Goal: Task Accomplishment & Management: Manage account settings

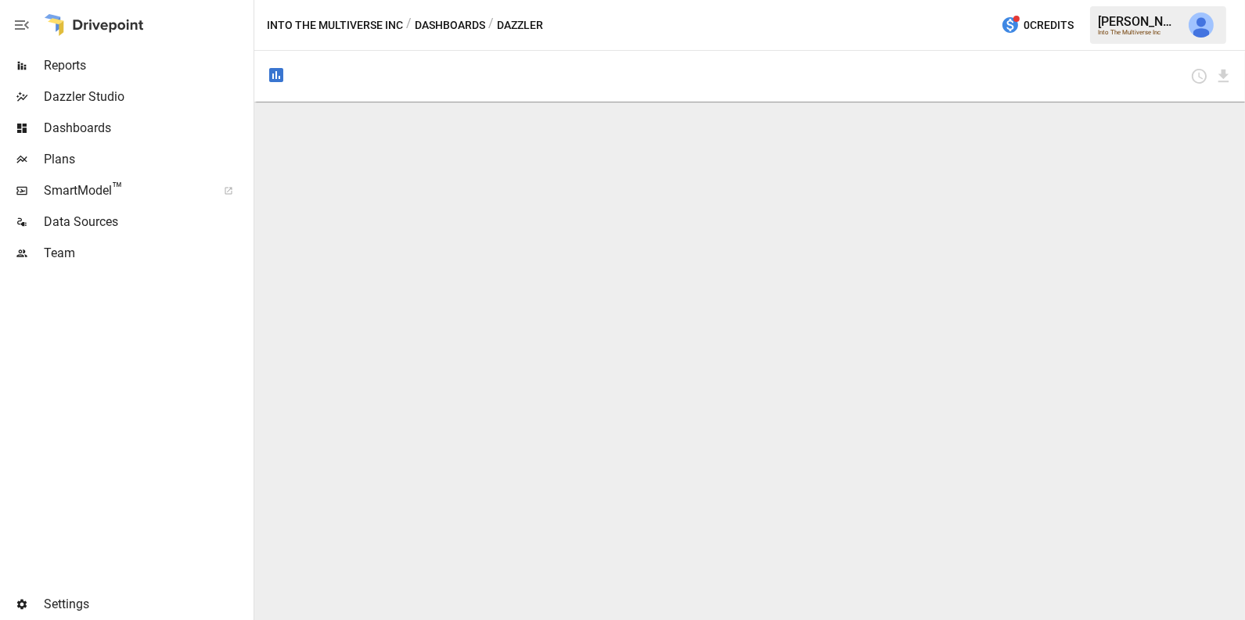
click at [117, 123] on span "Dashboards" at bounding box center [147, 128] width 207 height 19
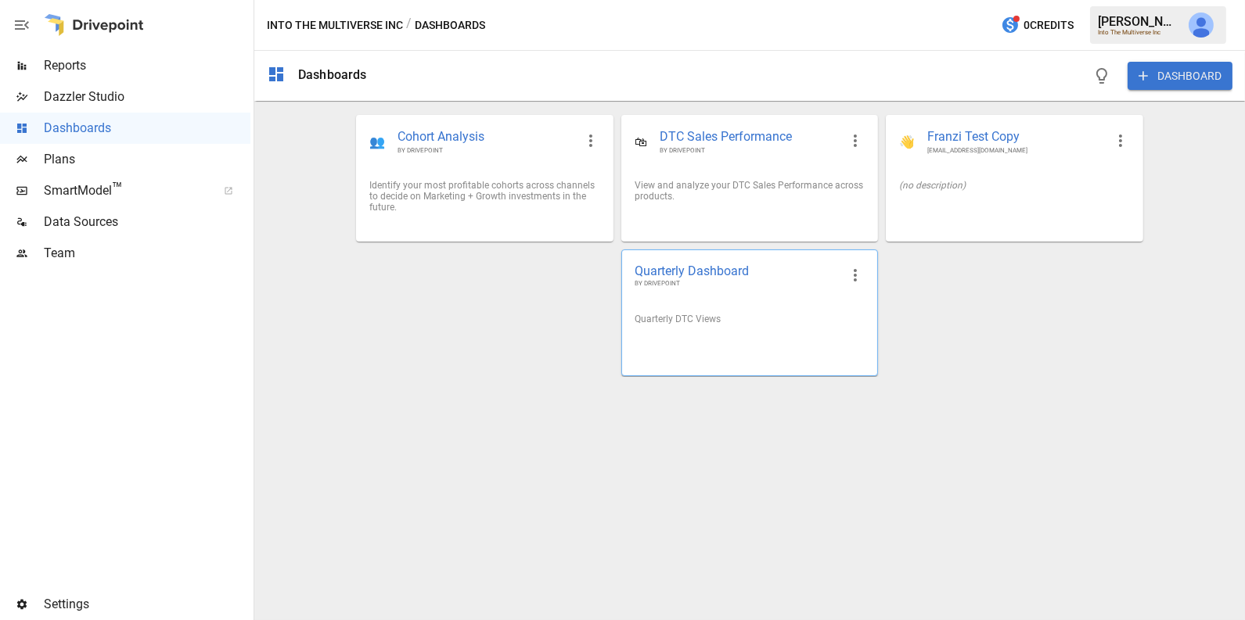
click at [691, 336] on div "Quarterly DTC Views" at bounding box center [749, 319] width 255 height 36
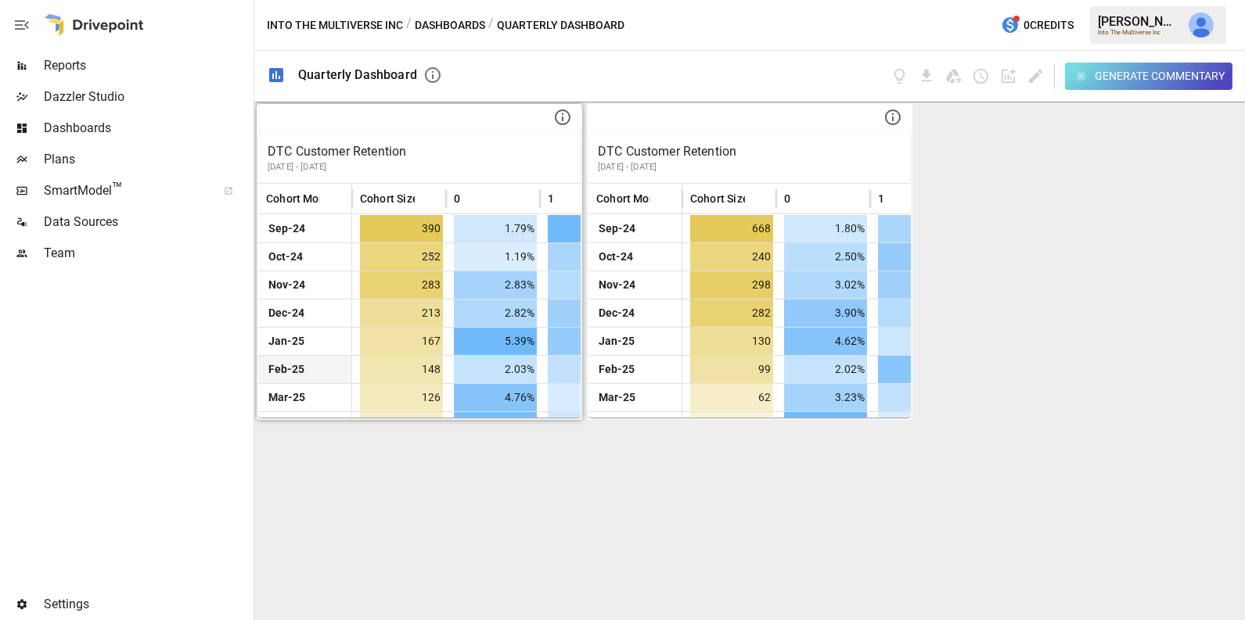
click at [548, 372] on span "36.49%" at bounding box center [589, 369] width 83 height 27
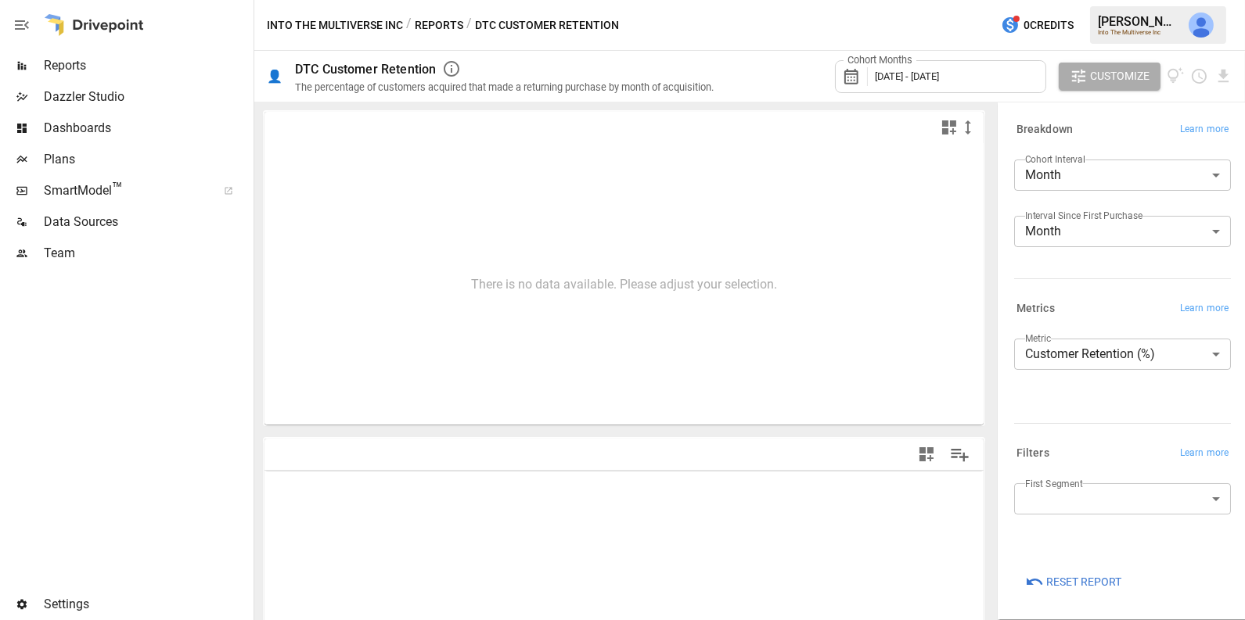
type input "**********"
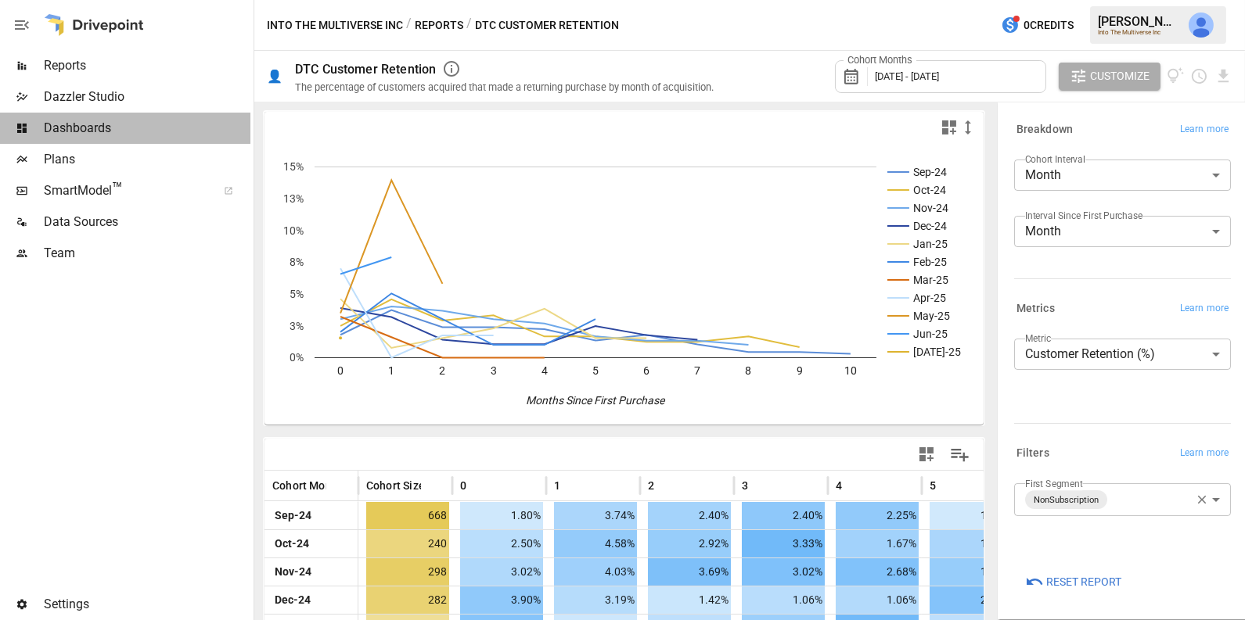
click at [119, 129] on span "Dashboards" at bounding box center [147, 128] width 207 height 19
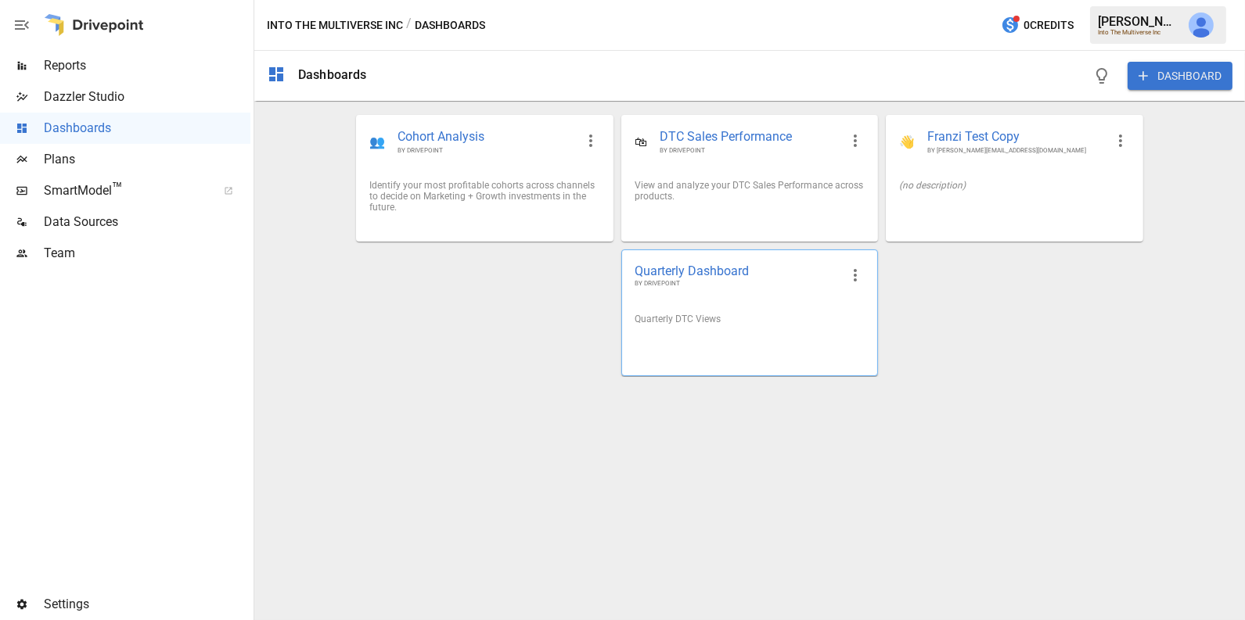
click at [721, 289] on div "Quarterly Dashboard BY DRIVEPOINT" at bounding box center [749, 275] width 255 height 51
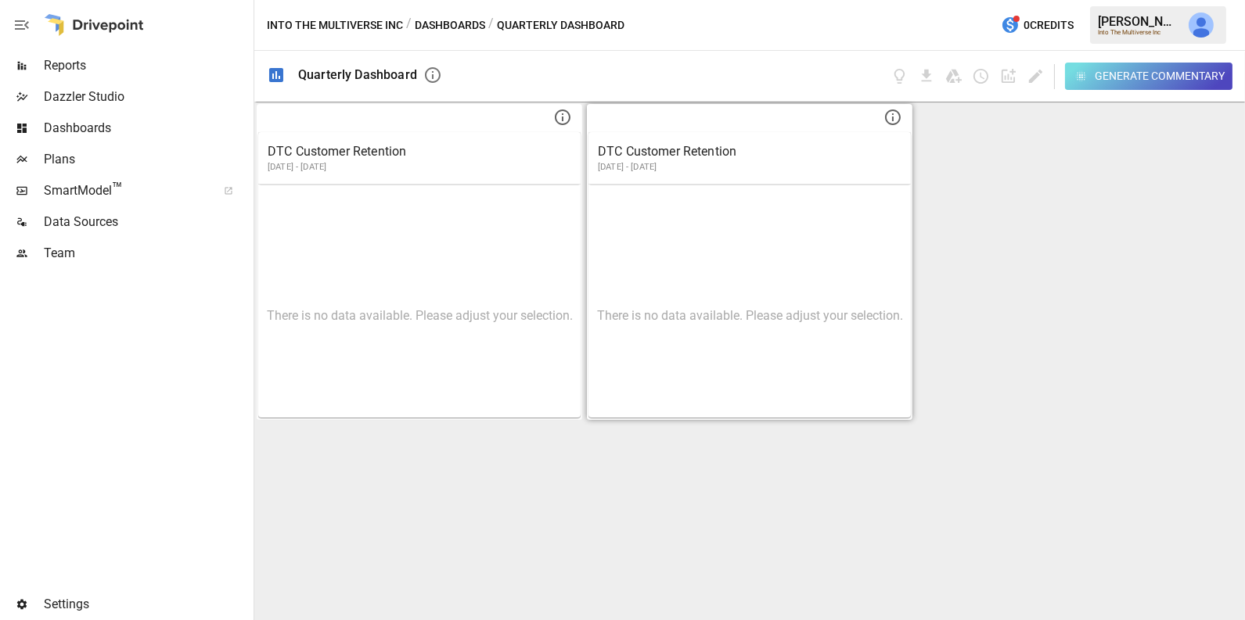
click at [699, 257] on div "There is no data available. Please adjust your selection." at bounding box center [749, 316] width 323 height 203
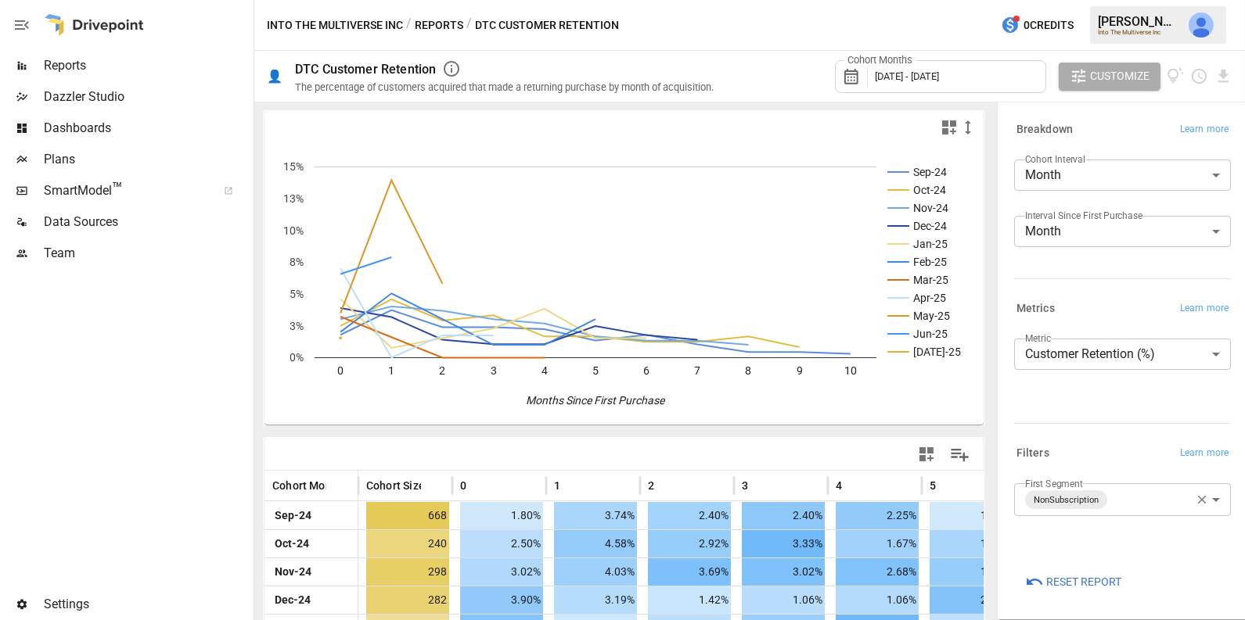
click at [1202, 499] on icon "button" at bounding box center [1202, 500] width 9 height 9
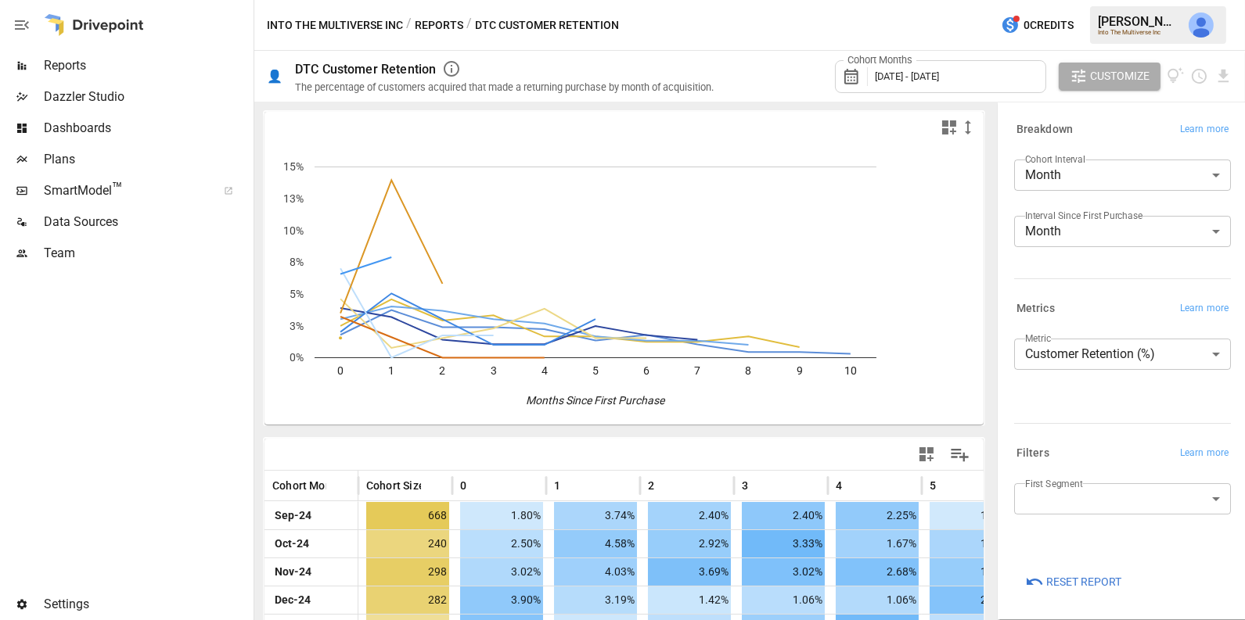
click at [1159, 0] on body "Reports Dazzler Studio Dashboards Plans SmartModel ™ Data Sources Team Settings…" at bounding box center [622, 0] width 1245 height 0
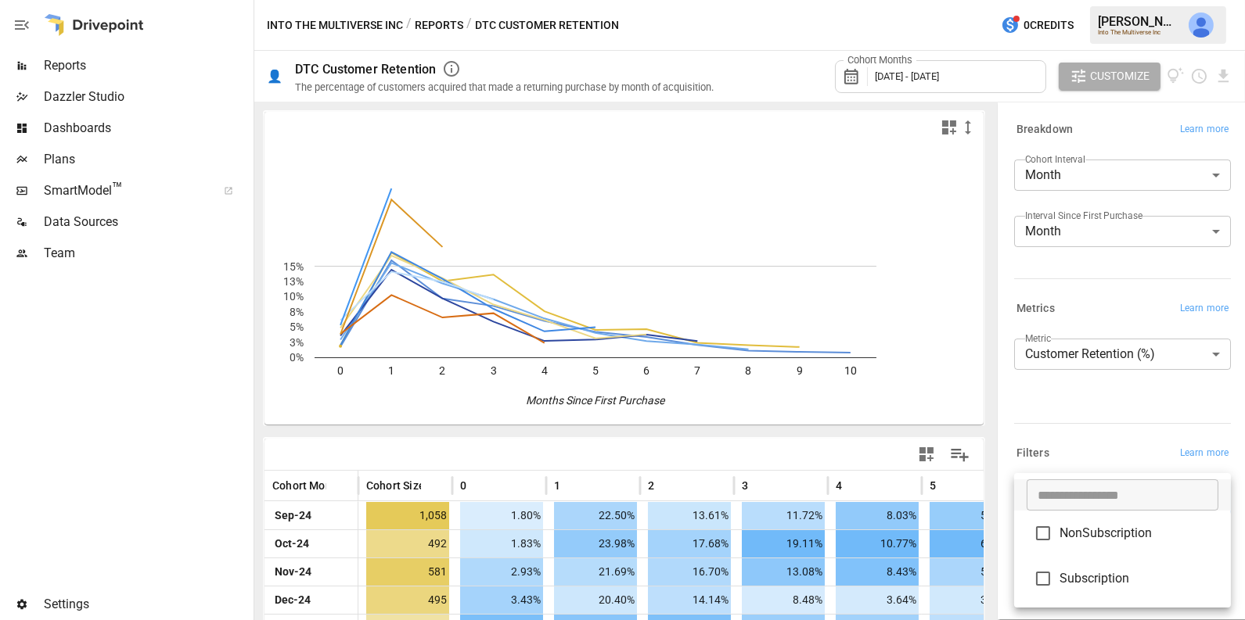
click at [1115, 577] on span "Subscription" at bounding box center [1138, 579] width 159 height 19
type input "**********"
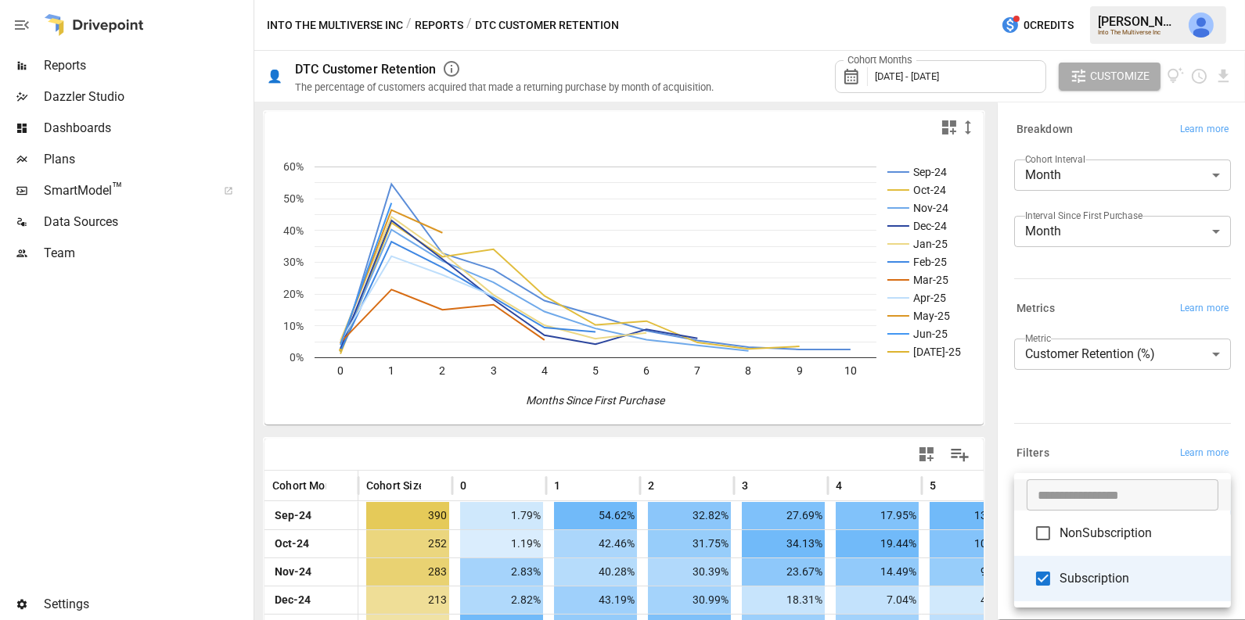
click at [1080, 439] on div at bounding box center [622, 310] width 1245 height 620
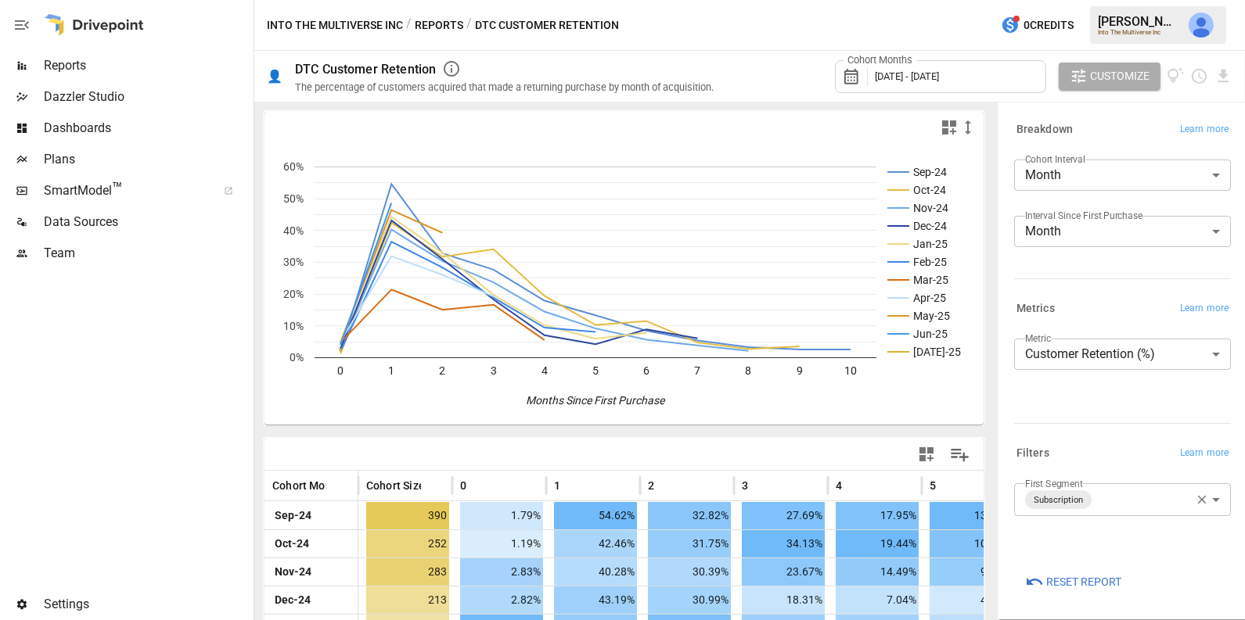
click at [939, 70] on span "[DATE] - [DATE]" at bounding box center [907, 76] width 64 height 12
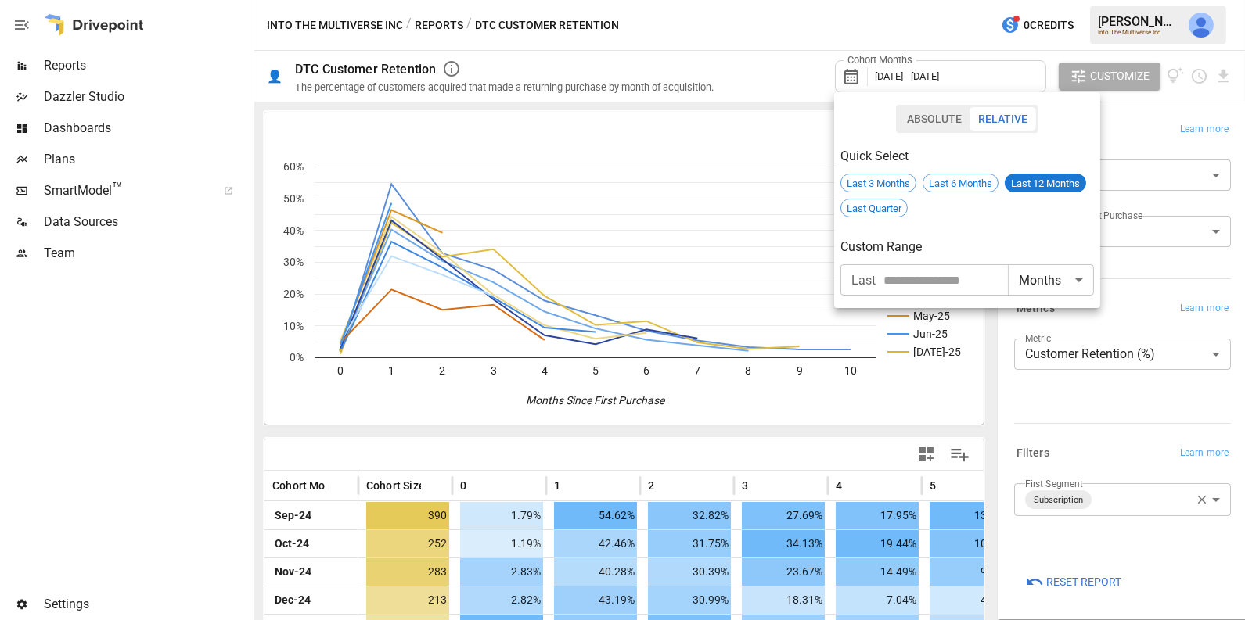
click at [931, 34] on div at bounding box center [622, 310] width 1245 height 620
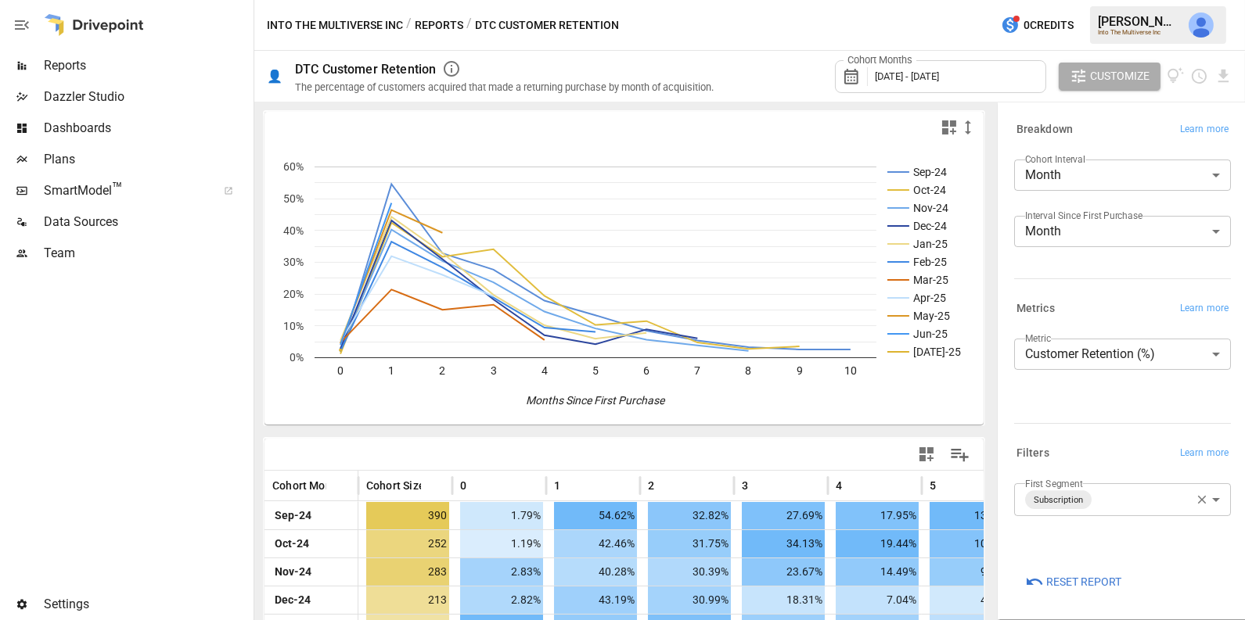
click at [922, 454] on icon "button" at bounding box center [926, 455] width 14 height 14
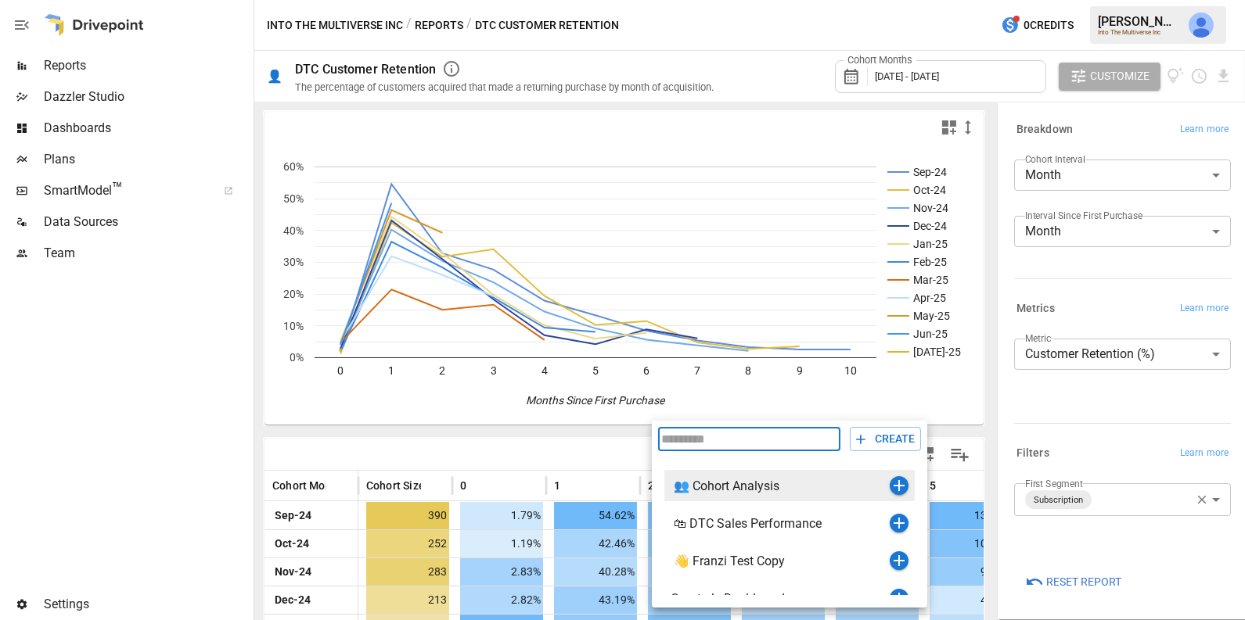
scroll to position [18, 0]
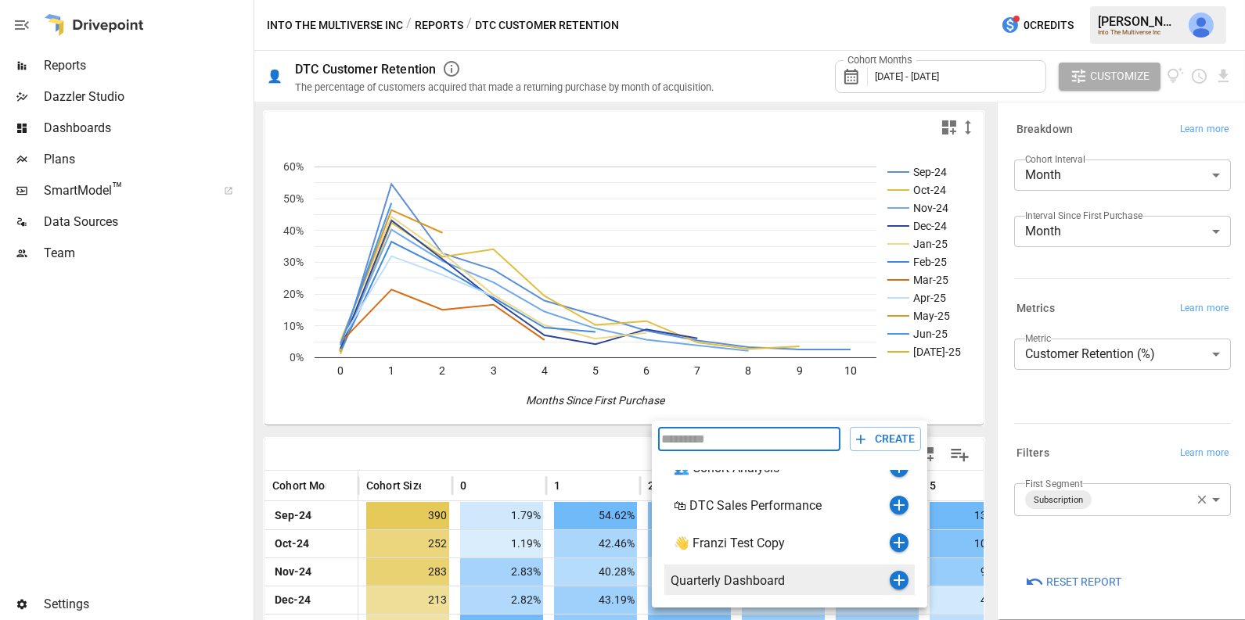
click at [894, 583] on icon "button" at bounding box center [899, 580] width 19 height 19
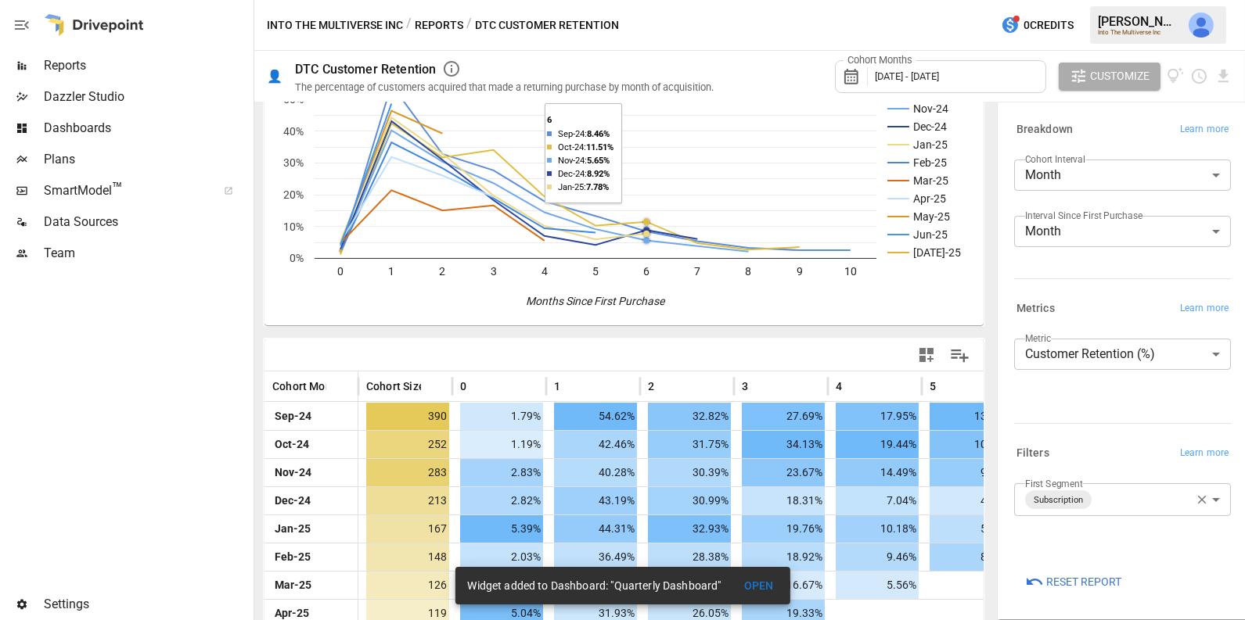
scroll to position [115, 0]
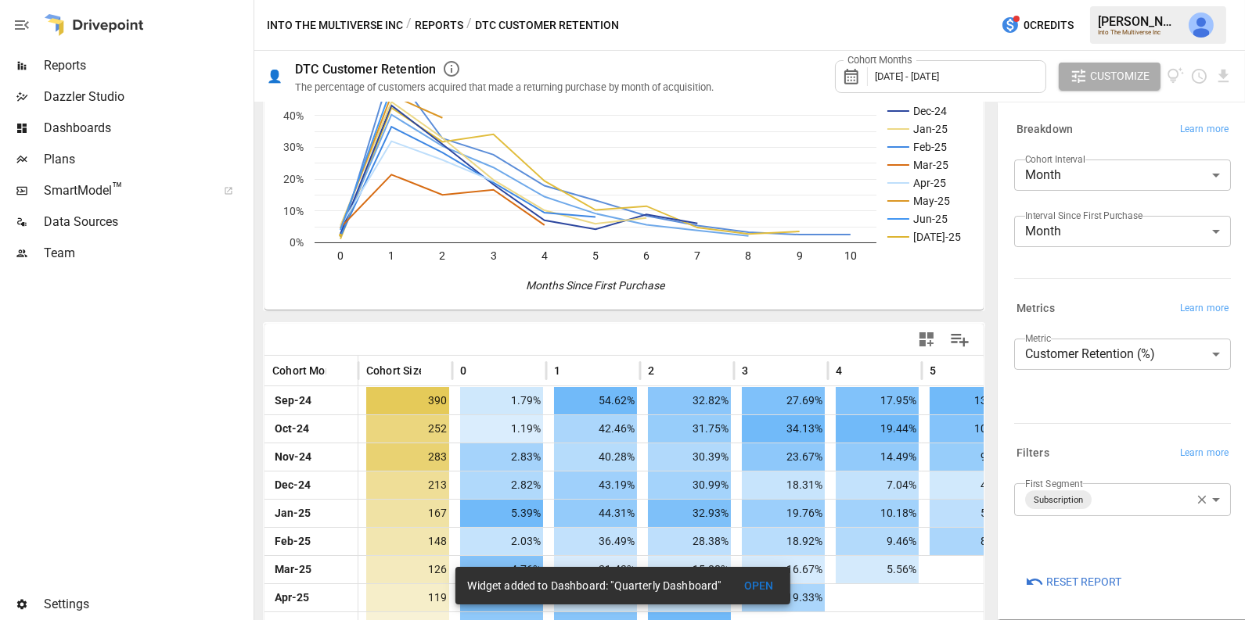
click at [124, 128] on span "Dashboards" at bounding box center [147, 128] width 207 height 19
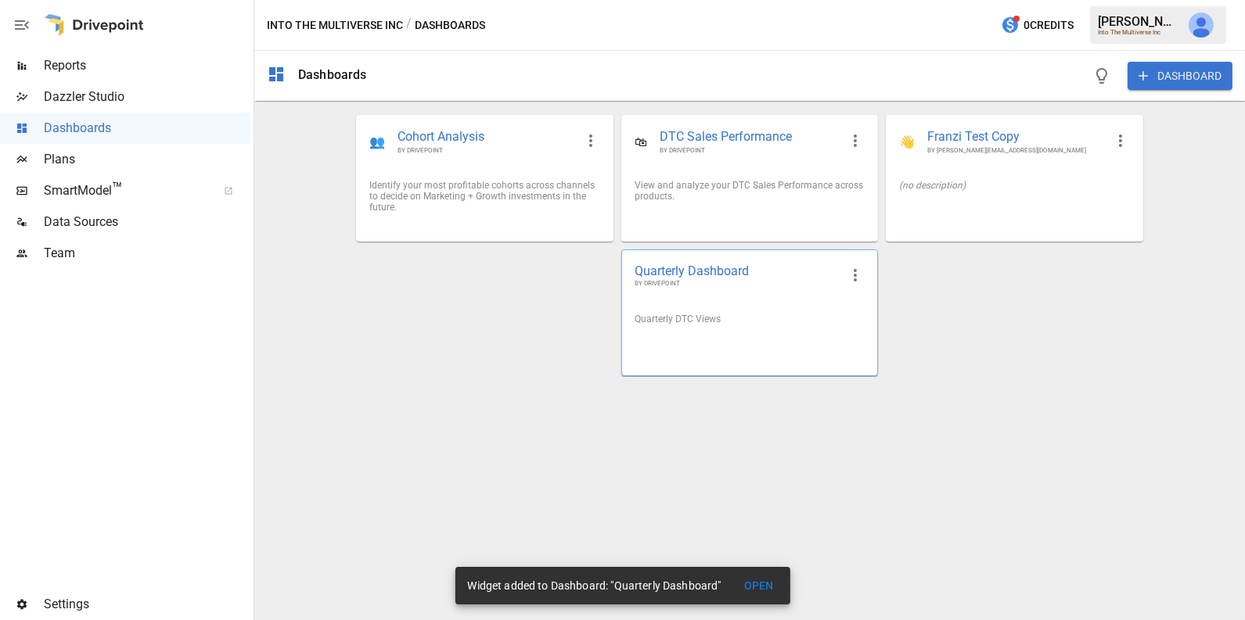
click at [734, 301] on div "Quarterly DTC Views" at bounding box center [749, 319] width 255 height 36
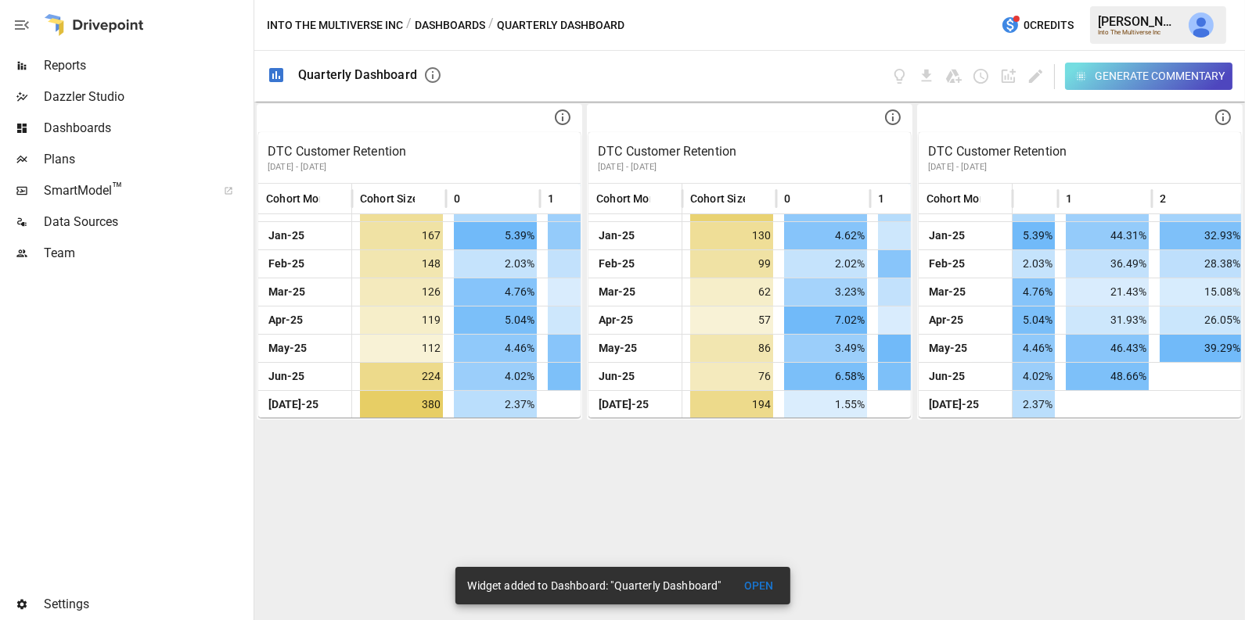
scroll to position [106, 152]
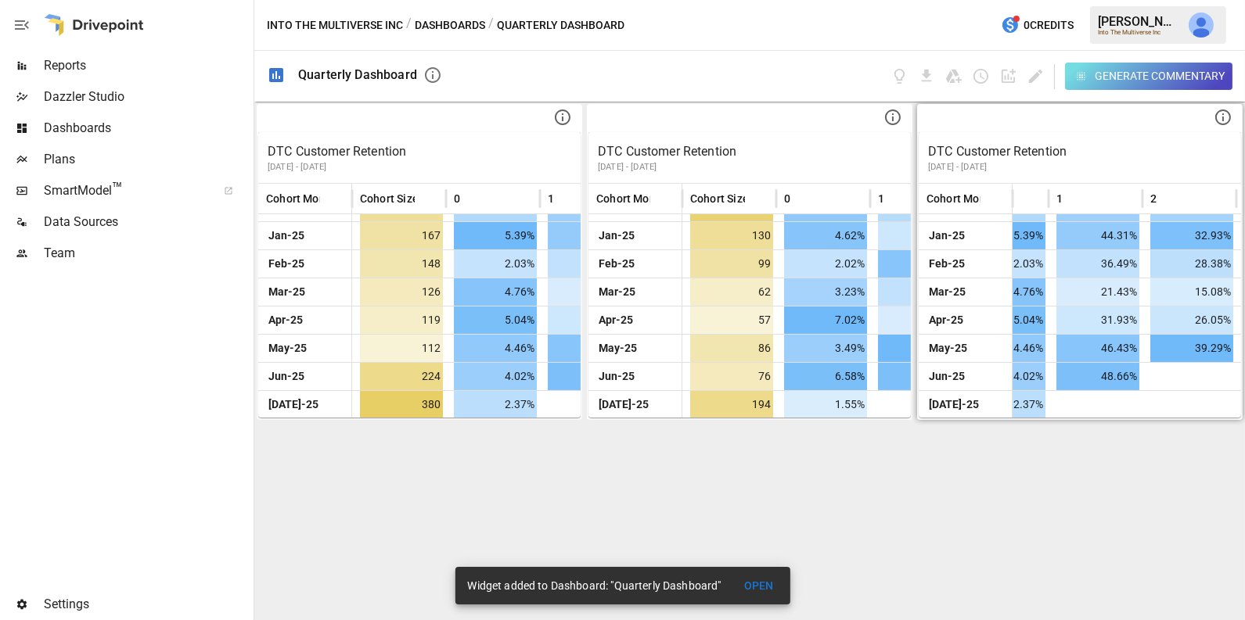
click at [1080, 181] on div "DTC Customer Retention [DATE] - [DATE]" at bounding box center [1080, 157] width 322 height 51
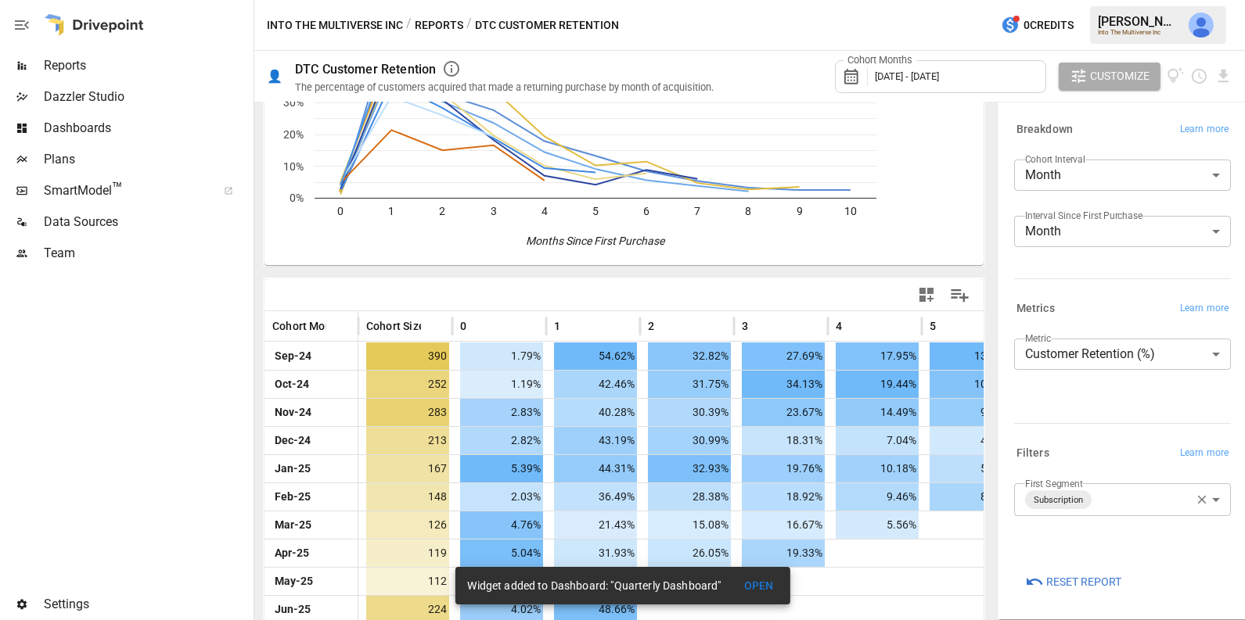
scroll to position [200, 0]
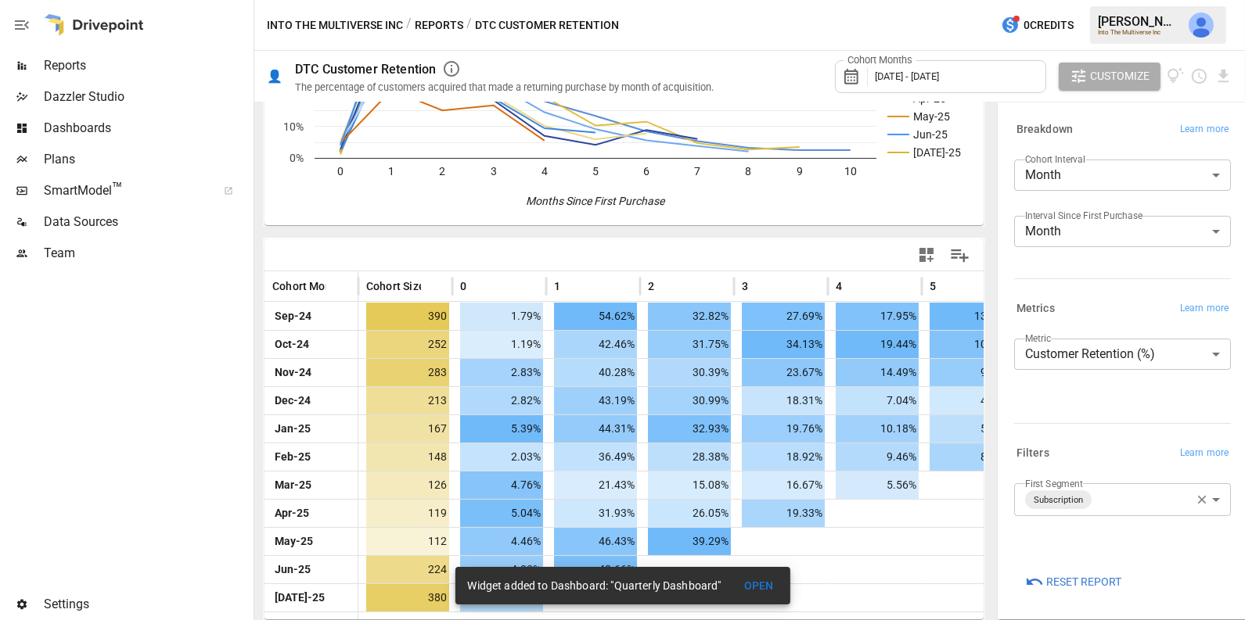
click at [110, 119] on span "Dashboards" at bounding box center [147, 128] width 207 height 19
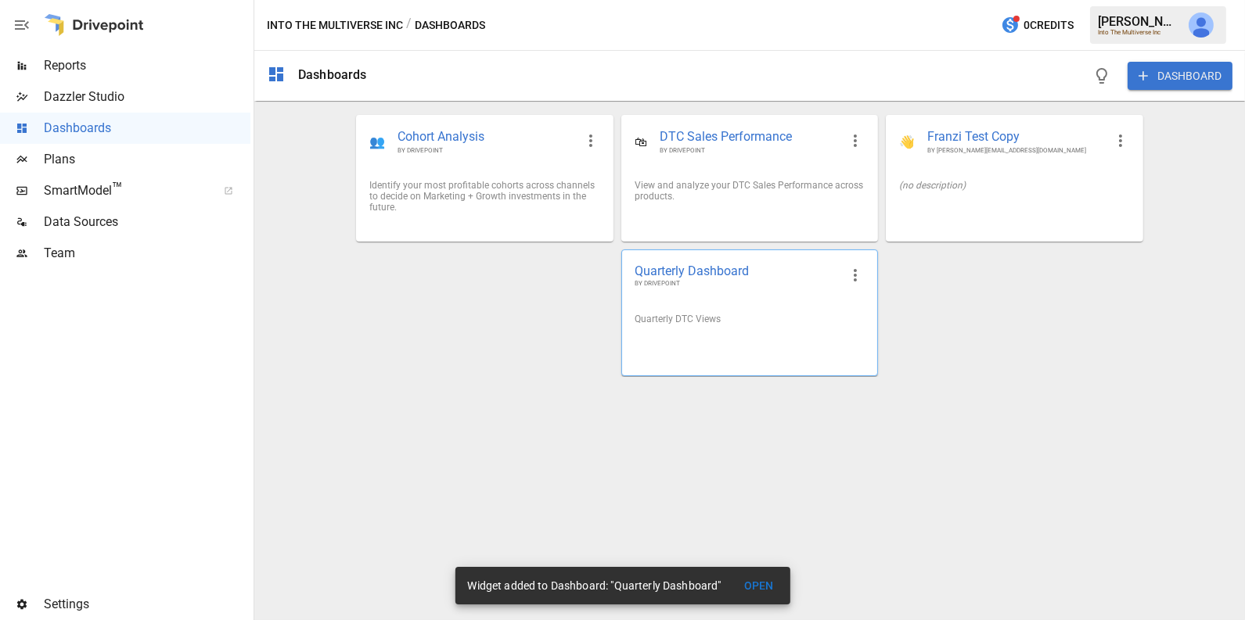
click at [719, 297] on div "Quarterly Dashboard BY DRIVEPOINT" at bounding box center [749, 275] width 255 height 51
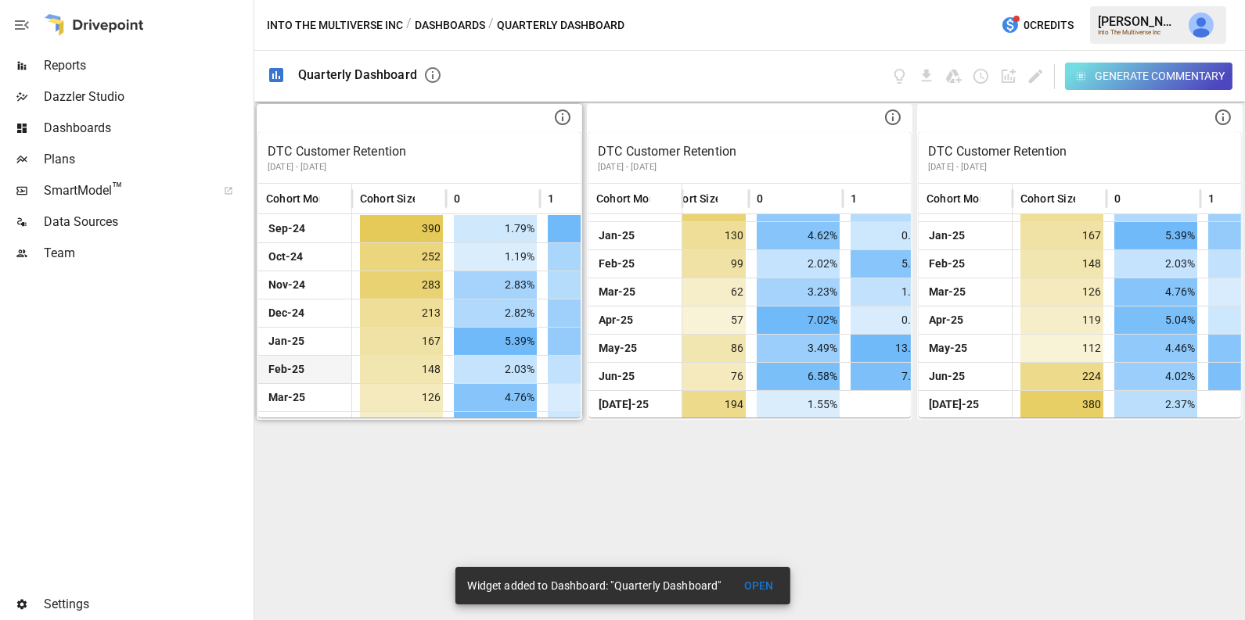
scroll to position [106, 0]
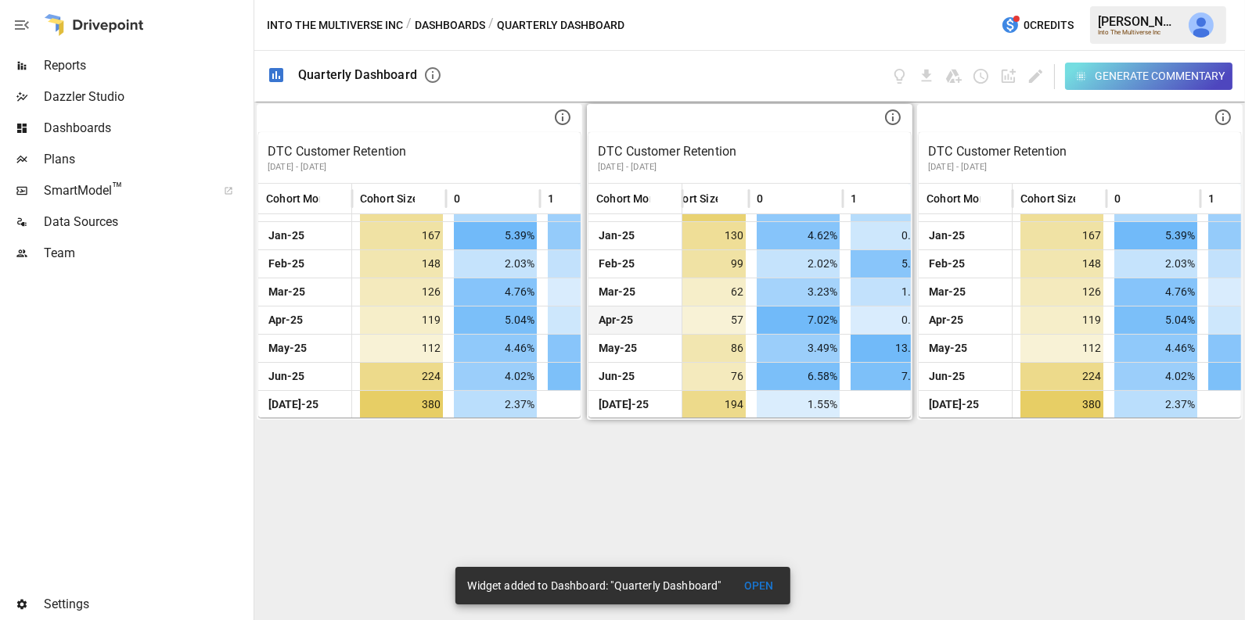
click at [749, 322] on div "7.02%" at bounding box center [796, 320] width 94 height 28
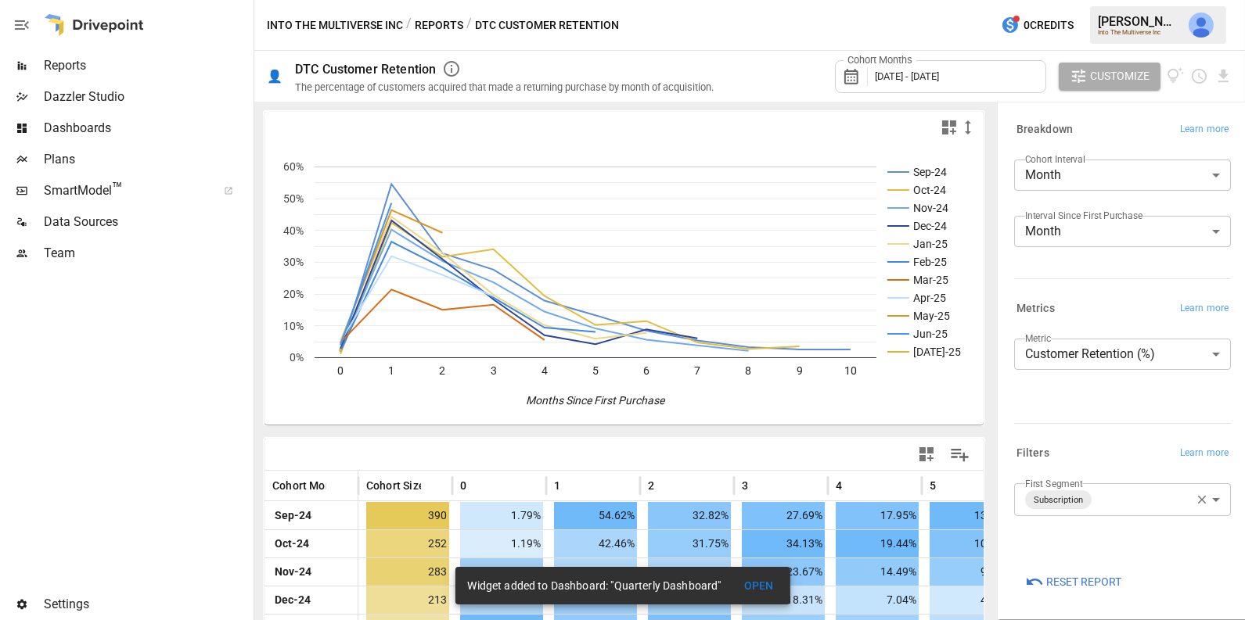
click at [154, 131] on span "Dashboards" at bounding box center [147, 128] width 207 height 19
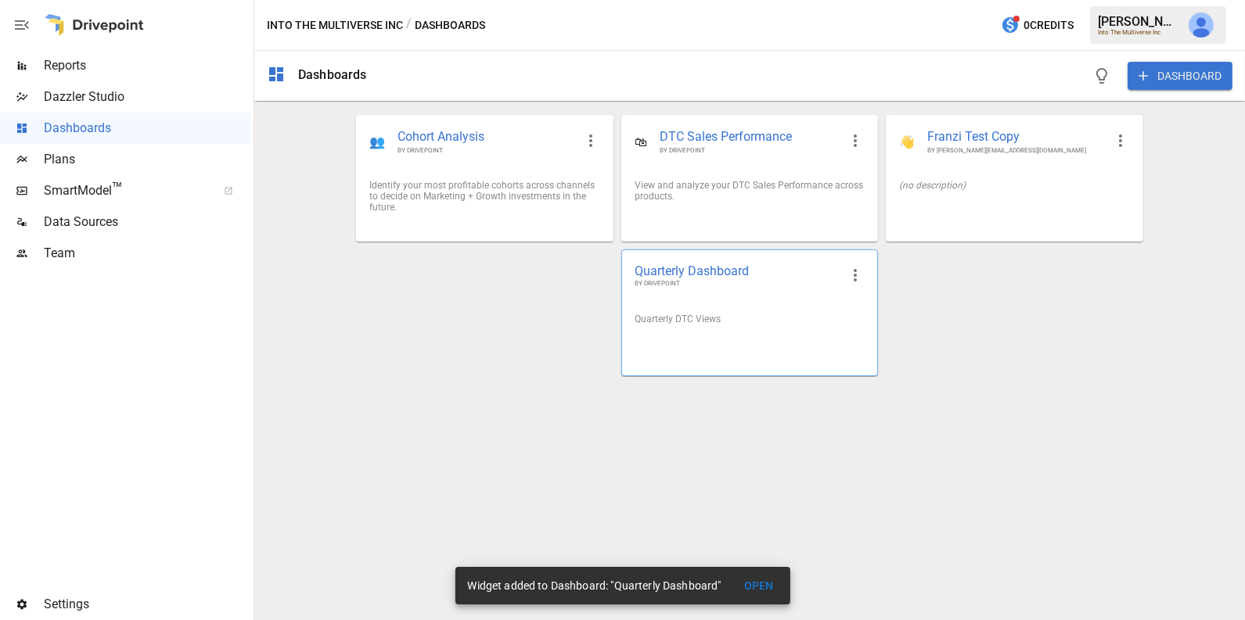
click at [636, 263] on span "Quarterly Dashboard" at bounding box center [737, 271] width 205 height 16
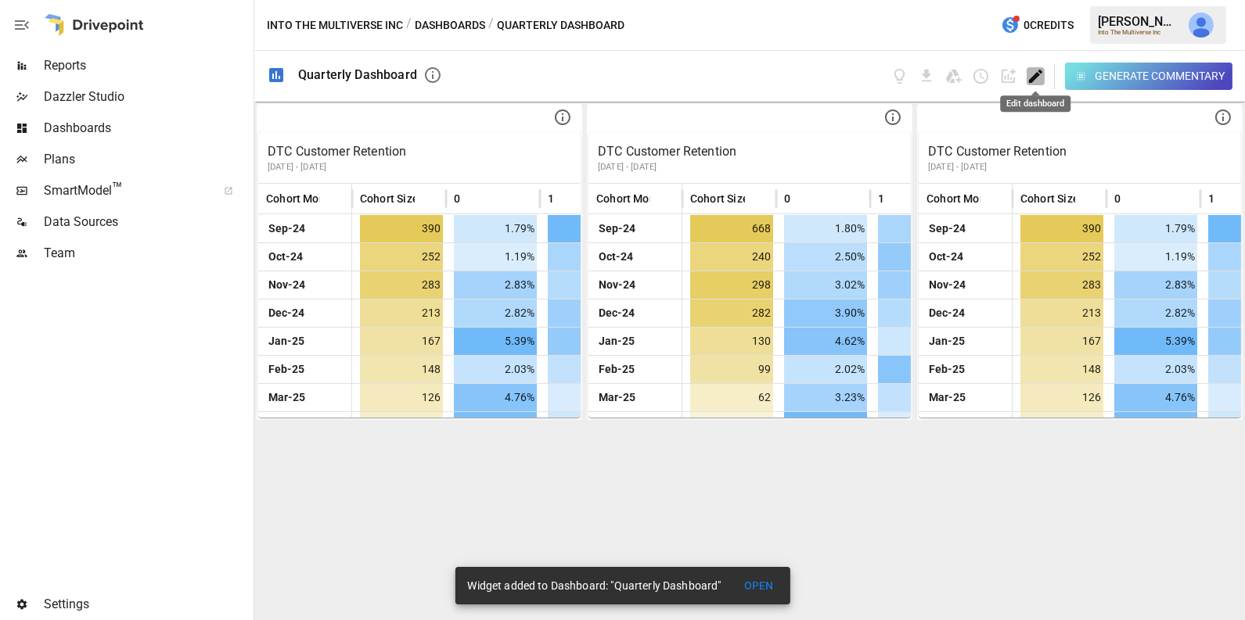
click at [1029, 76] on icon "Edit dashboard" at bounding box center [1035, 76] width 18 height 18
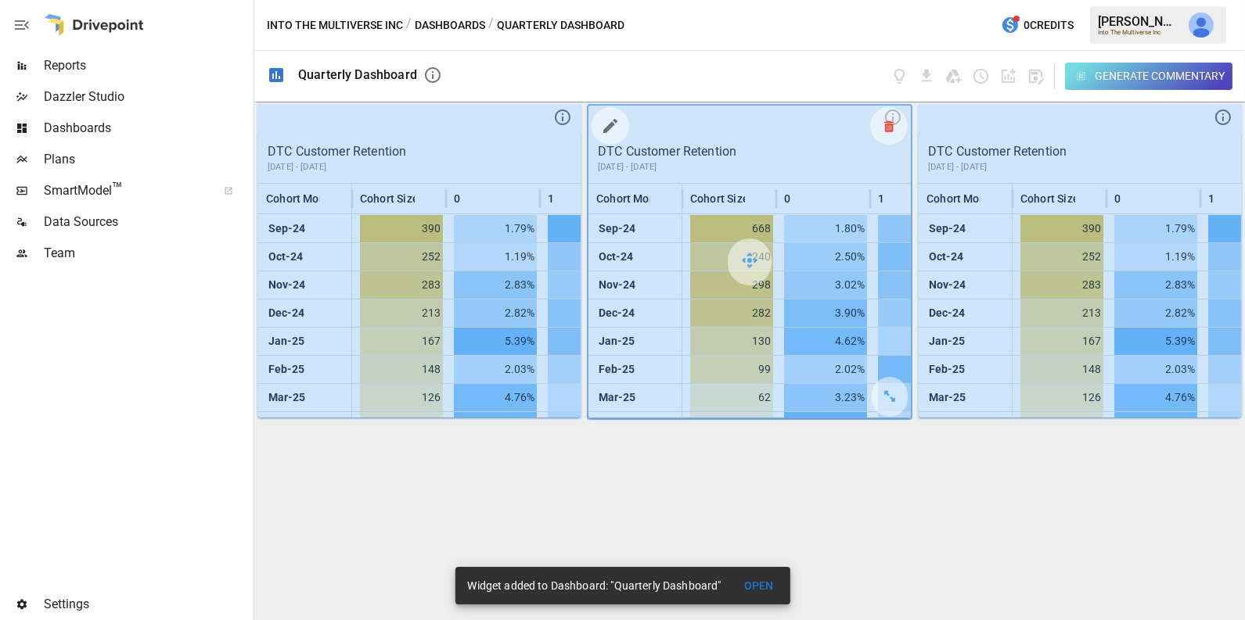
click at [884, 127] on icon at bounding box center [888, 126] width 9 height 1
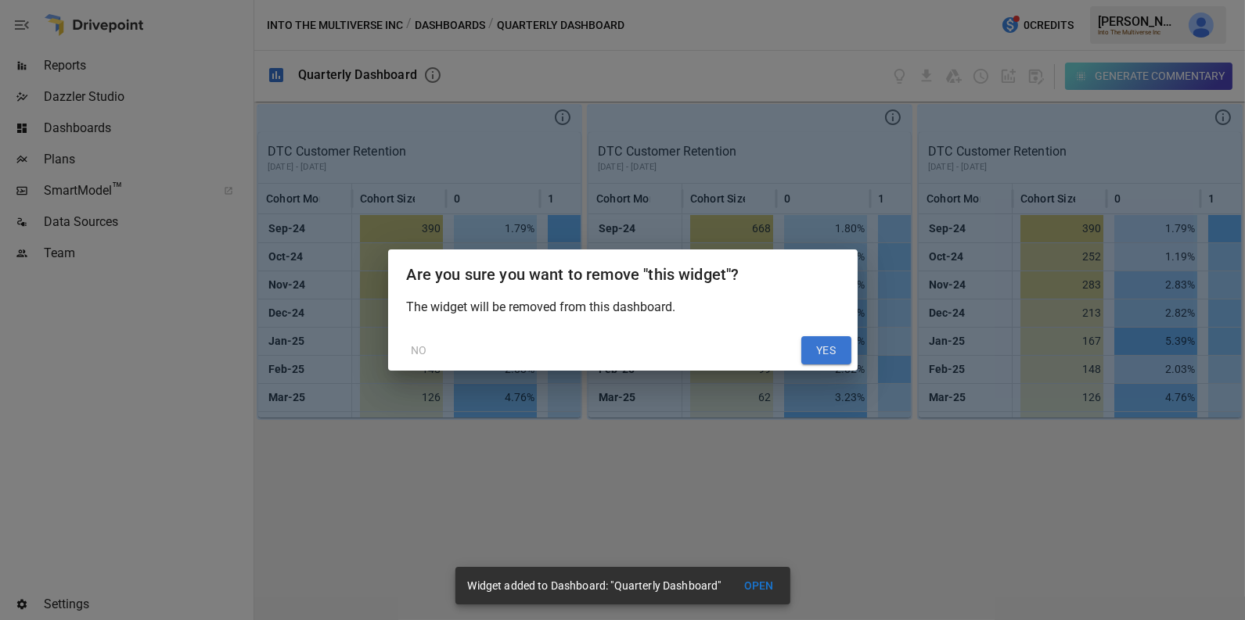
click at [832, 353] on button "YES" at bounding box center [826, 350] width 50 height 28
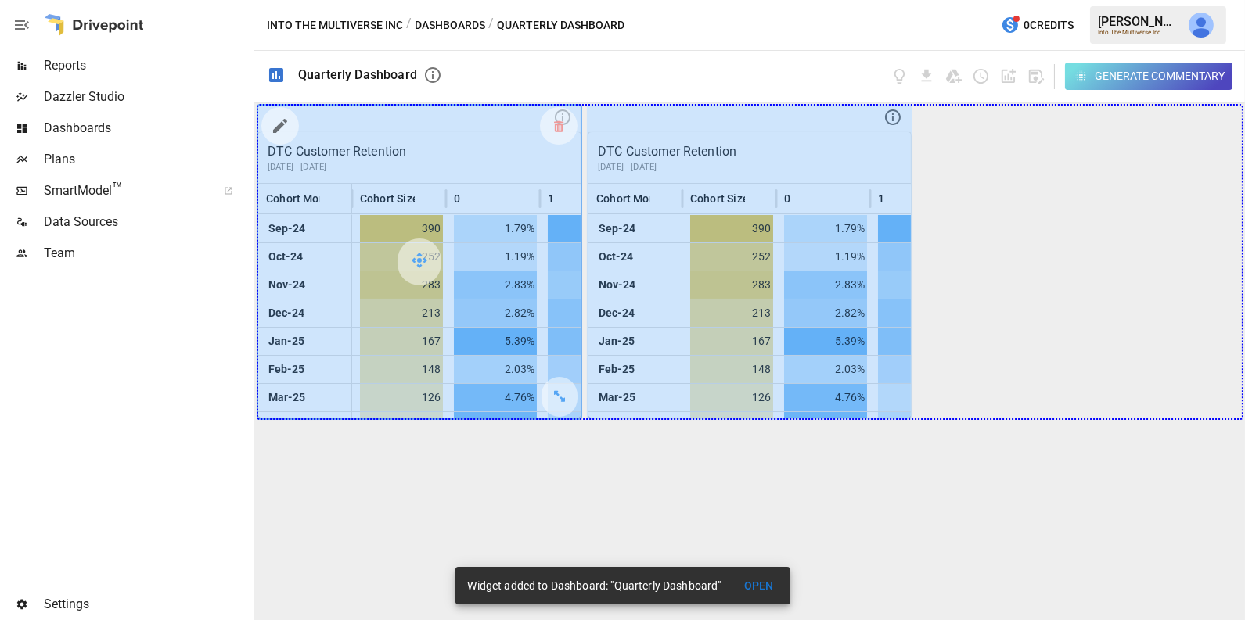
drag, startPoint x: 566, startPoint y: 397, endPoint x: 1108, endPoint y: 354, distance: 543.9
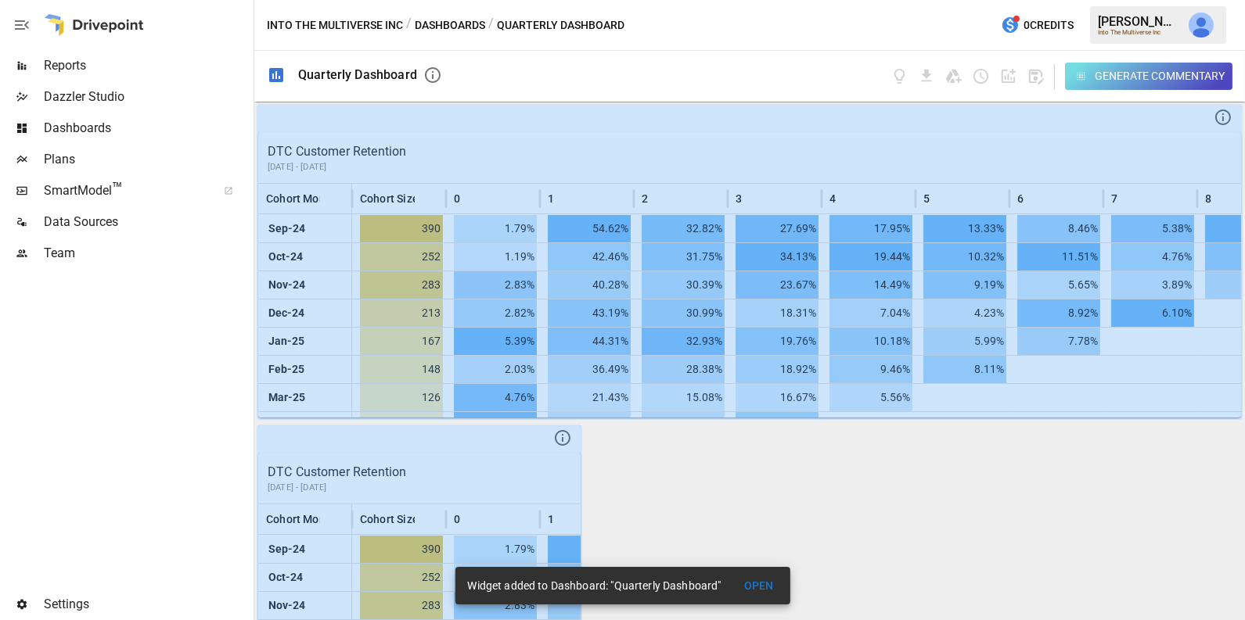
scroll to position [121, 0]
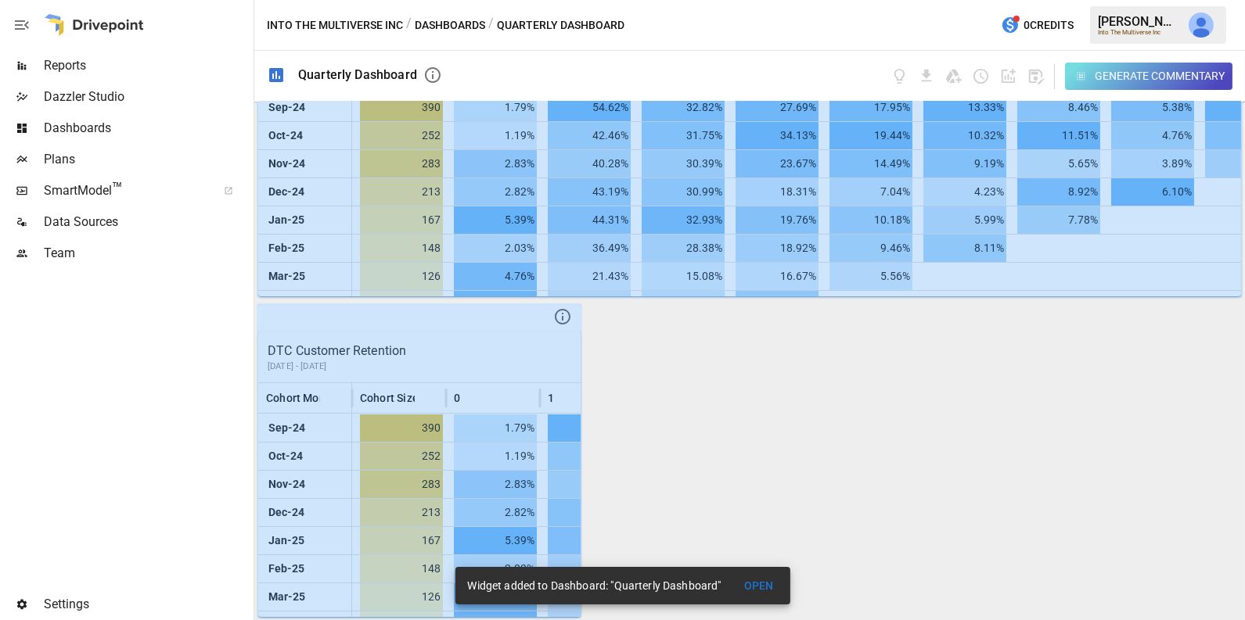
click at [750, 584] on button "OPEN" at bounding box center [759, 586] width 50 height 29
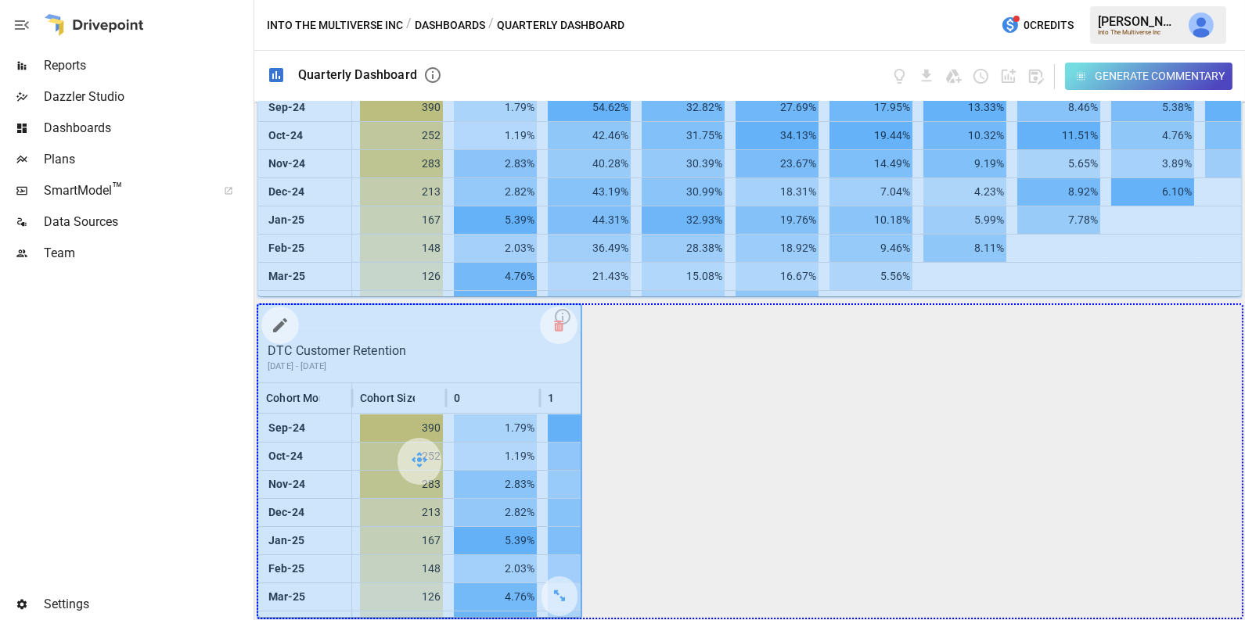
drag, startPoint x: 566, startPoint y: 596, endPoint x: 1216, endPoint y: 595, distance: 649.4
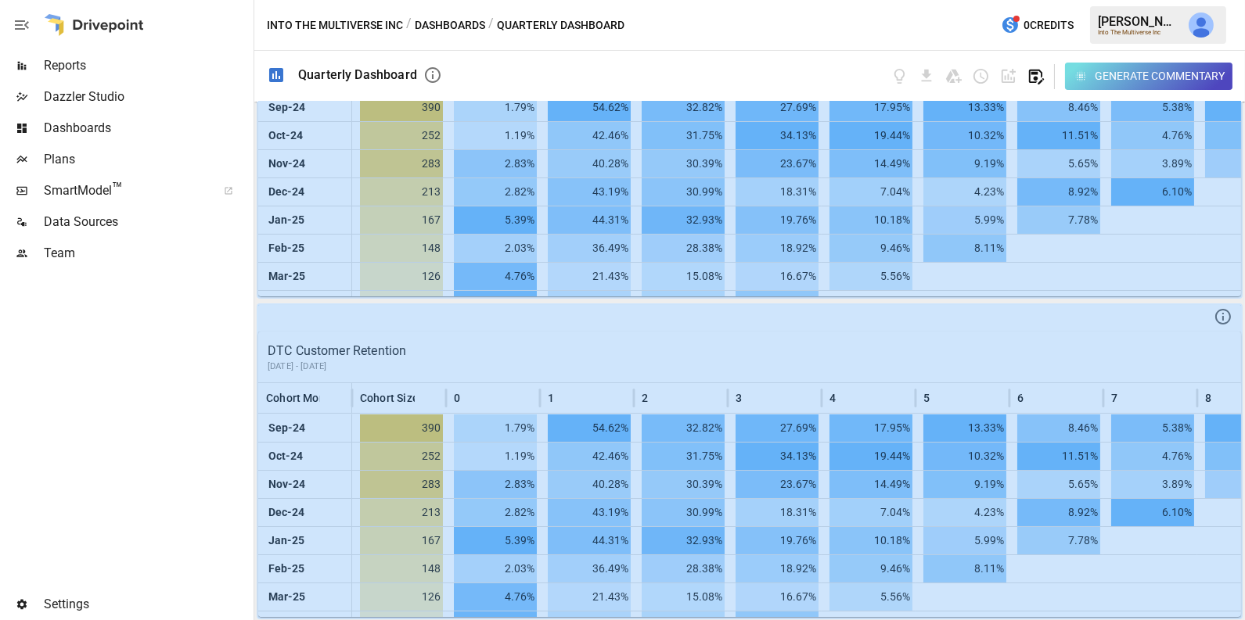
click at [1042, 76] on icon "button" at bounding box center [1035, 76] width 18 height 18
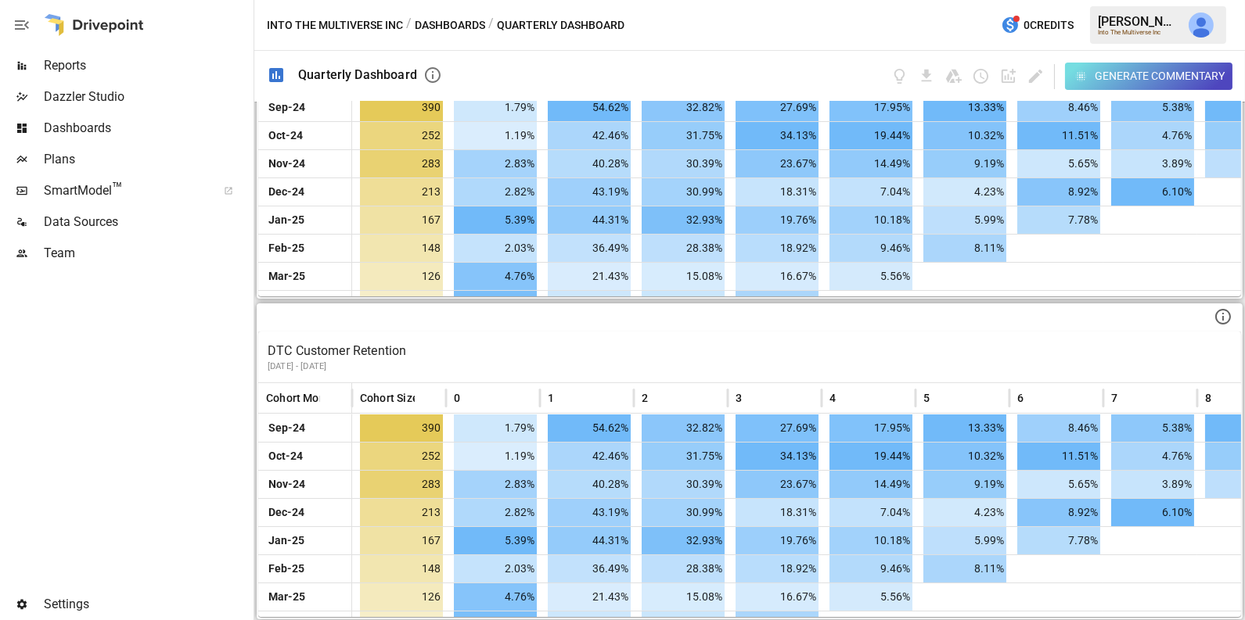
click at [137, 144] on div "Plans" at bounding box center [125, 159] width 250 height 31
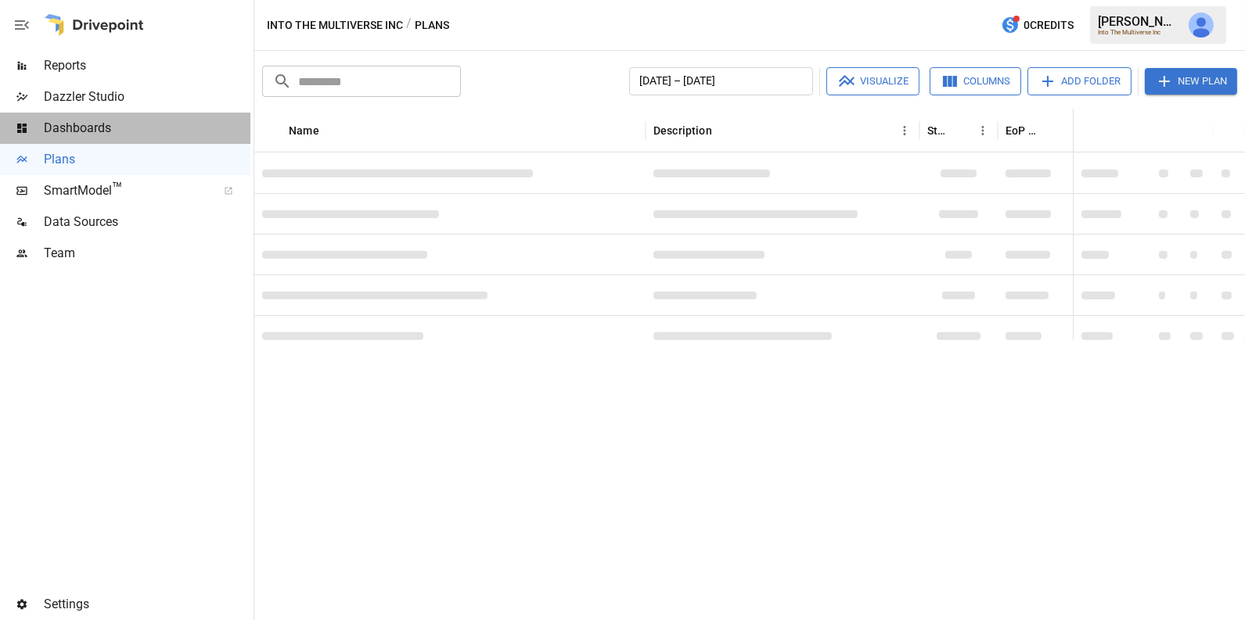
click at [138, 130] on span "Dashboards" at bounding box center [147, 128] width 207 height 19
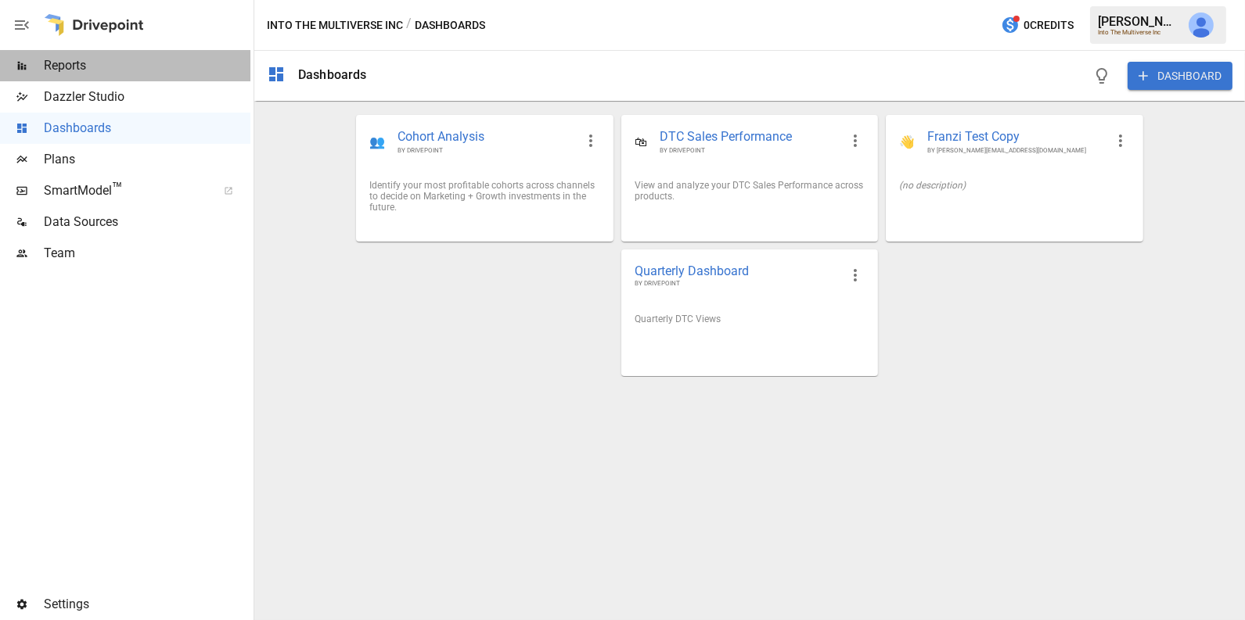
click at [110, 58] on span "Reports" at bounding box center [147, 65] width 207 height 19
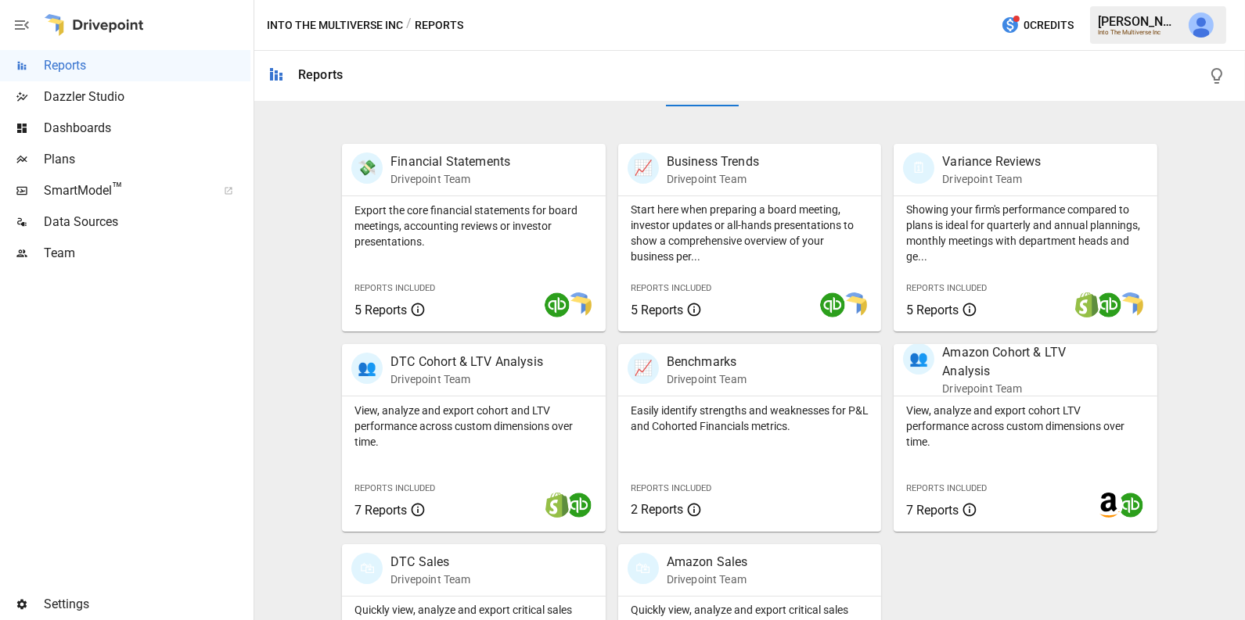
scroll to position [372, 0]
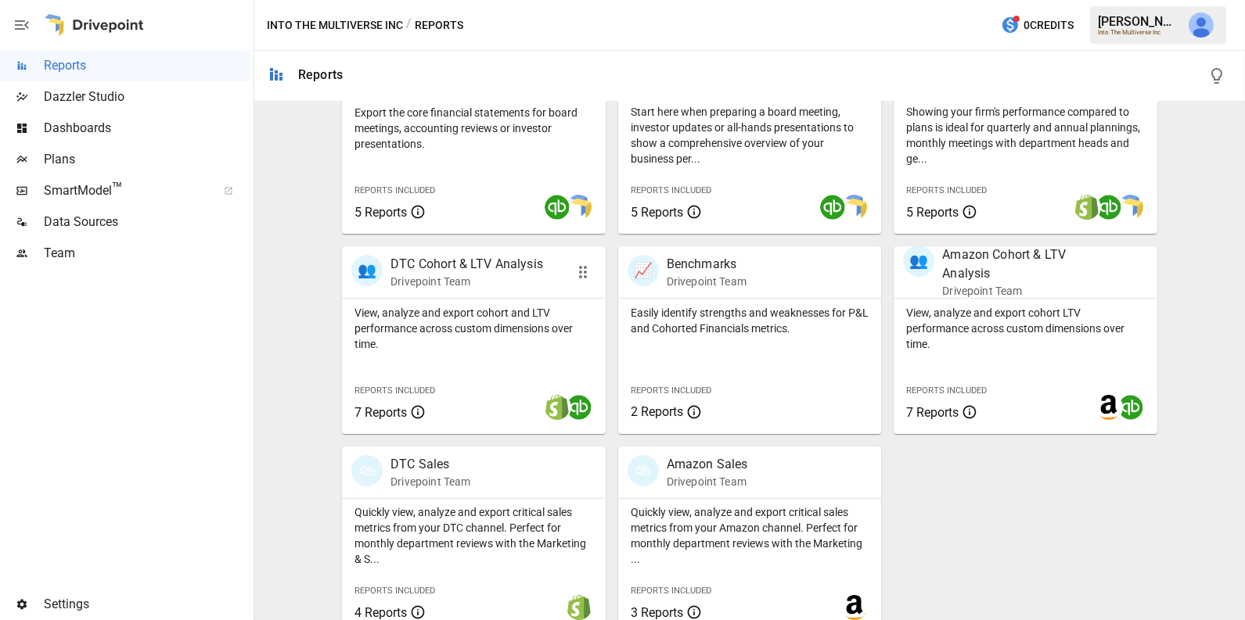
click at [488, 345] on p "View, analyze and export cohort and LTV performance across custom dimensions ov…" at bounding box center [473, 328] width 239 height 47
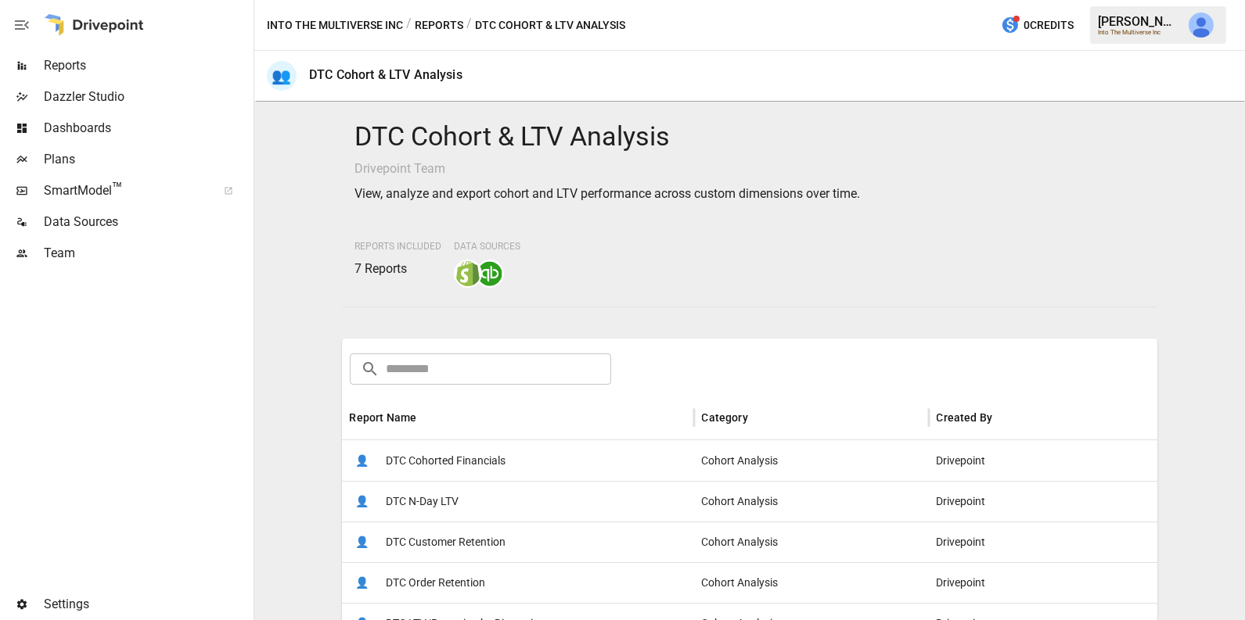
click at [534, 451] on div "👤 DTC Cohorted Financials" at bounding box center [518, 460] width 352 height 41
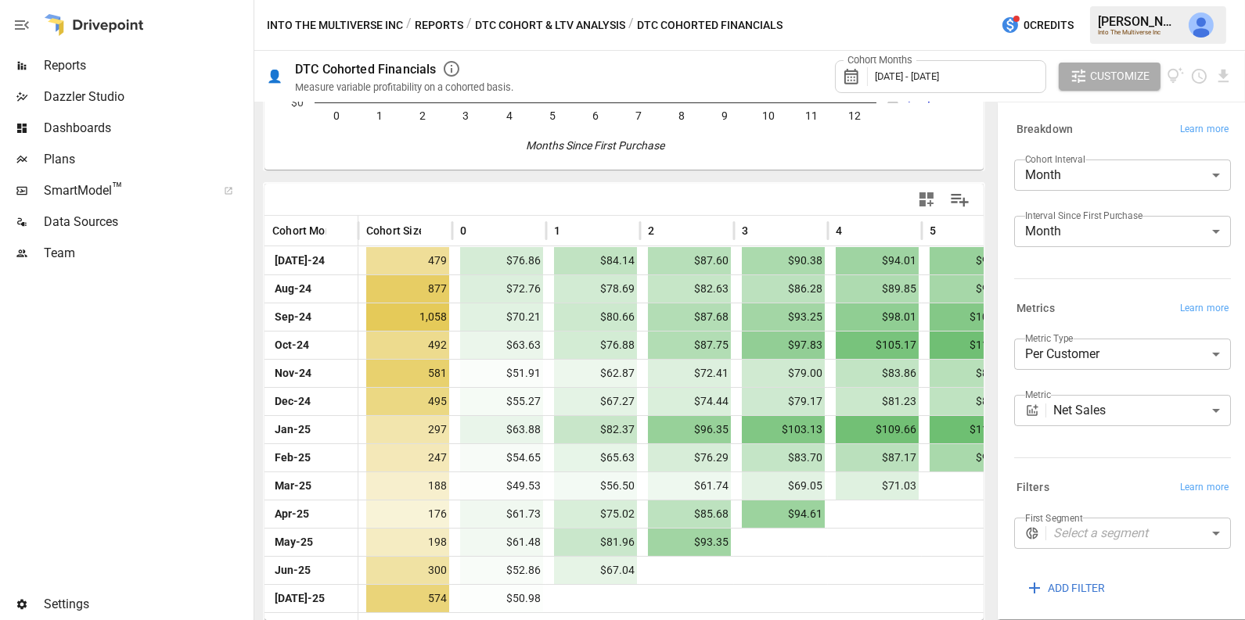
click at [1097, 0] on body "Reports Dazzler Studio Dashboards Plans SmartModel ™ Data Sources Team Settings…" at bounding box center [622, 0] width 1245 height 0
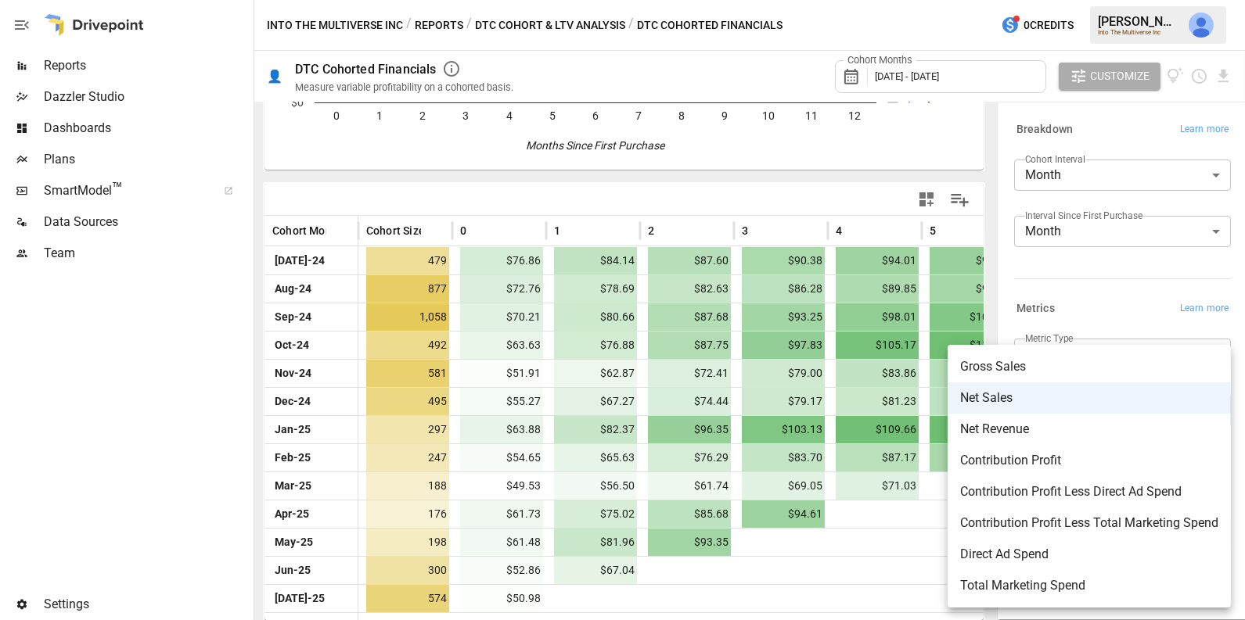
click at [1123, 498] on span "Contribution Profit Less Direct Ad Spend" at bounding box center [1089, 492] width 258 height 19
type input "**********"
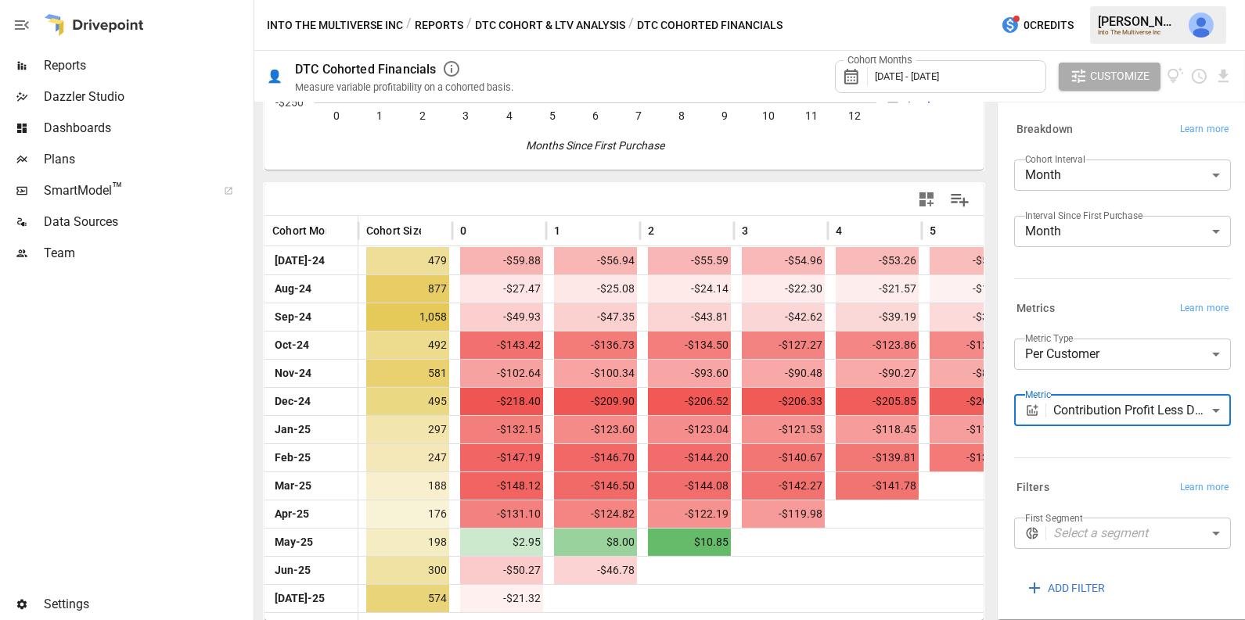
click at [929, 198] on icon "button" at bounding box center [926, 199] width 19 height 19
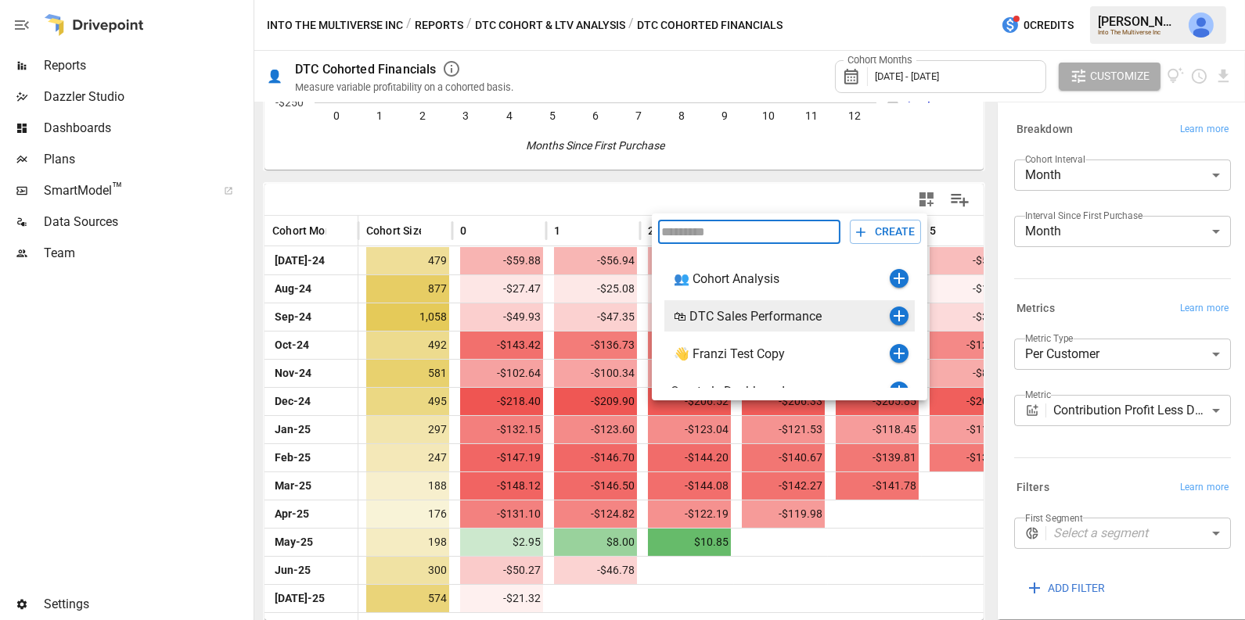
scroll to position [18, 0]
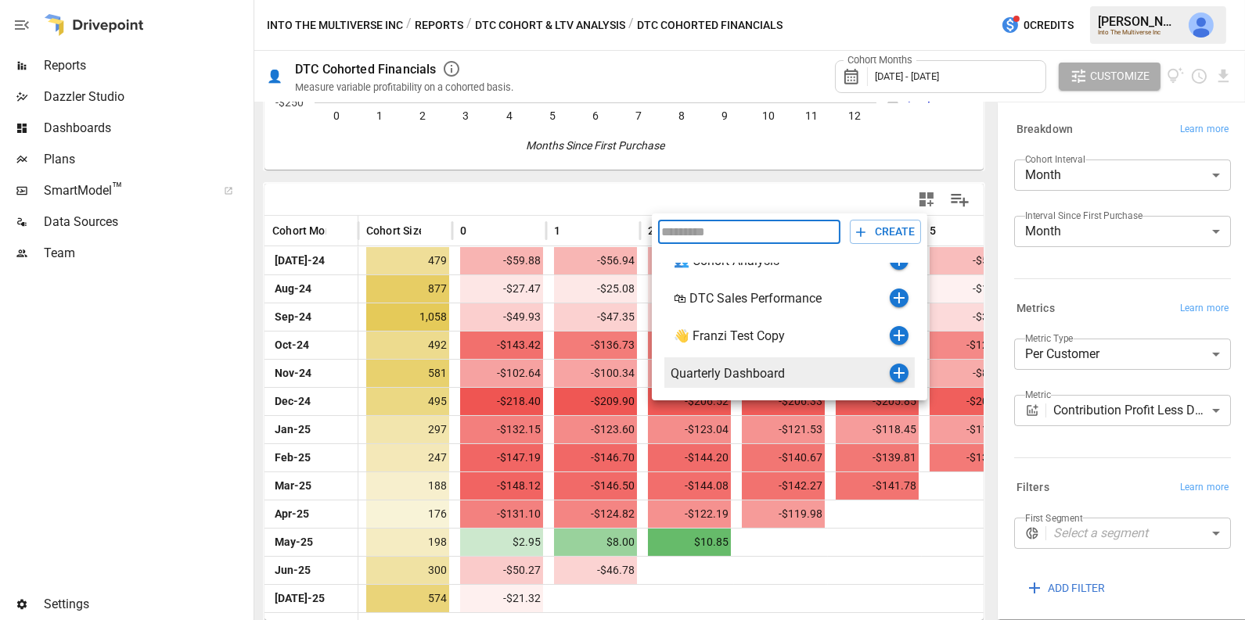
click at [897, 370] on icon "button" at bounding box center [899, 373] width 19 height 19
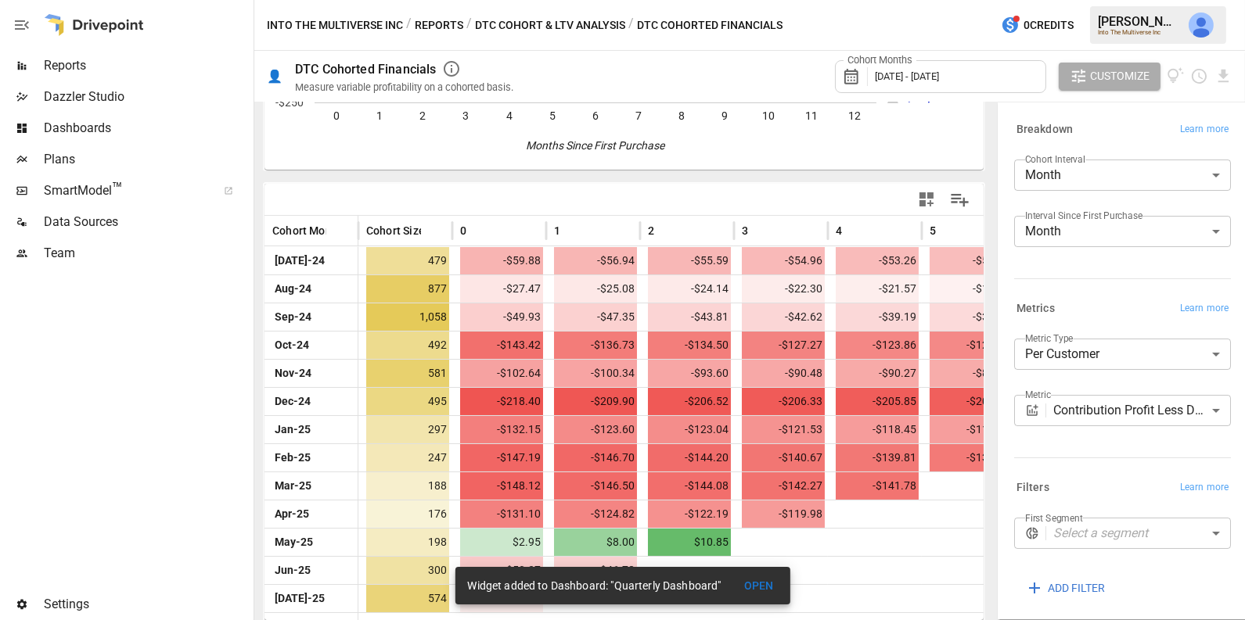
click at [493, 27] on button "DTC Cohort & LTV Analysis" at bounding box center [550, 26] width 150 height 20
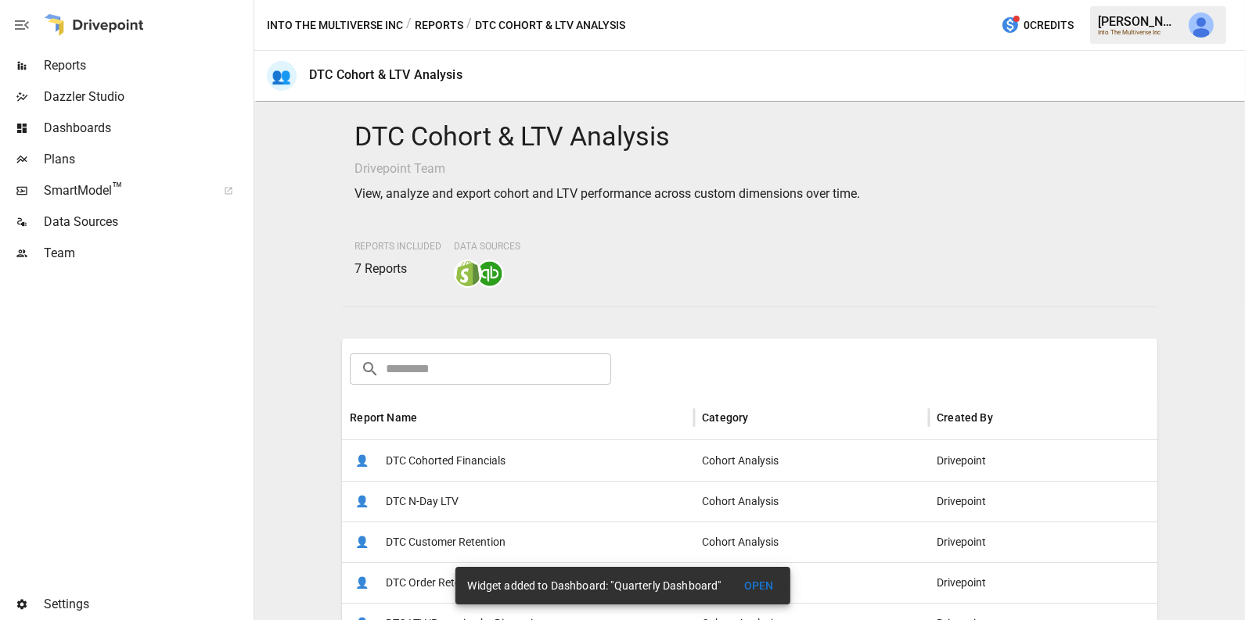
scroll to position [21, 0]
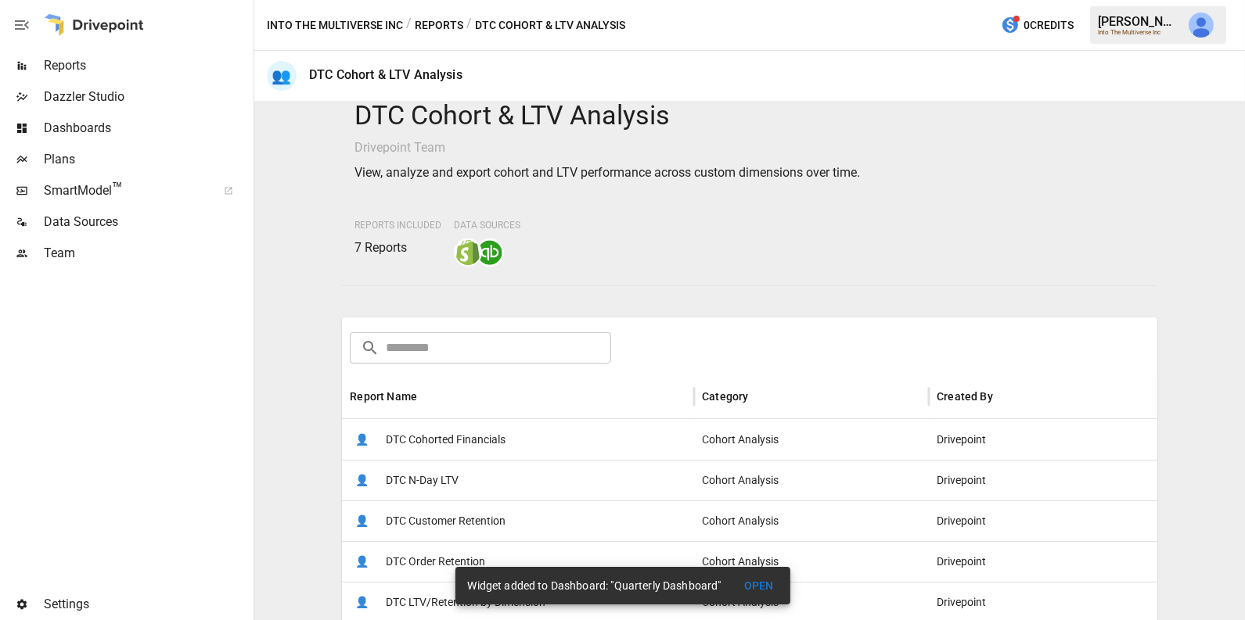
click at [433, 13] on div "Into The Multiverse Inc / Reports / DTC Cohort & LTV Analysis 0 Credits [PERSON…" at bounding box center [749, 25] width 991 height 50
click at [433, 25] on button "Reports" at bounding box center [439, 26] width 49 height 20
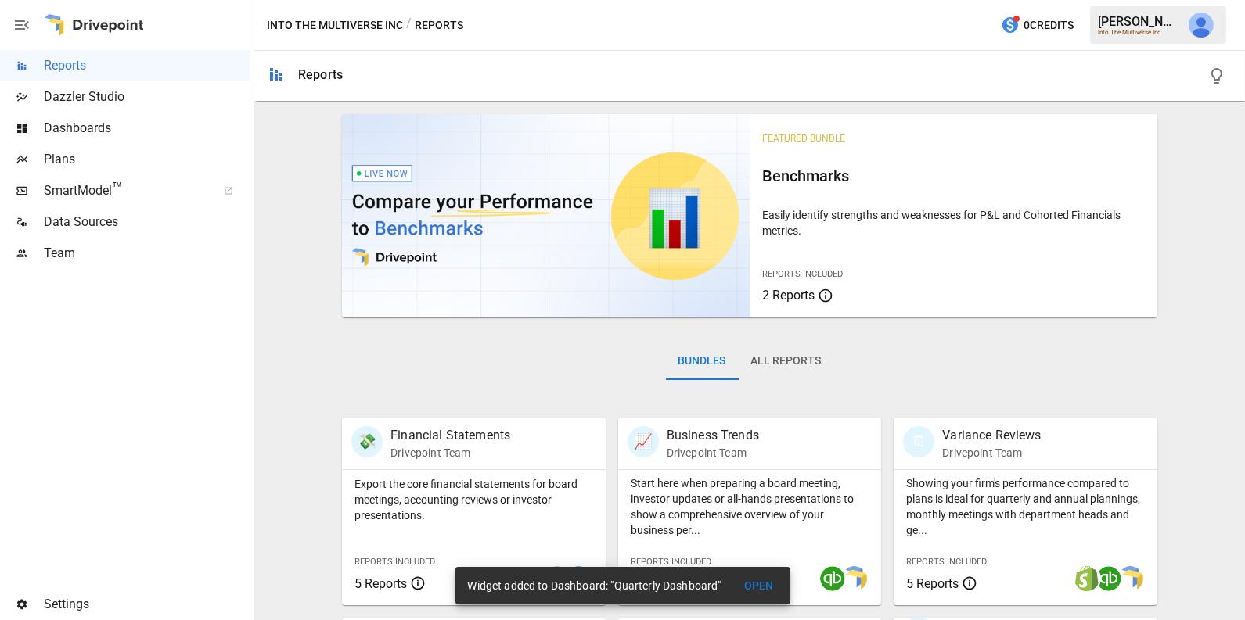
scroll to position [391, 0]
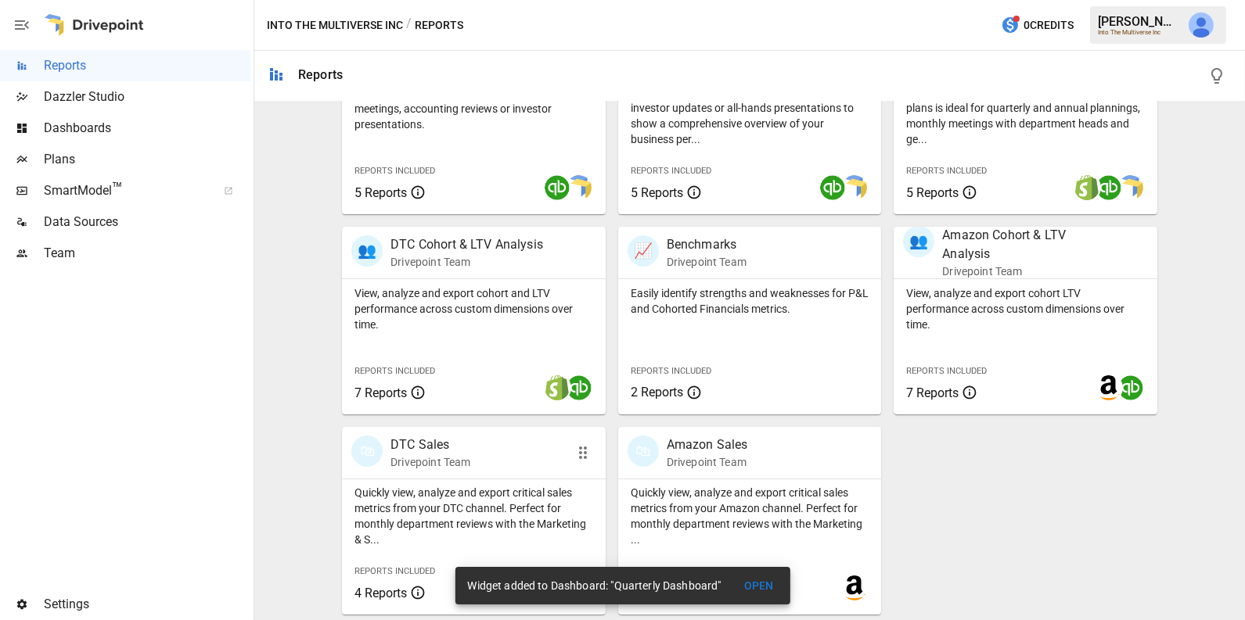
click at [465, 487] on p "Quickly view, analyze and export critical sales metrics from your DTC channel. …" at bounding box center [473, 516] width 239 height 63
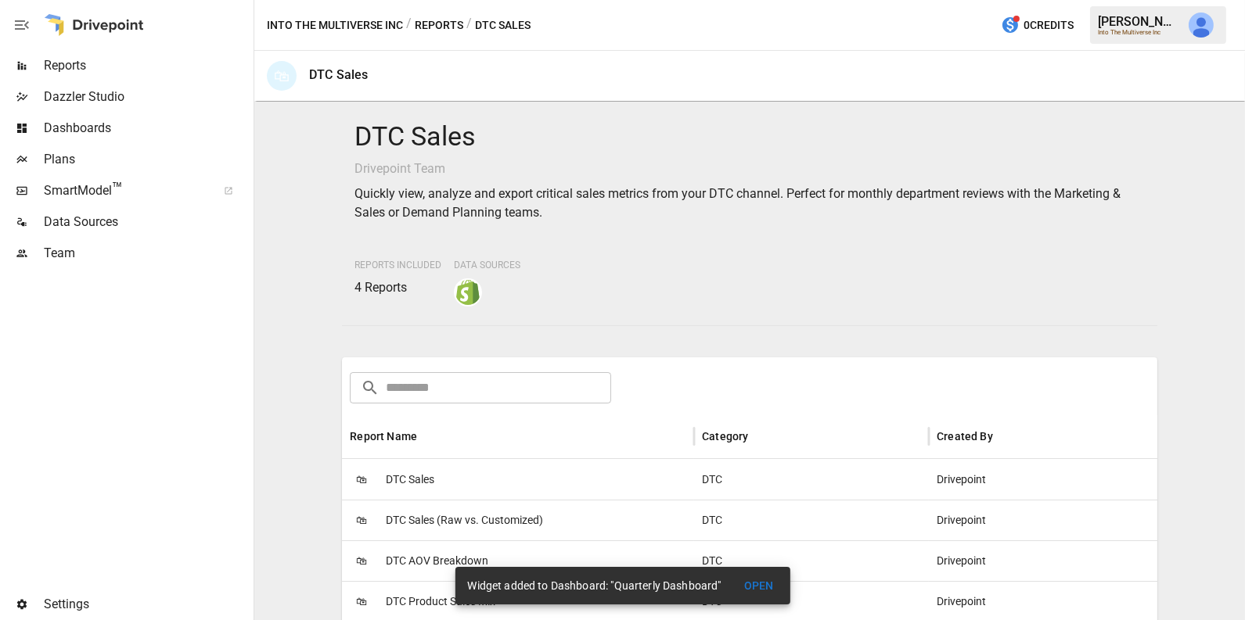
click at [465, 487] on div "🛍 DTC Sales" at bounding box center [518, 479] width 352 height 41
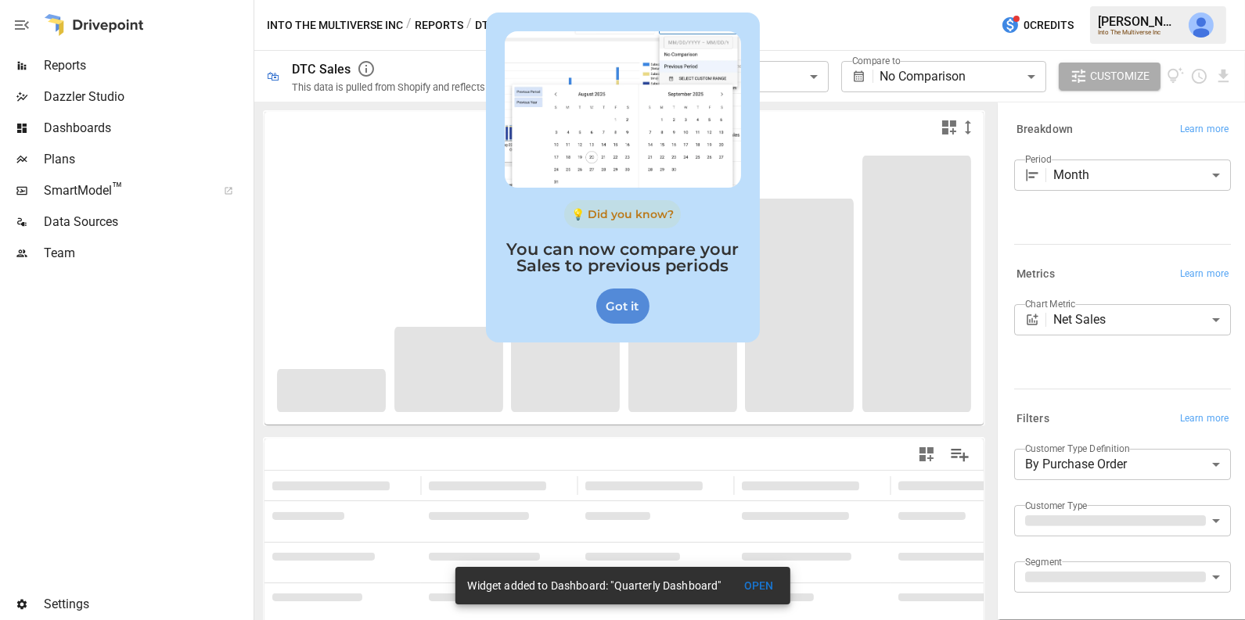
click at [636, 311] on div "Got it" at bounding box center [622, 306] width 53 height 35
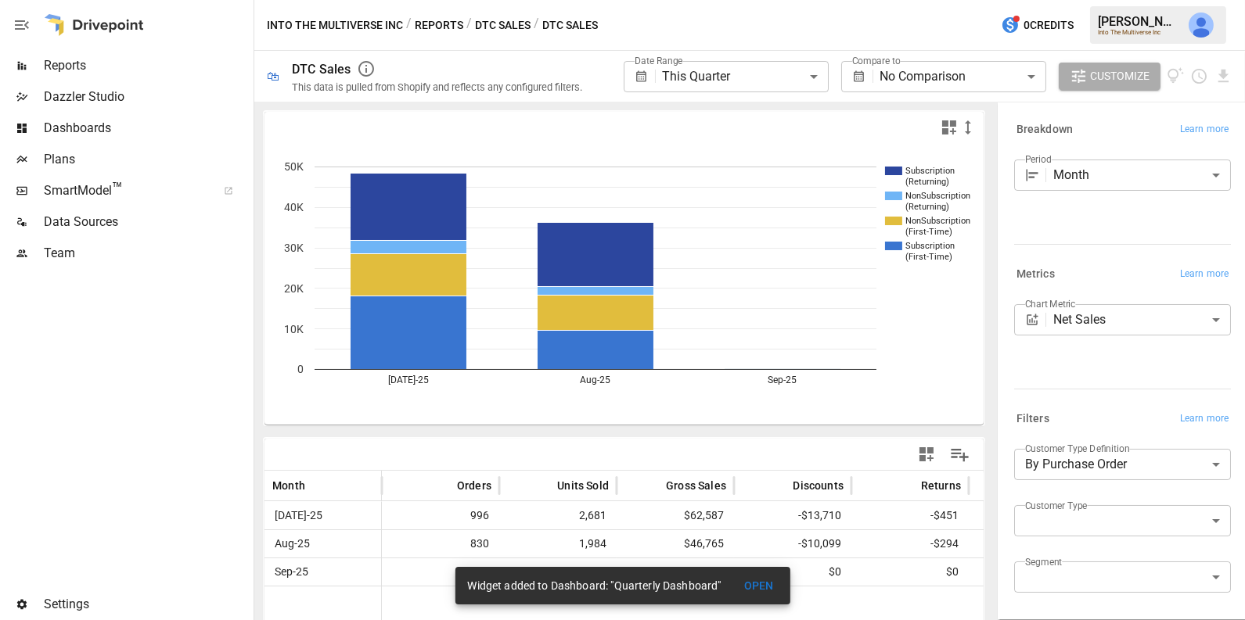
click at [918, 0] on body "**********" at bounding box center [622, 0] width 1245 height 0
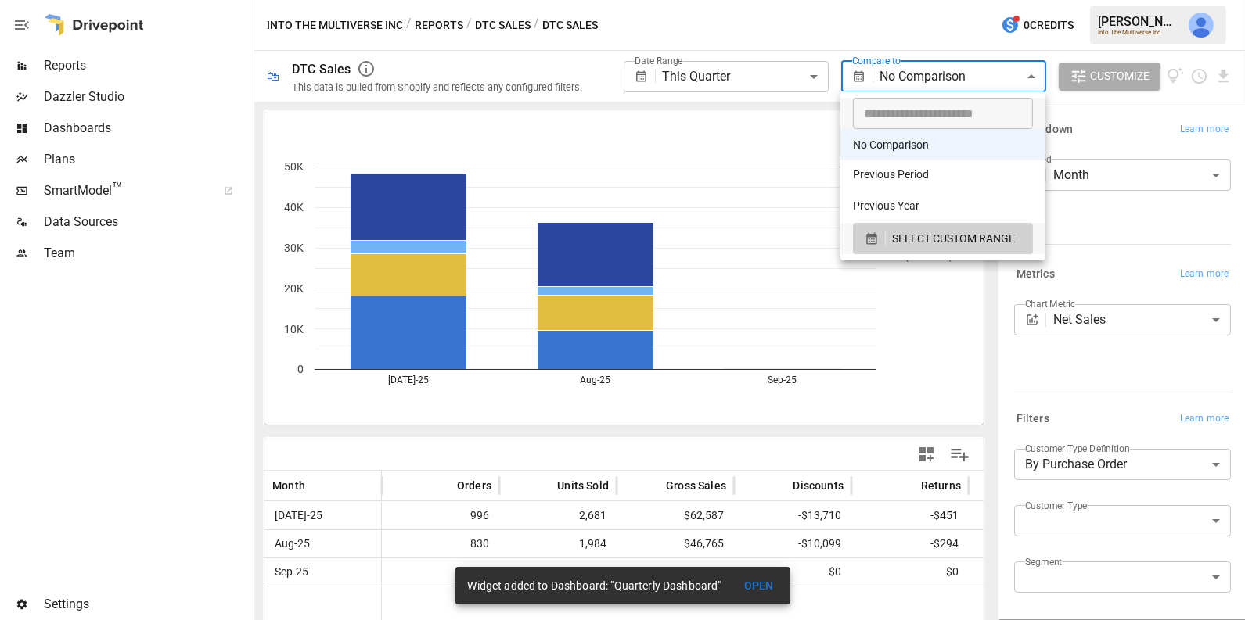
click at [847, 31] on div at bounding box center [622, 310] width 1245 height 620
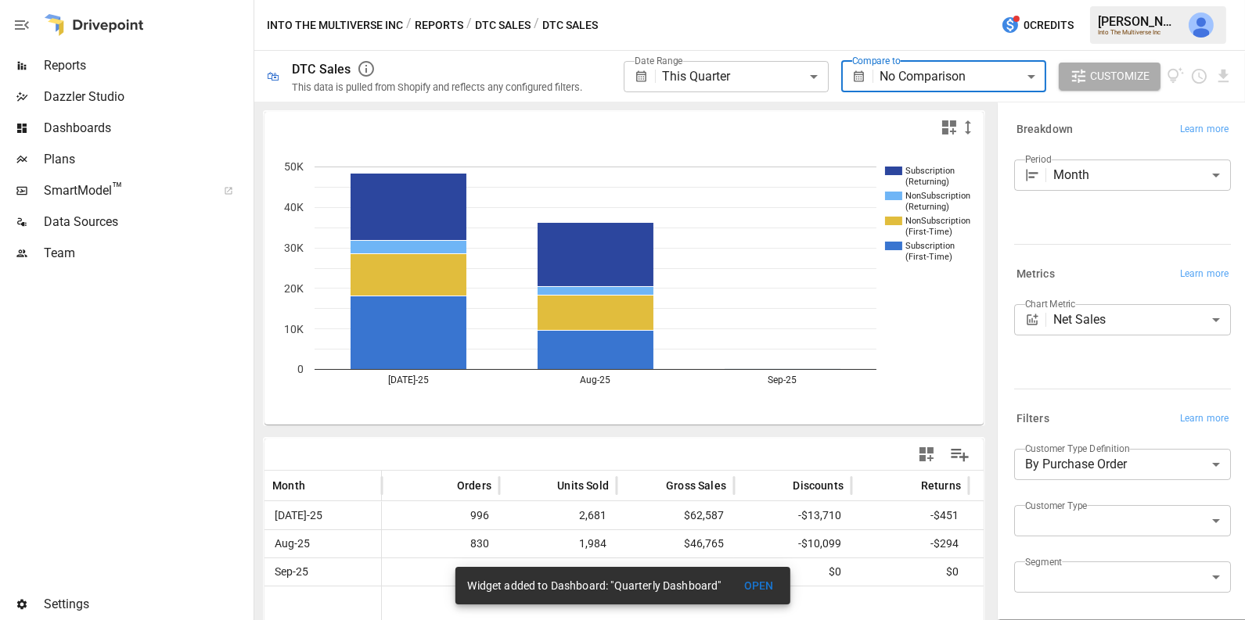
click at [783, 0] on body "**********" at bounding box center [622, 0] width 1245 height 0
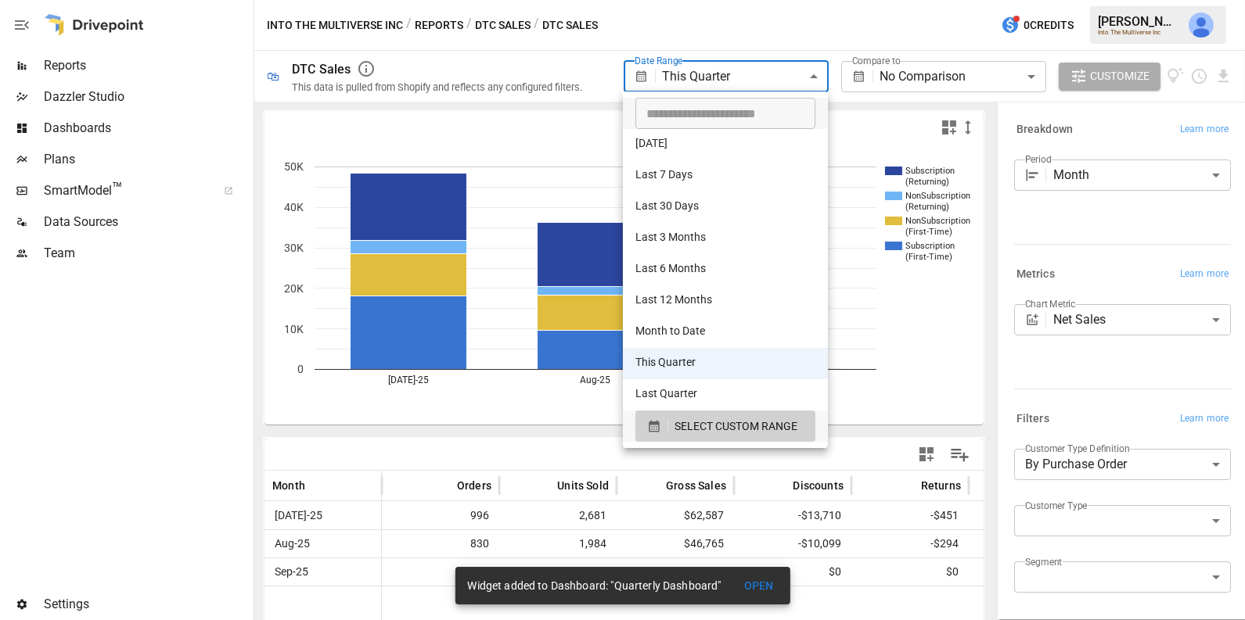
click at [734, 304] on li "Last 12 Months" at bounding box center [725, 301] width 205 height 31
type input "**********"
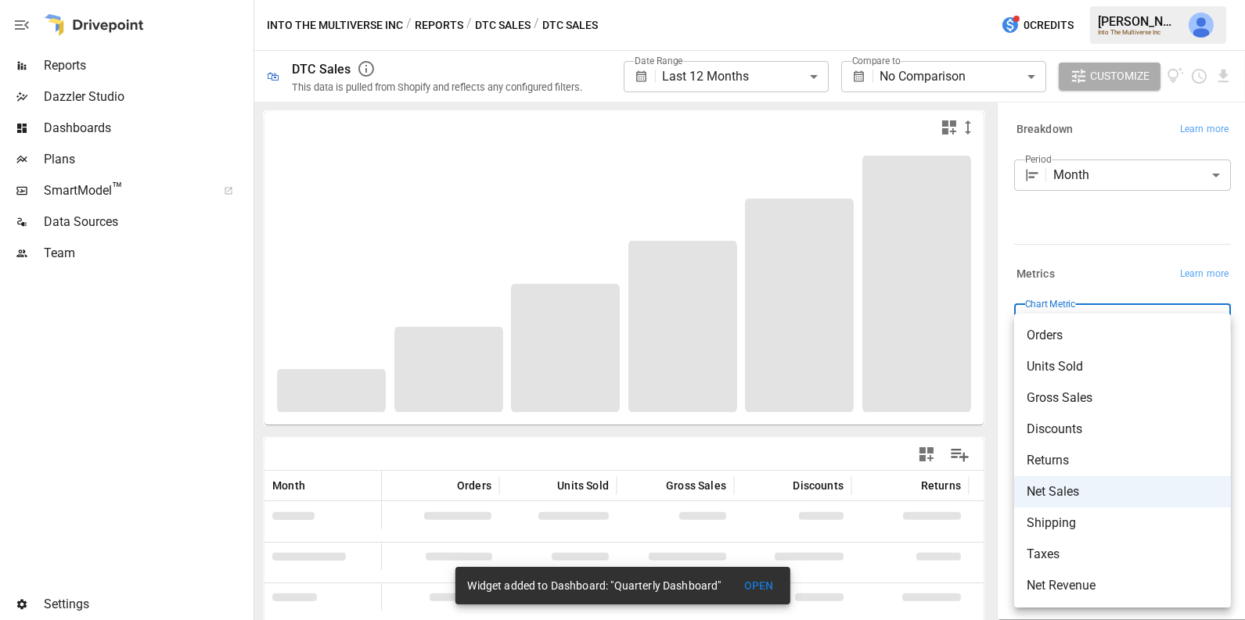
click at [1107, 0] on body "**********" at bounding box center [622, 0] width 1245 height 0
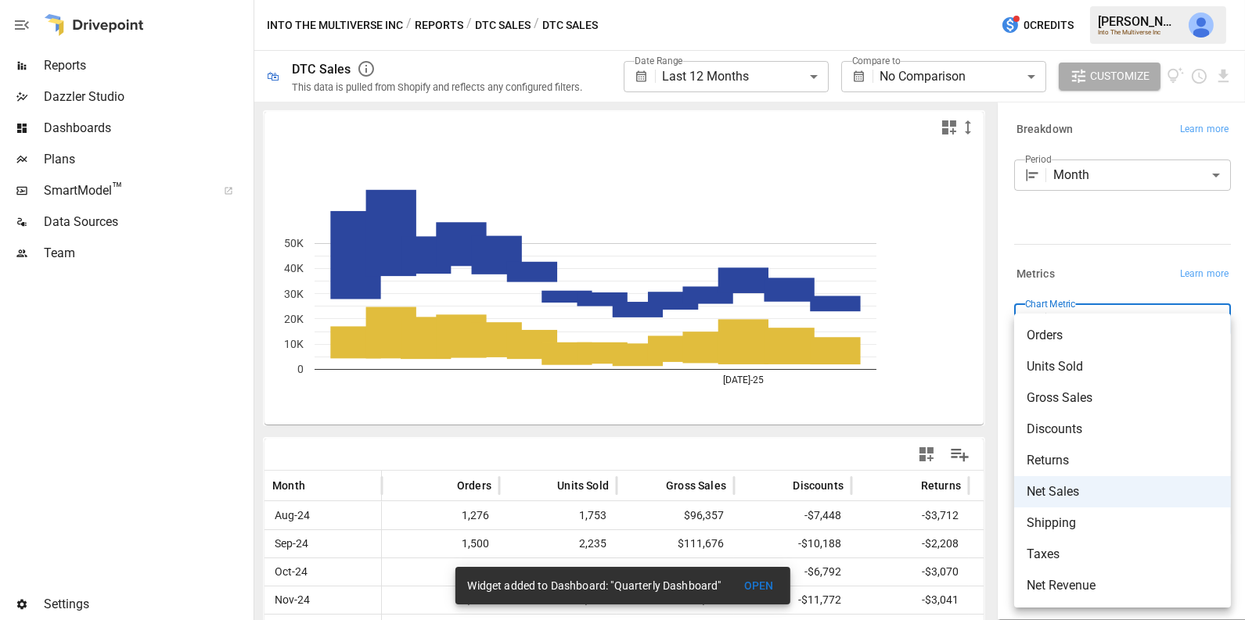
click at [1107, 282] on div at bounding box center [622, 310] width 1245 height 620
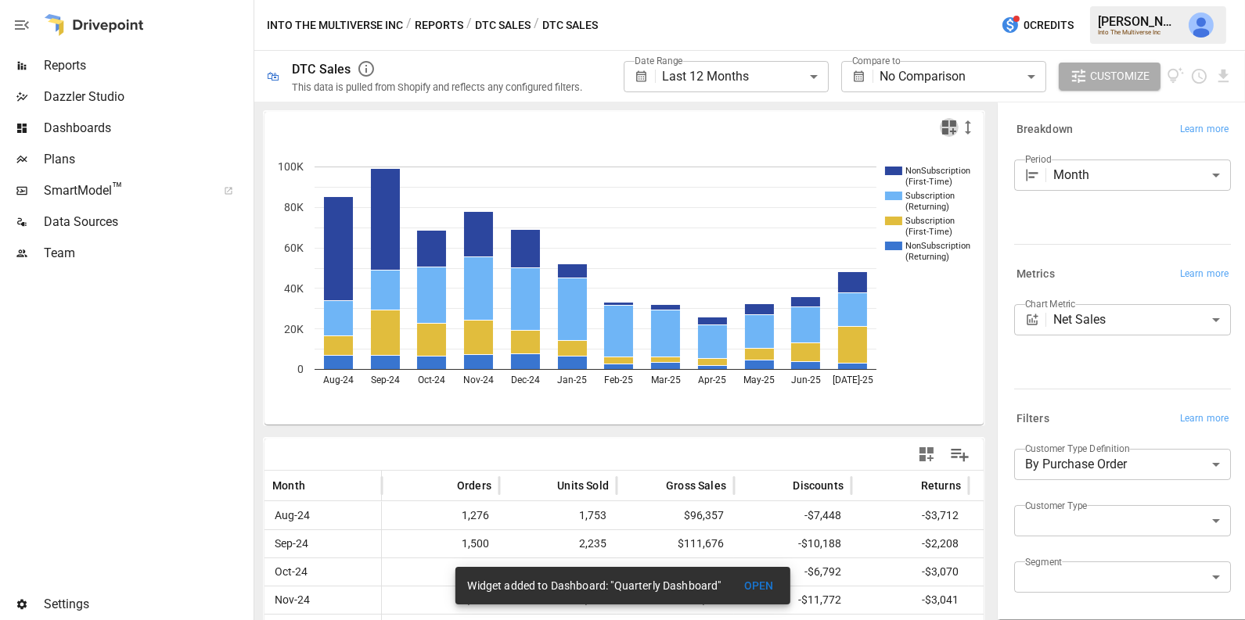
click at [951, 124] on icon "button" at bounding box center [949, 127] width 14 height 14
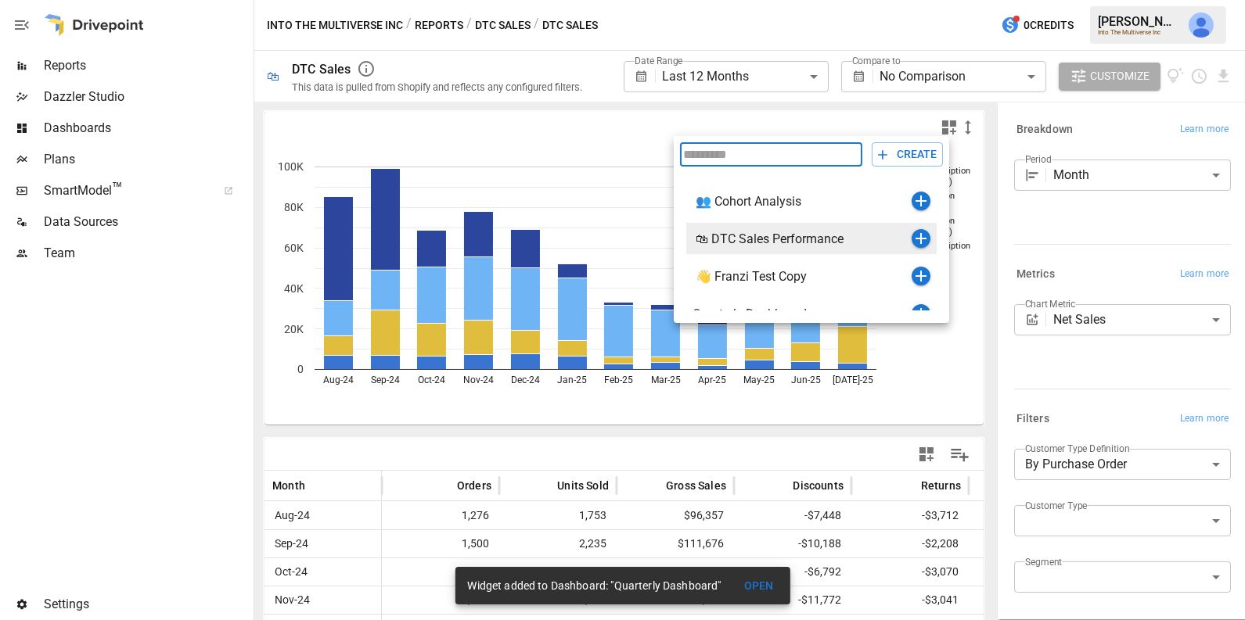
scroll to position [18, 0]
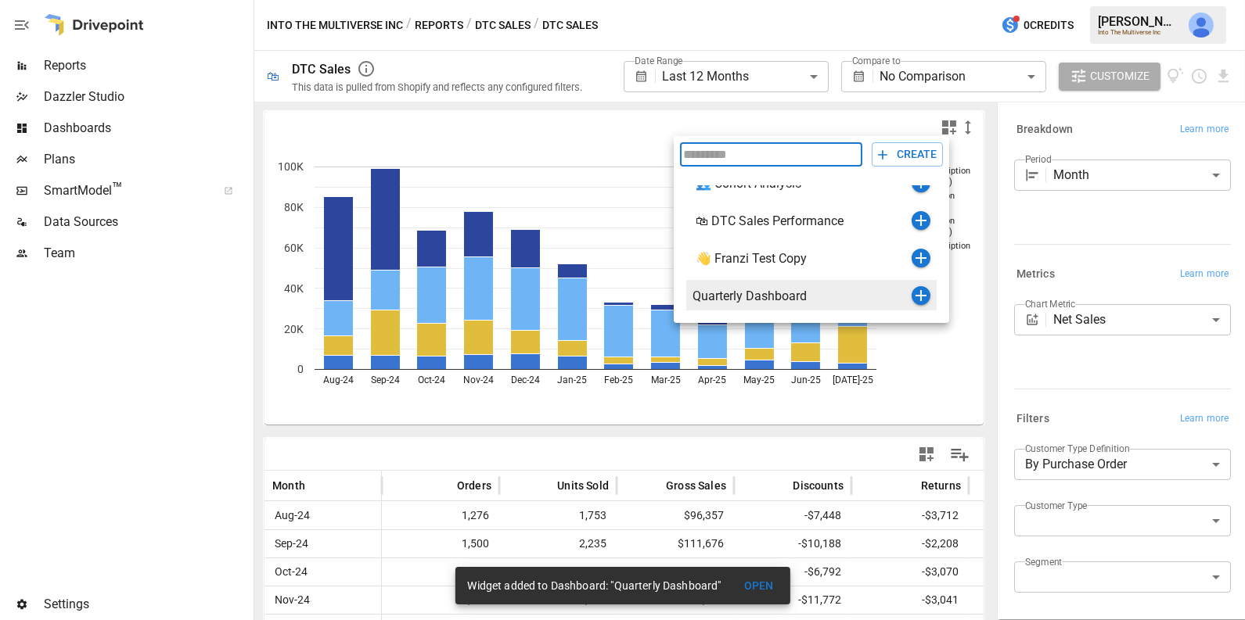
click at [918, 294] on icon "button" at bounding box center [920, 295] width 19 height 19
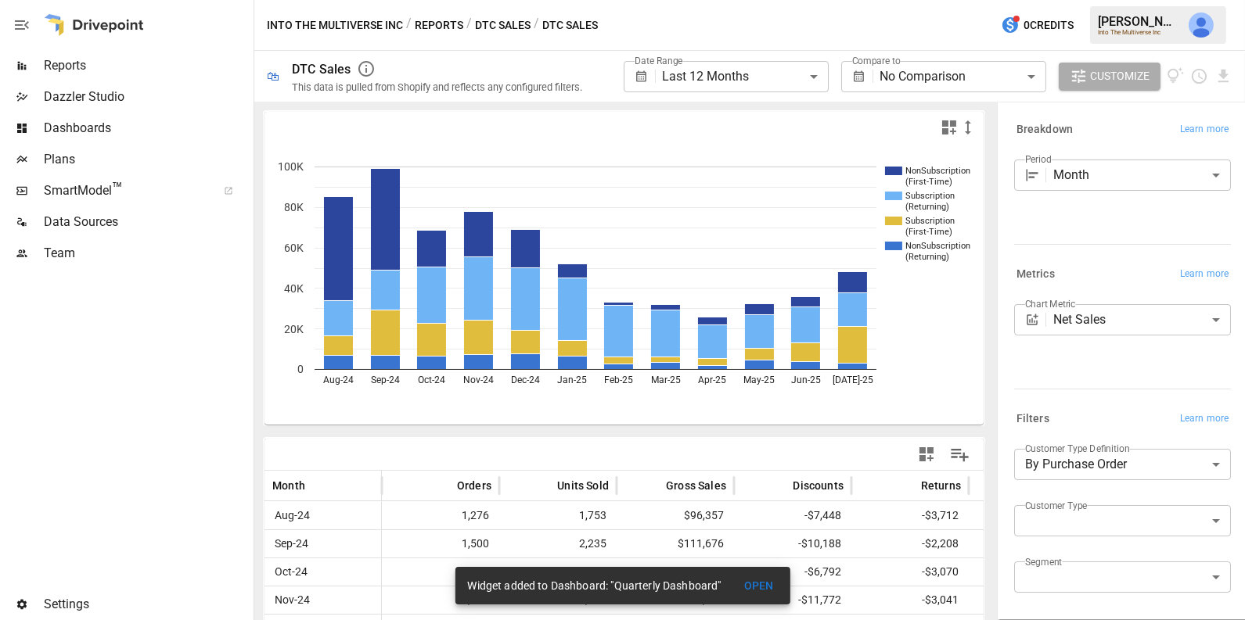
click at [504, 21] on button "DTC Sales" at bounding box center [503, 26] width 56 height 20
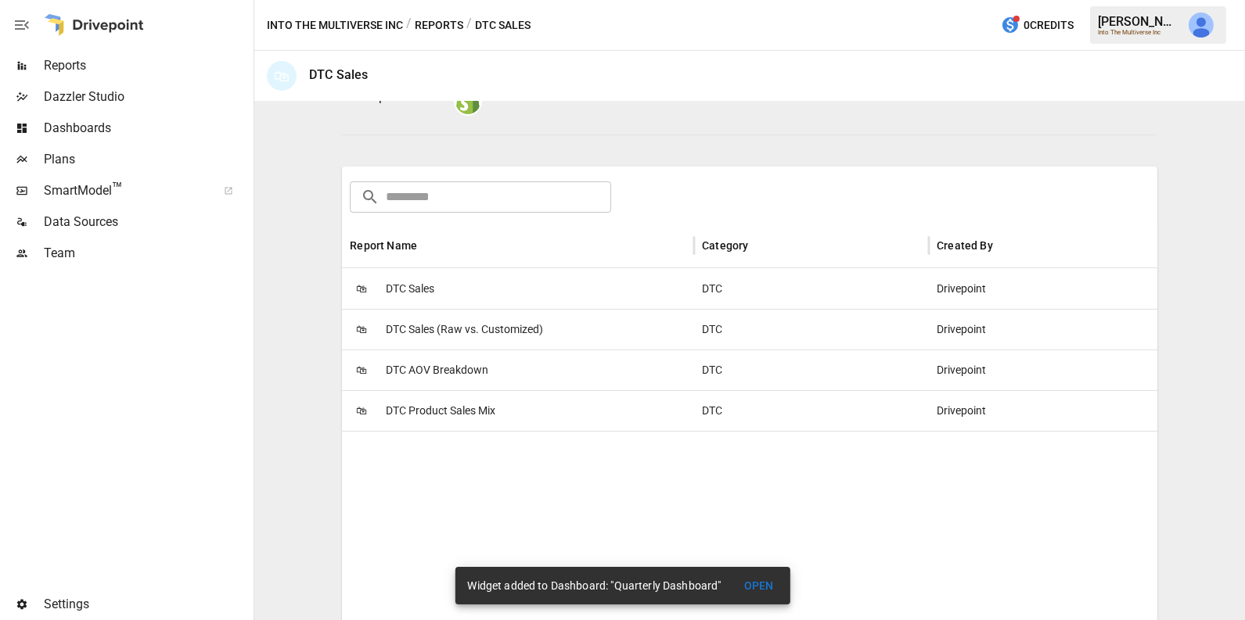
scroll to position [255, 0]
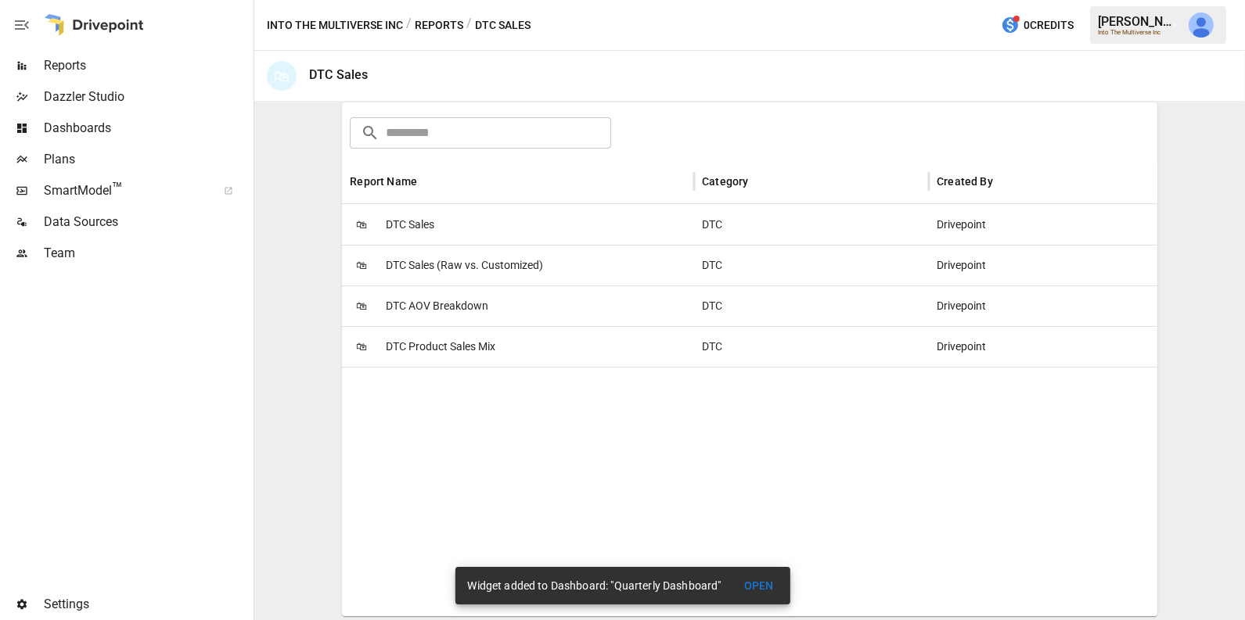
click at [514, 357] on div "🛍 DTC Product Sales Mix" at bounding box center [518, 346] width 352 height 41
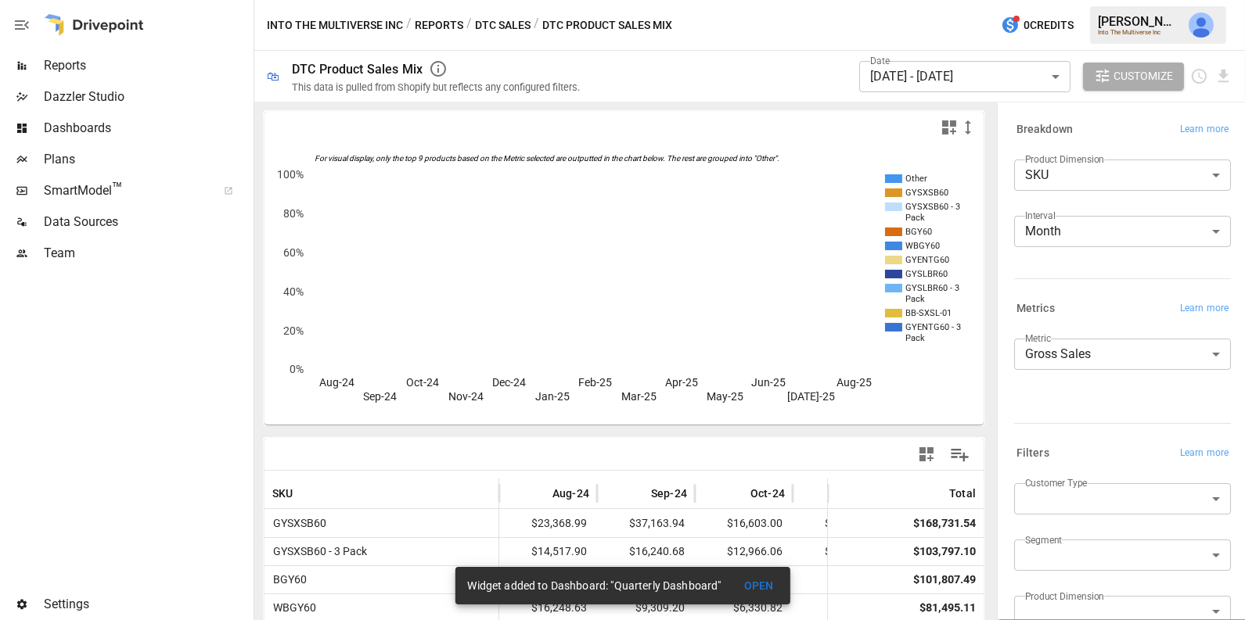
click at [1034, 59] on div "Date [DATE] - [DATE] ****** ​" at bounding box center [964, 76] width 211 height 43
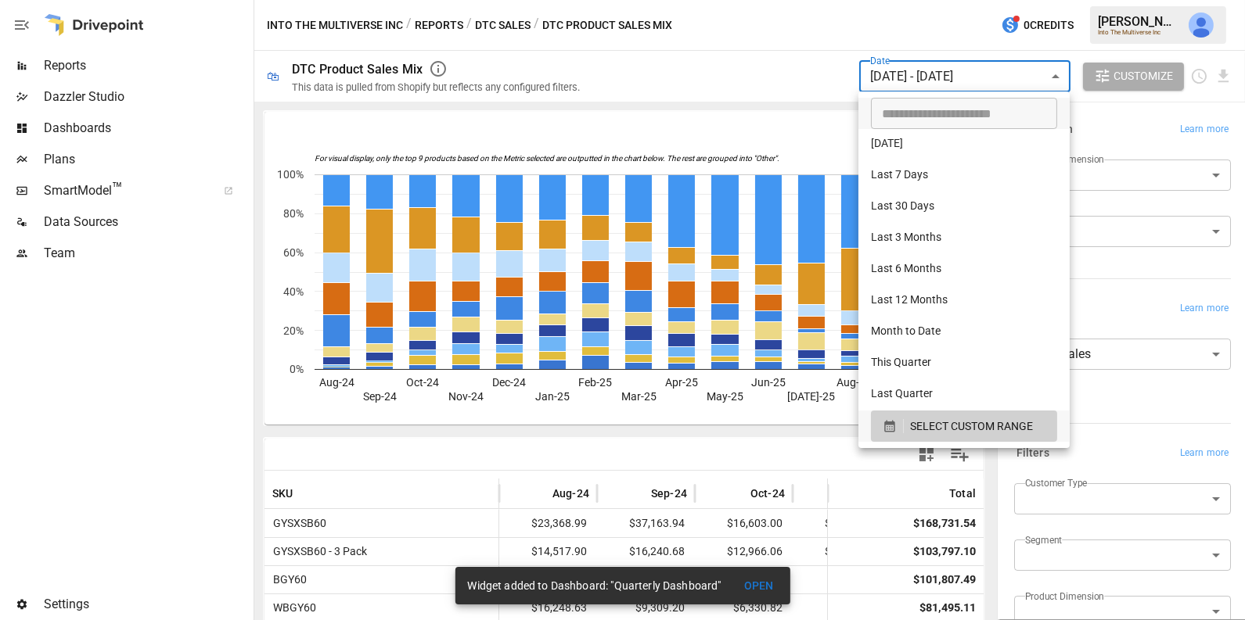
click at [1034, 0] on body "Reports Dazzler Studio Dashboards Plans SmartModel ™ Data Sources Team Settings…" at bounding box center [622, 0] width 1245 height 0
click at [936, 300] on li "Last 12 Months" at bounding box center [963, 301] width 211 height 31
type input "**********"
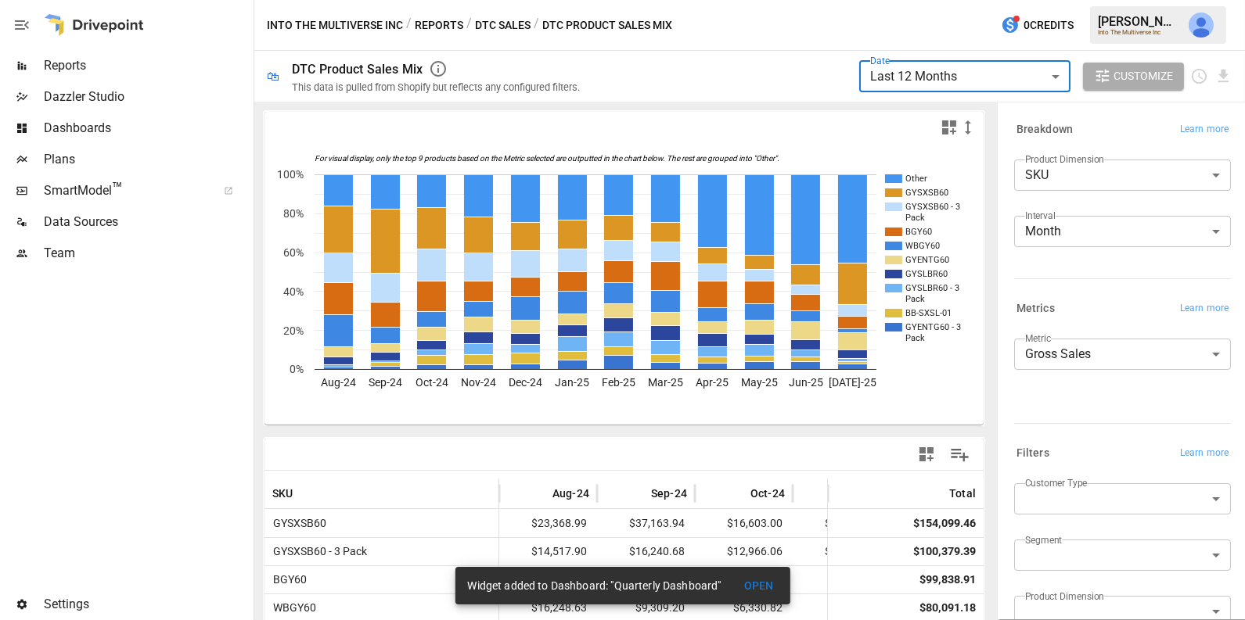
click at [1067, 0] on body "**********" at bounding box center [622, 0] width 1245 height 0
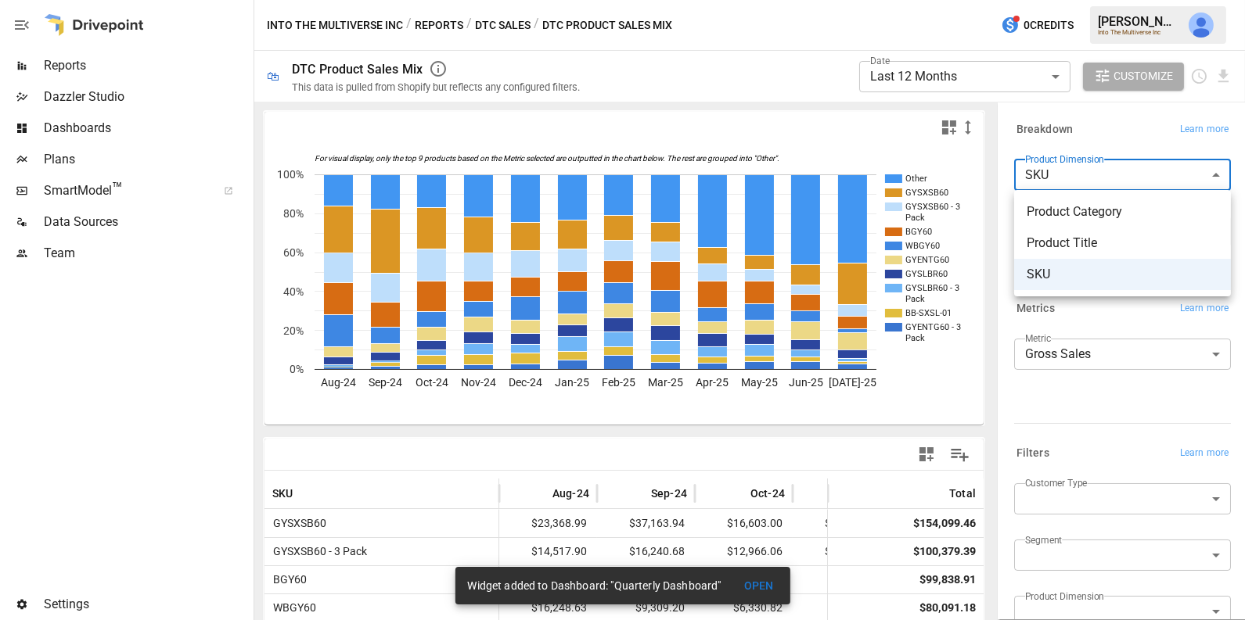
click at [1061, 234] on span "Product Title" at bounding box center [1122, 243] width 192 height 19
type input "**********"
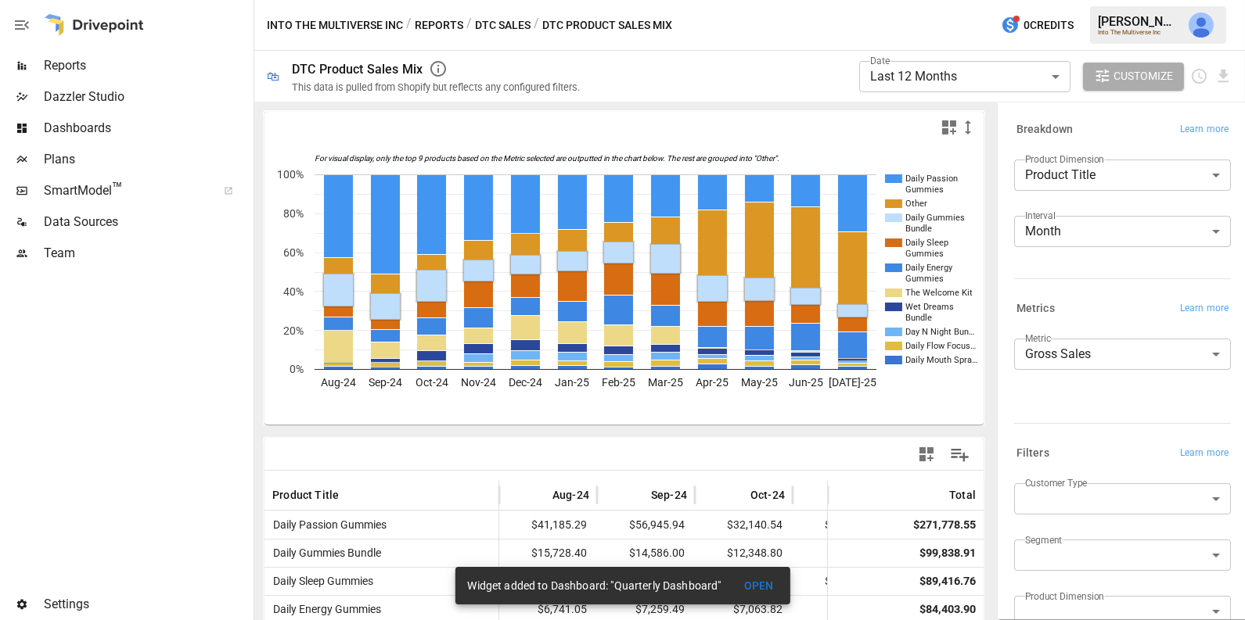
click at [897, 218] on rect "A chart." at bounding box center [893, 218] width 17 height 9
click at [949, 138] on div at bounding box center [623, 127] width 719 height 31
click at [950, 123] on icon "button" at bounding box center [949, 127] width 19 height 19
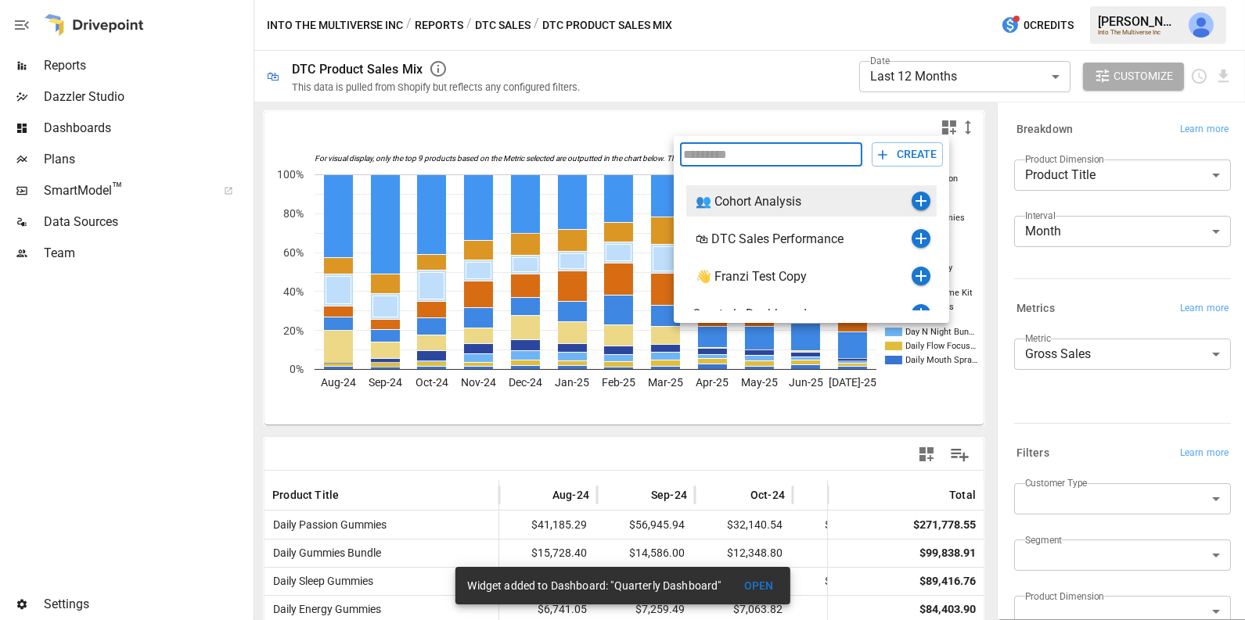
scroll to position [18, 0]
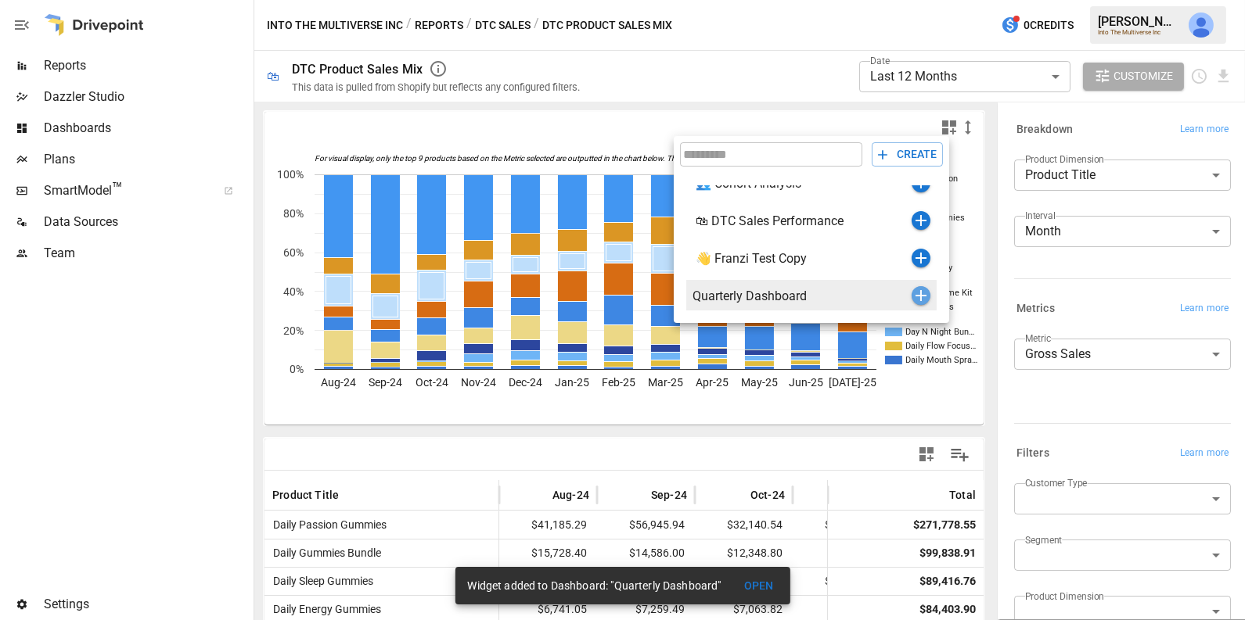
click at [917, 297] on icon "button" at bounding box center [920, 295] width 19 height 19
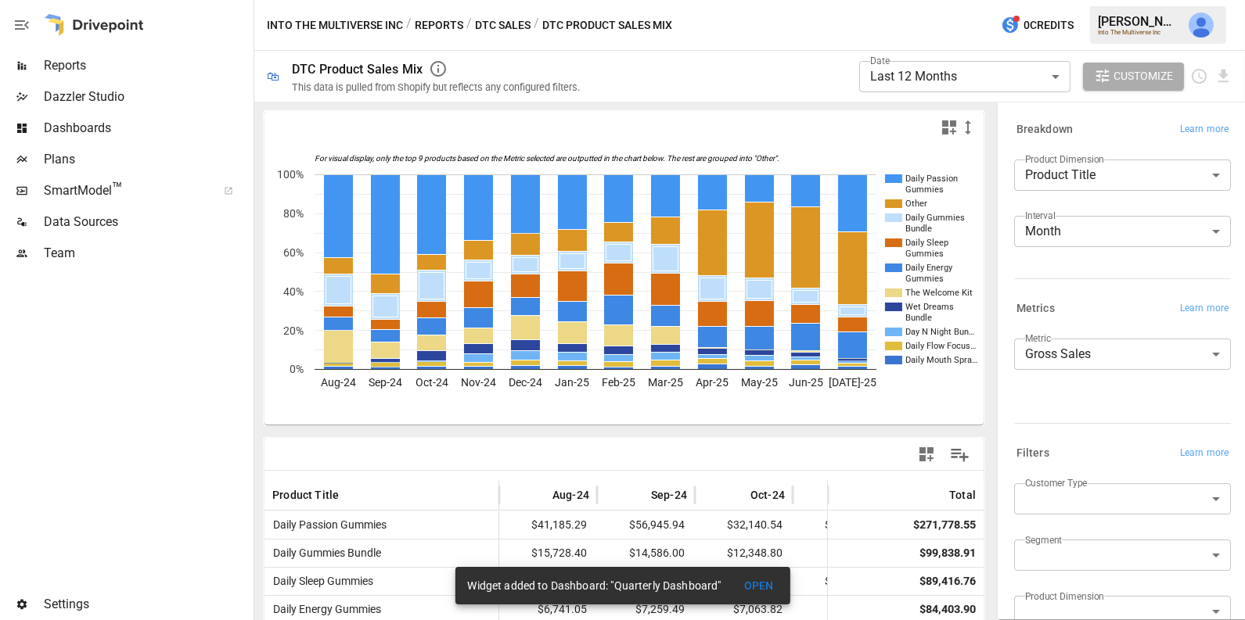
click at [511, 22] on button "DTC Sales" at bounding box center [503, 26] width 56 height 20
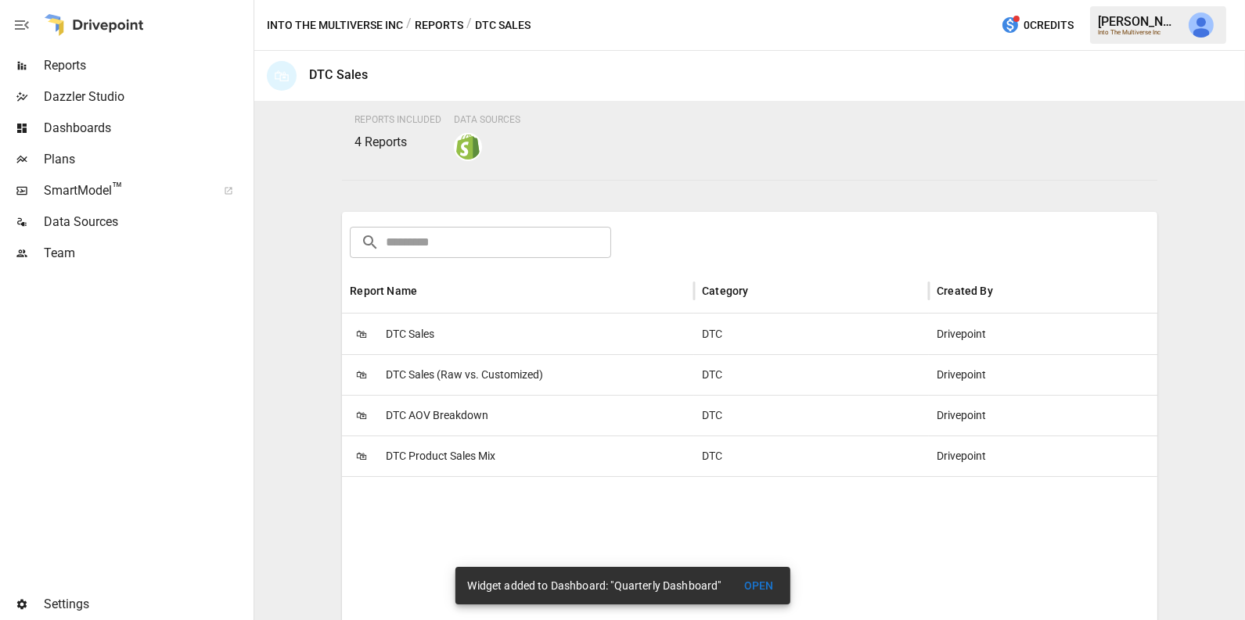
scroll to position [146, 0]
click at [482, 419] on span "DTC AOV Breakdown" at bounding box center [437, 415] width 102 height 40
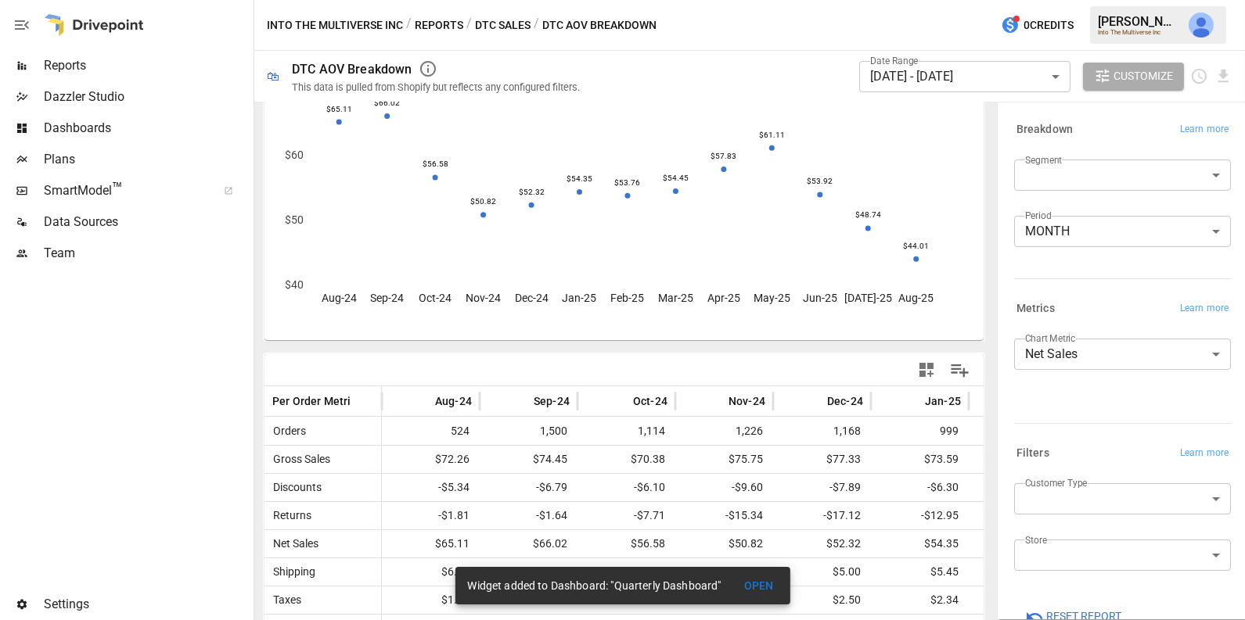
scroll to position [139, 0]
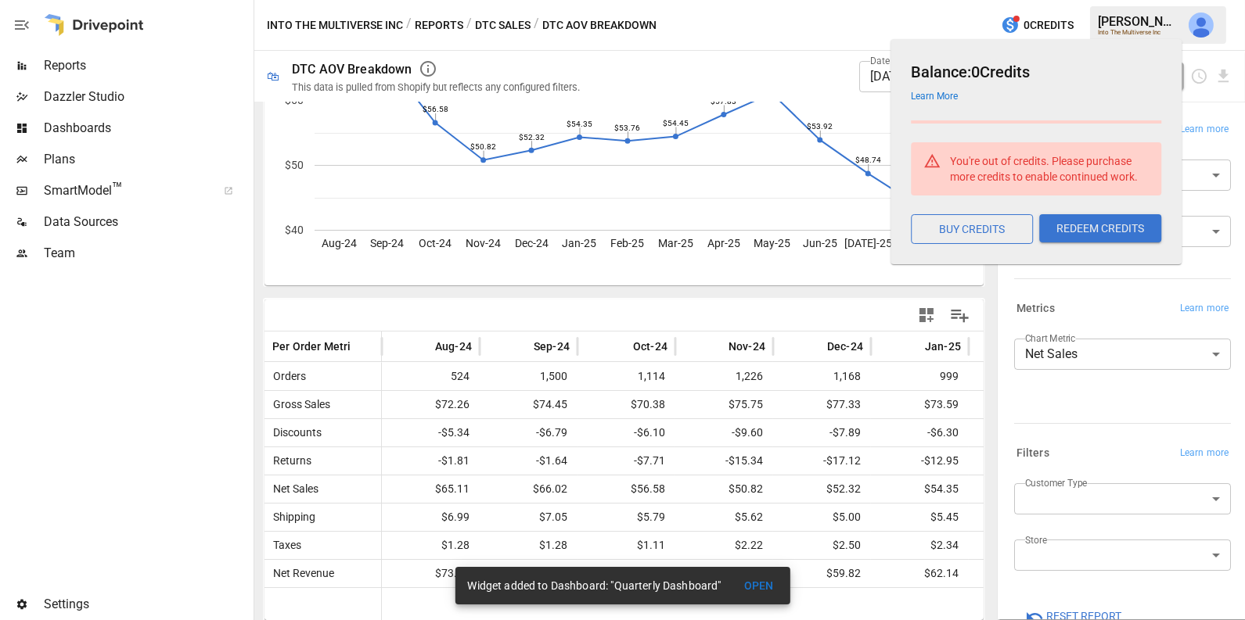
click at [877, 0] on body "Reports Dazzler Studio Dashboards Plans SmartModel ™ Data Sources Team Settings…" at bounding box center [622, 0] width 1245 height 0
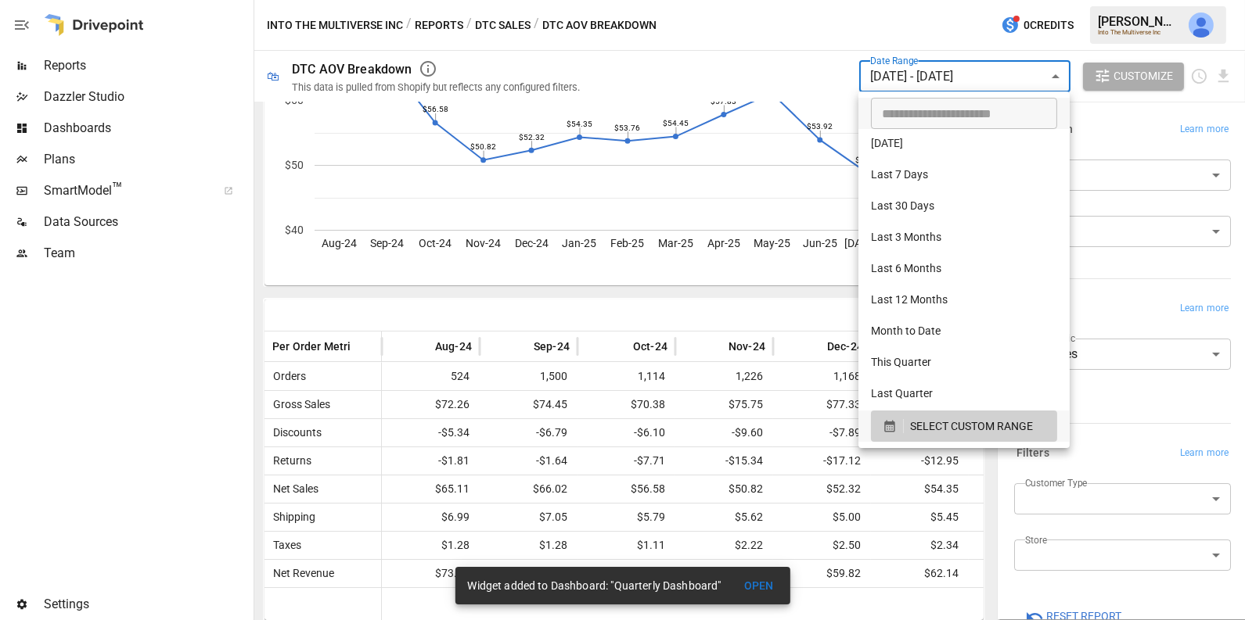
click at [922, 300] on li "Last 12 Months" at bounding box center [963, 301] width 211 height 31
type input "**********"
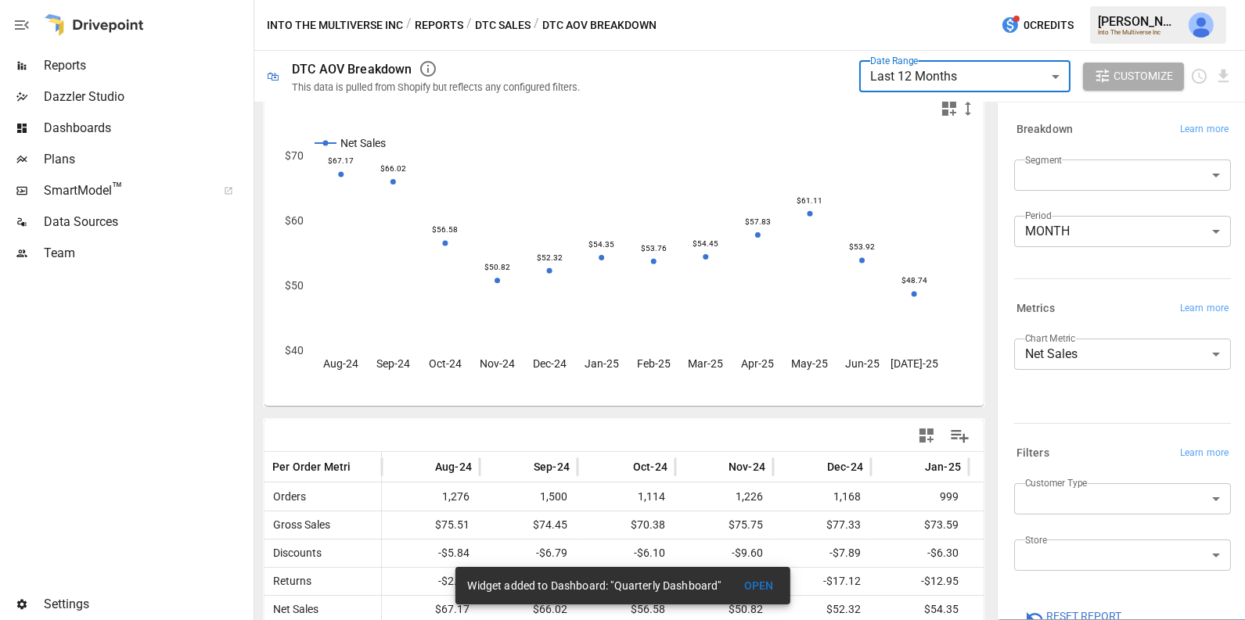
scroll to position [16, 0]
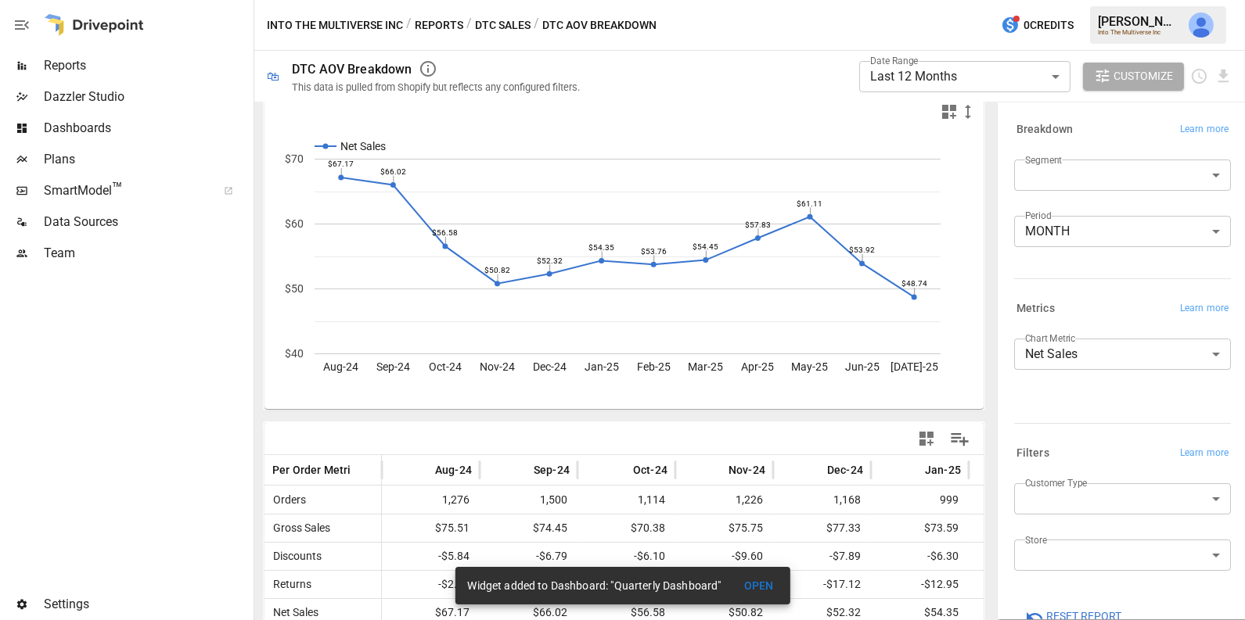
click at [945, 128] on icon "Net Sales Aug-24 Sep-24 Oct-24 Nov-24 Dec-24 Jan-25 Feb-25 Mar-25 Apr-25 May-25…" at bounding box center [624, 269] width 720 height 282
click at [947, 117] on icon "button" at bounding box center [949, 112] width 14 height 14
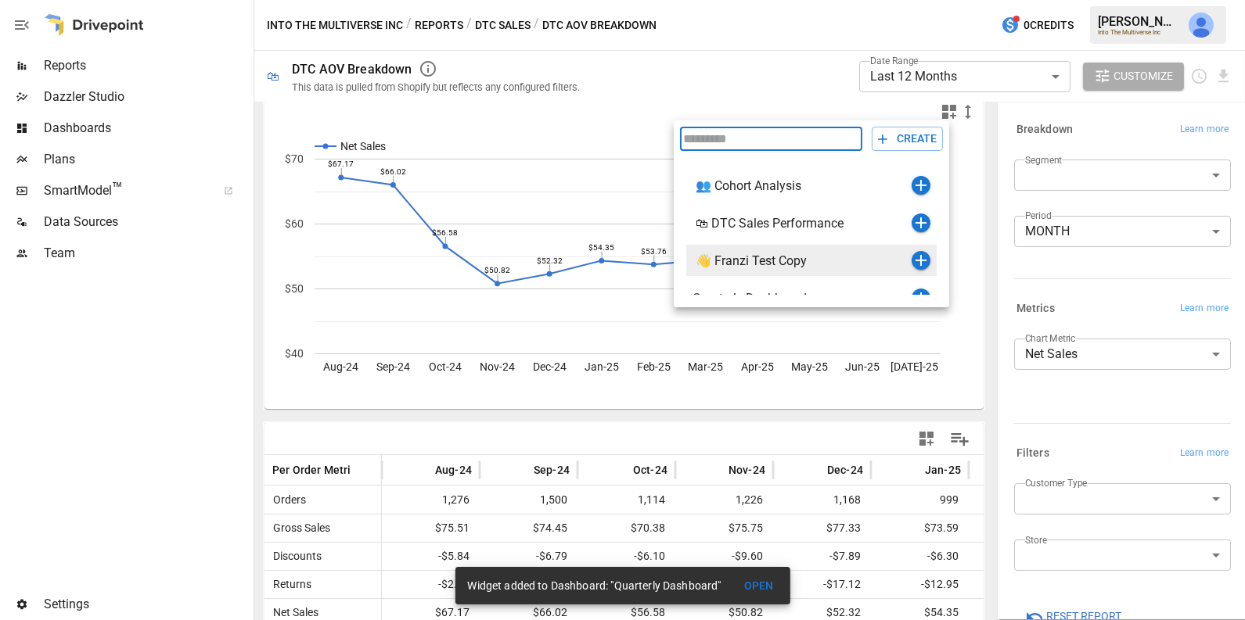
scroll to position [18, 0]
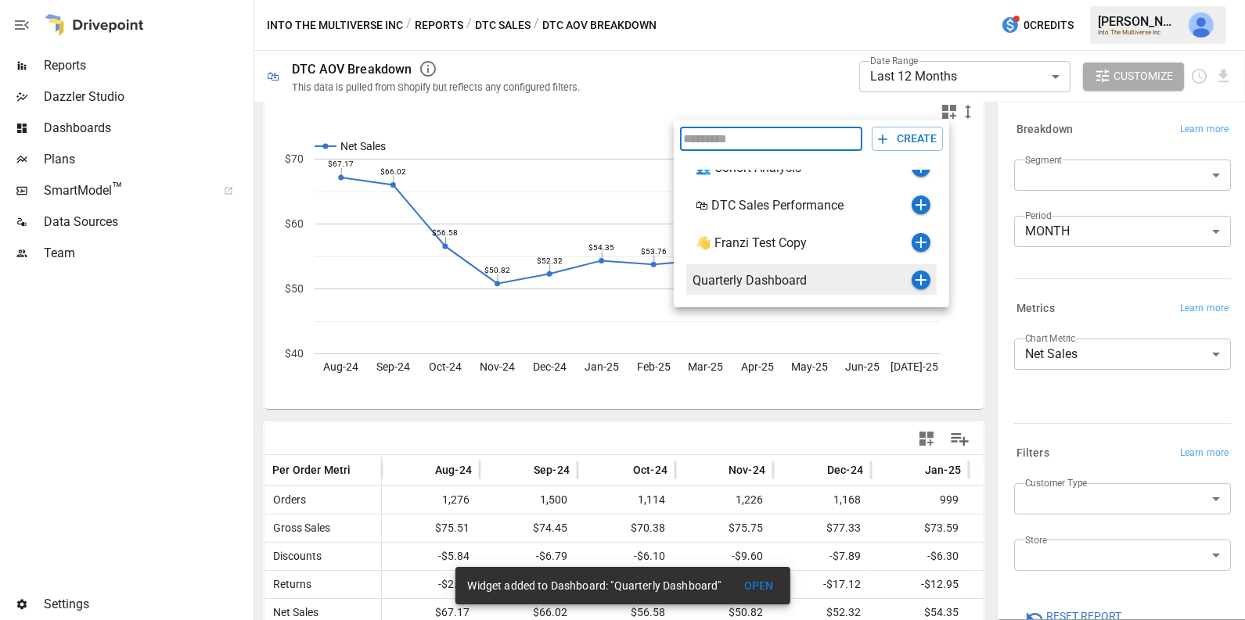
click at [919, 284] on icon "button" at bounding box center [920, 280] width 19 height 19
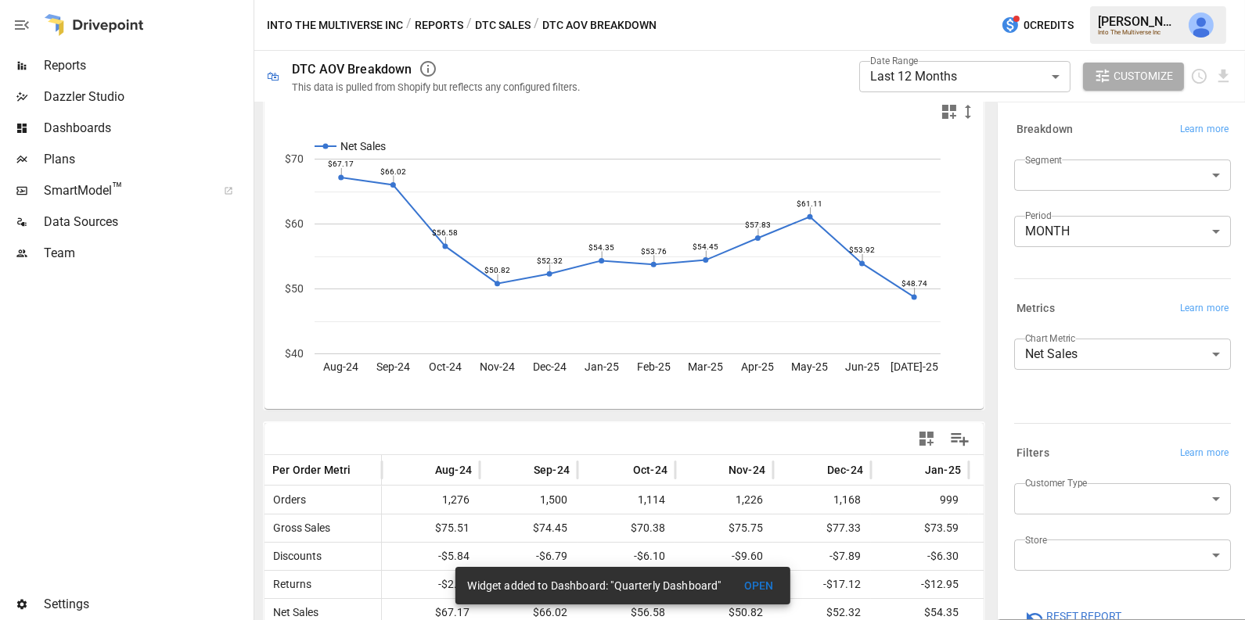
scroll to position [139, 0]
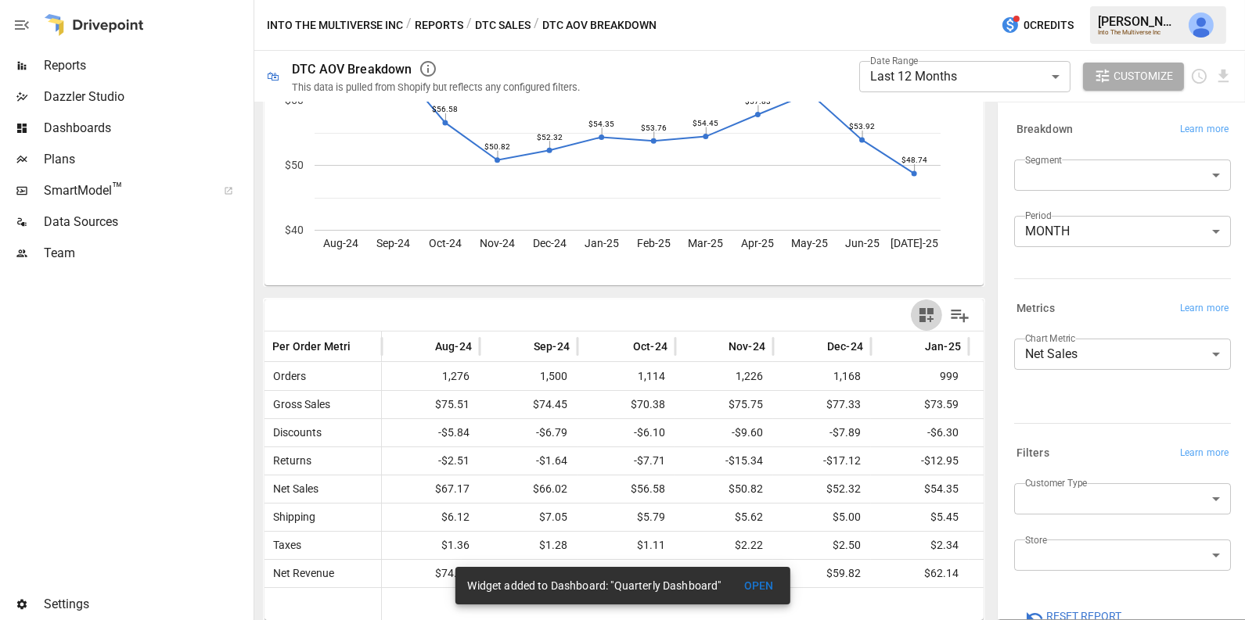
click at [928, 321] on icon "button" at bounding box center [926, 315] width 19 height 19
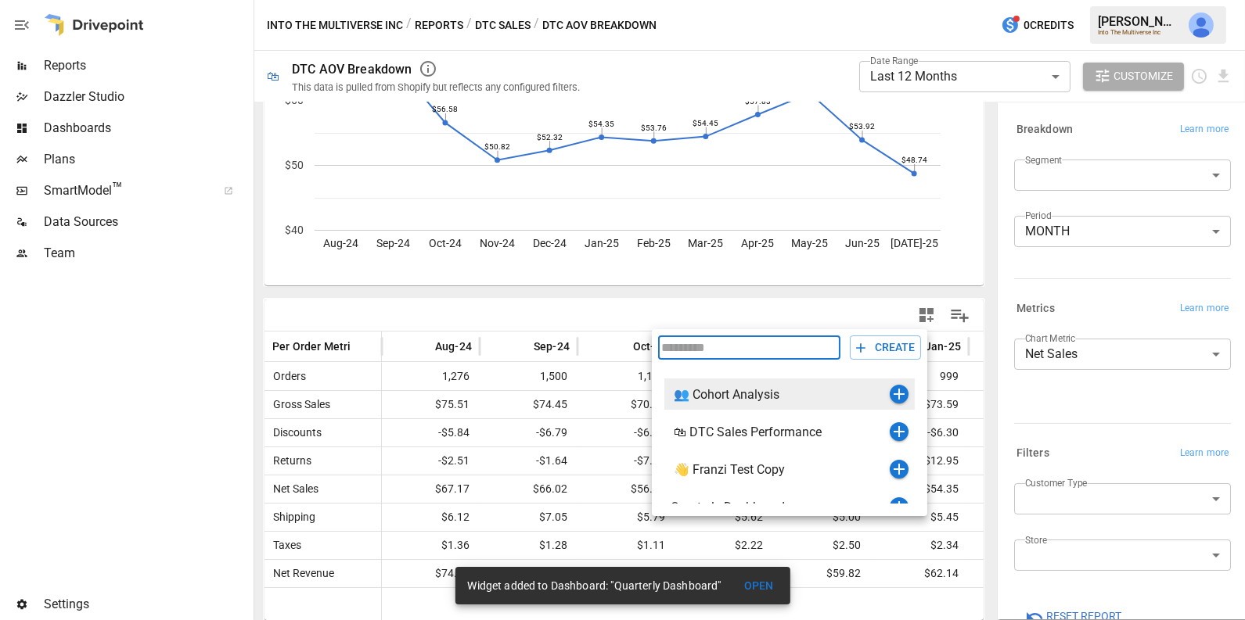
scroll to position [18, 0]
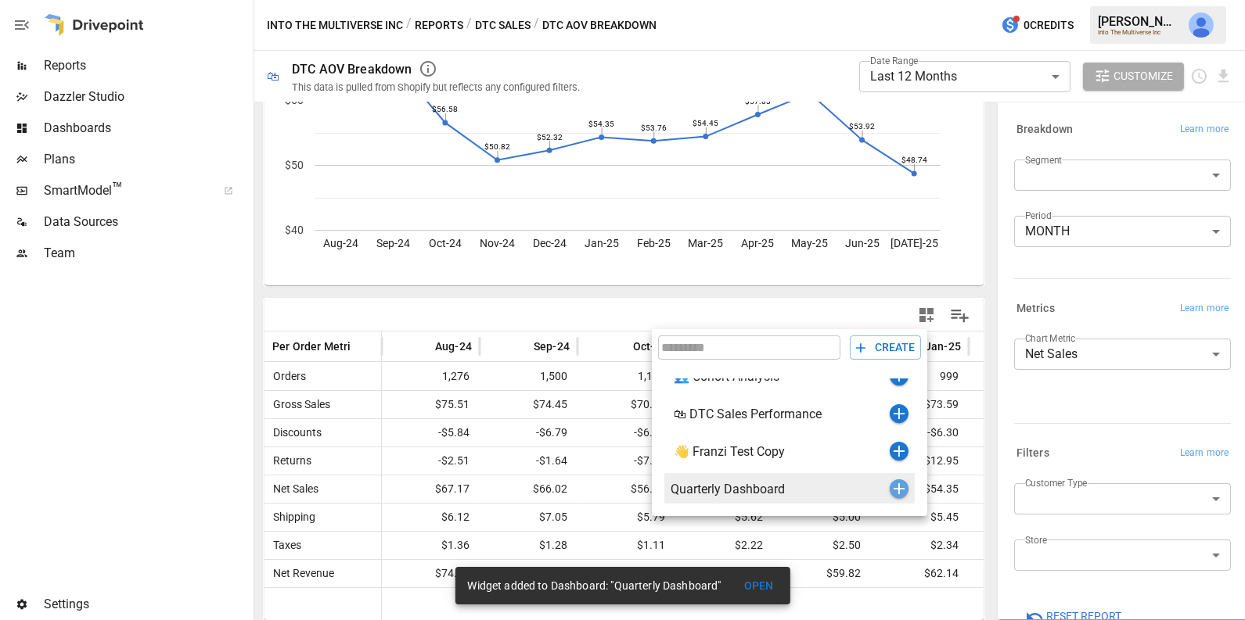
click at [897, 488] on icon "button" at bounding box center [898, 489] width 11 height 11
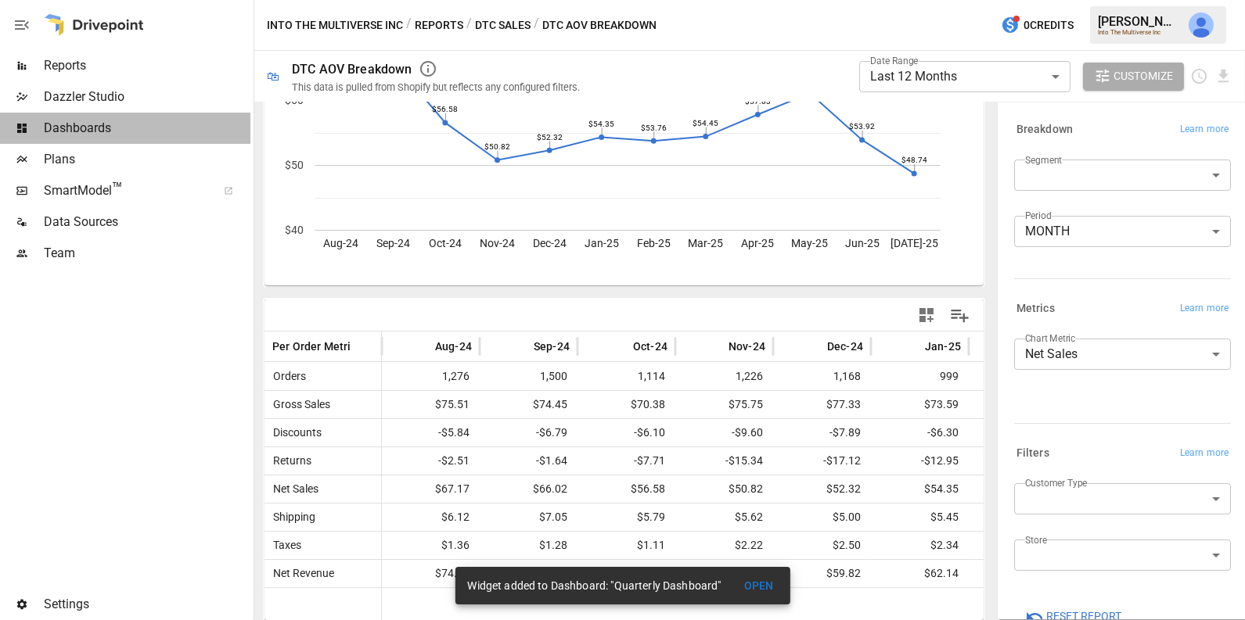
click at [145, 124] on span "Dashboards" at bounding box center [147, 128] width 207 height 19
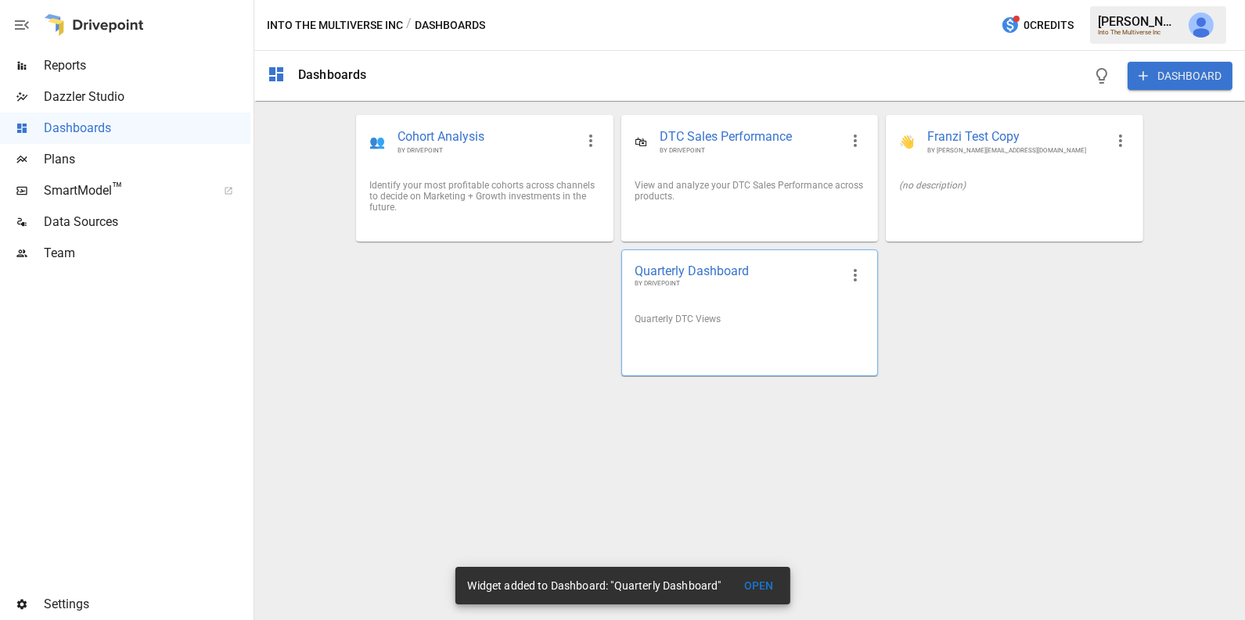
click at [742, 309] on div "Quarterly DTC Views" at bounding box center [749, 319] width 255 height 36
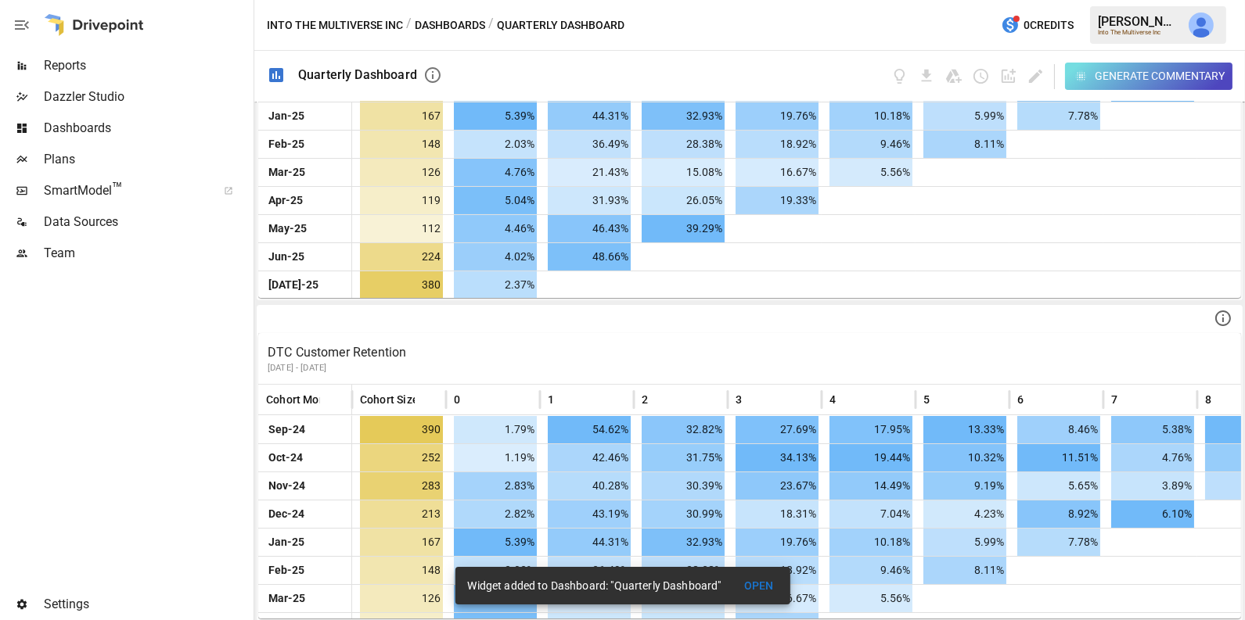
scroll to position [116, 0]
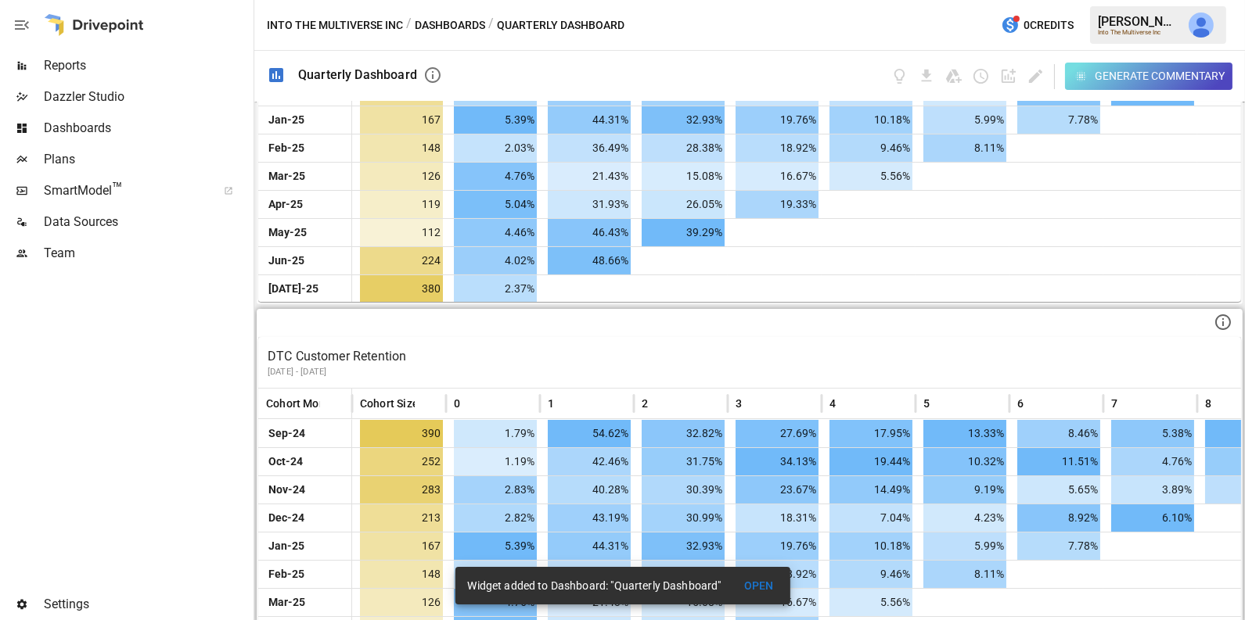
click at [457, 359] on p "DTC Customer Retention" at bounding box center [750, 356] width 964 height 19
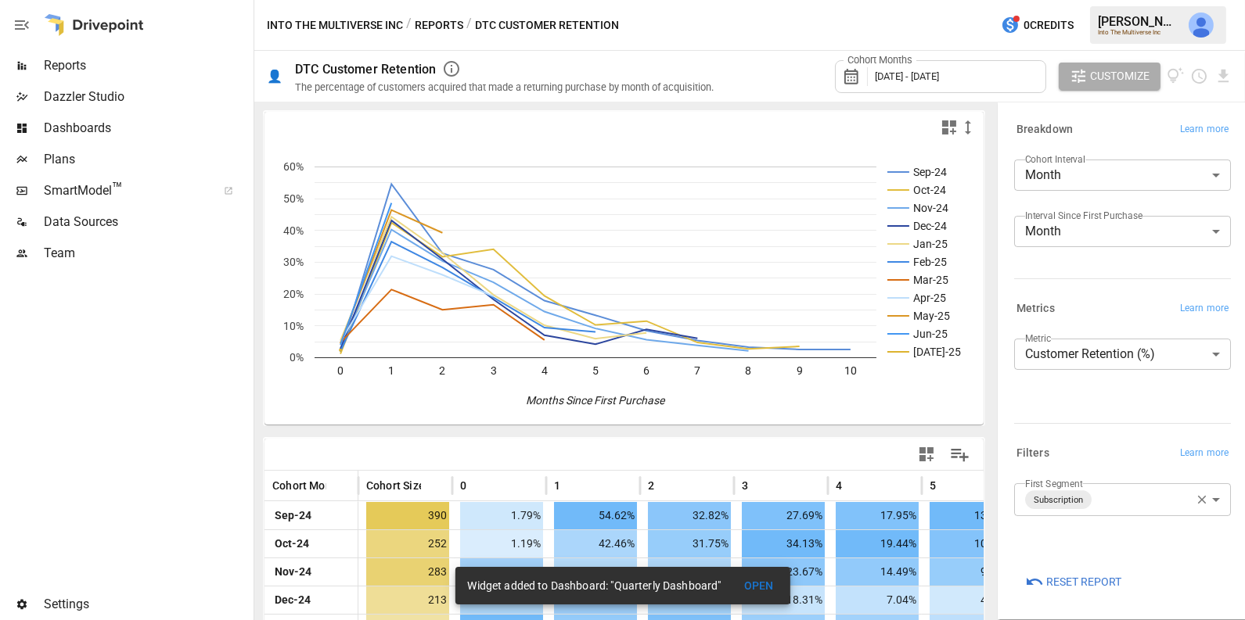
click at [1205, 495] on icon "button" at bounding box center [1202, 500] width 14 height 14
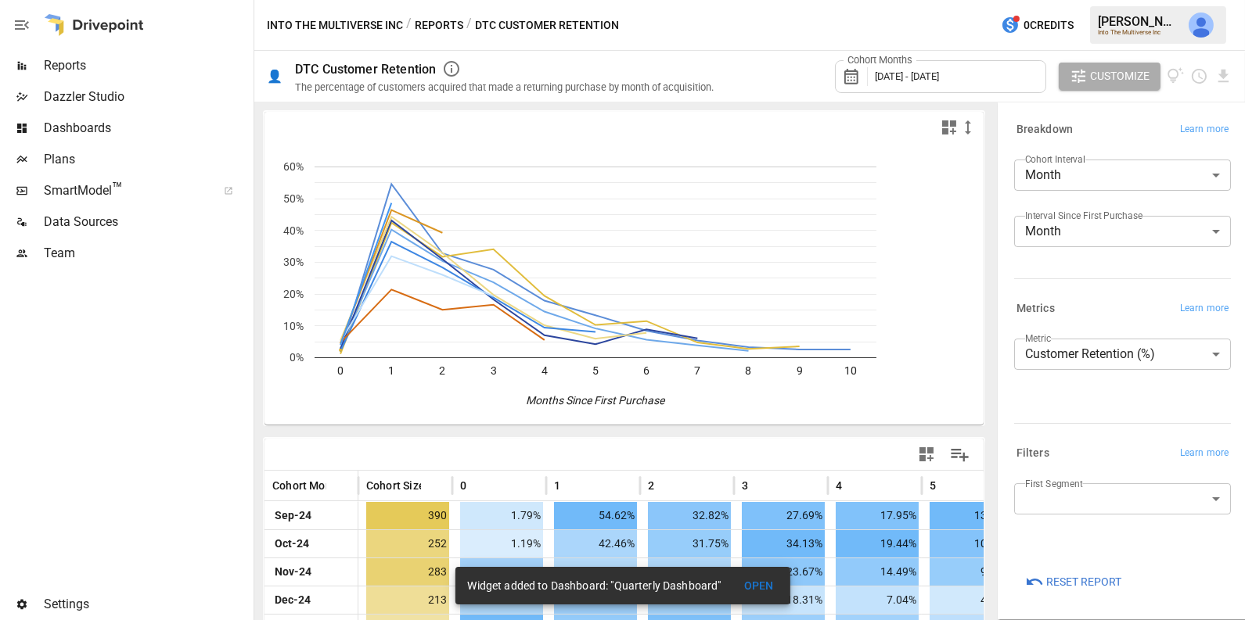
click at [1149, 0] on body "Reports Dazzler Studio Dashboards Plans SmartModel ™ Data Sources Team Settings…" at bounding box center [622, 0] width 1245 height 0
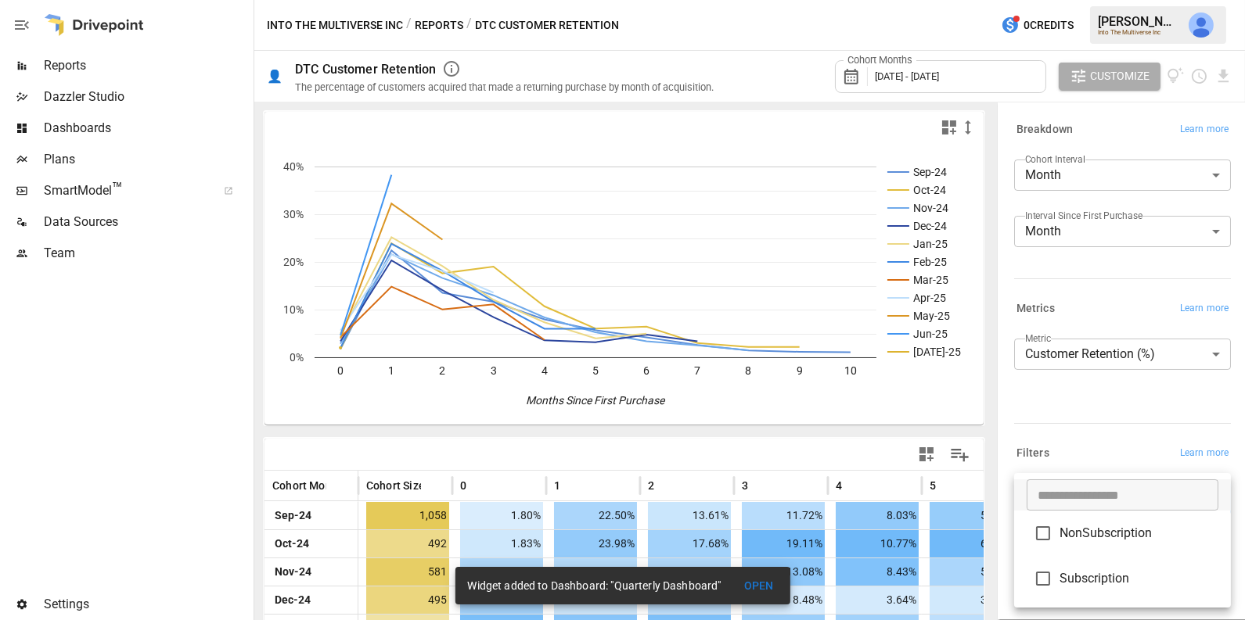
click at [1117, 536] on span "NonSubscription" at bounding box center [1138, 533] width 159 height 19
type input "**********"
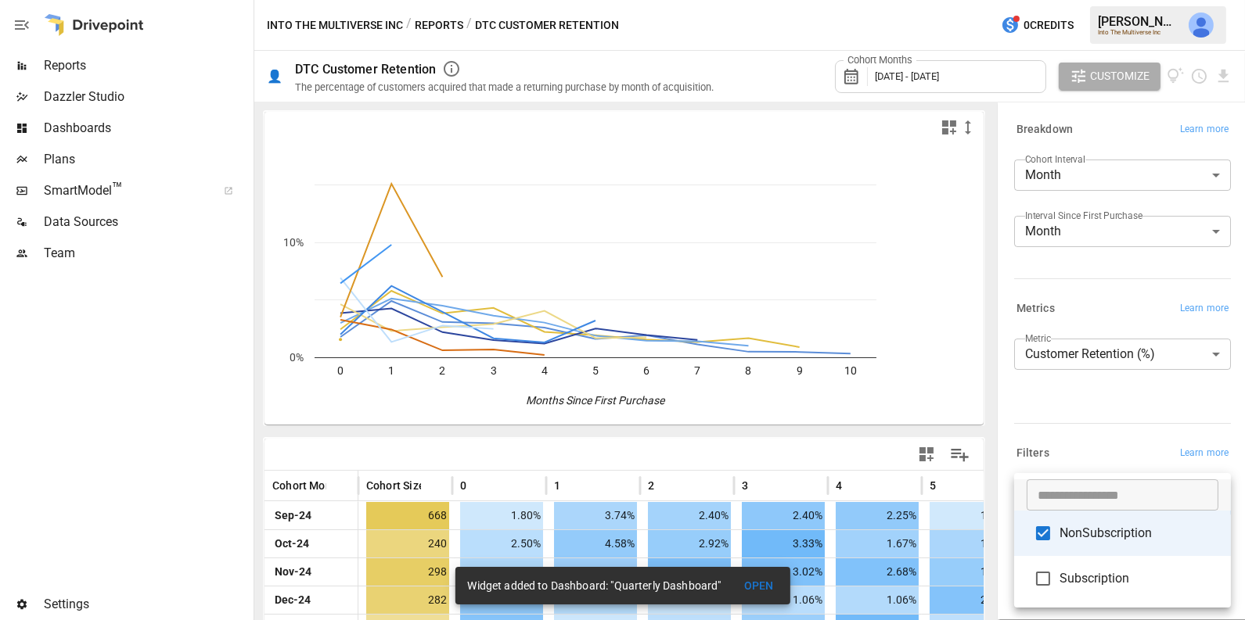
click at [1105, 426] on div at bounding box center [622, 310] width 1245 height 620
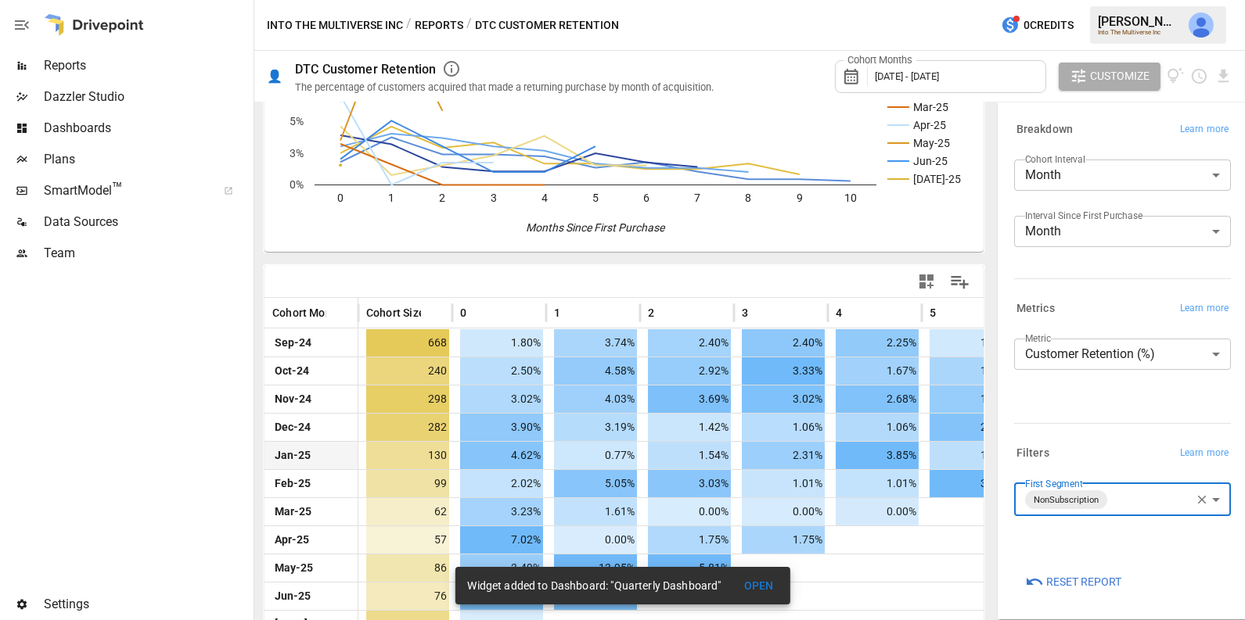
scroll to position [200, 0]
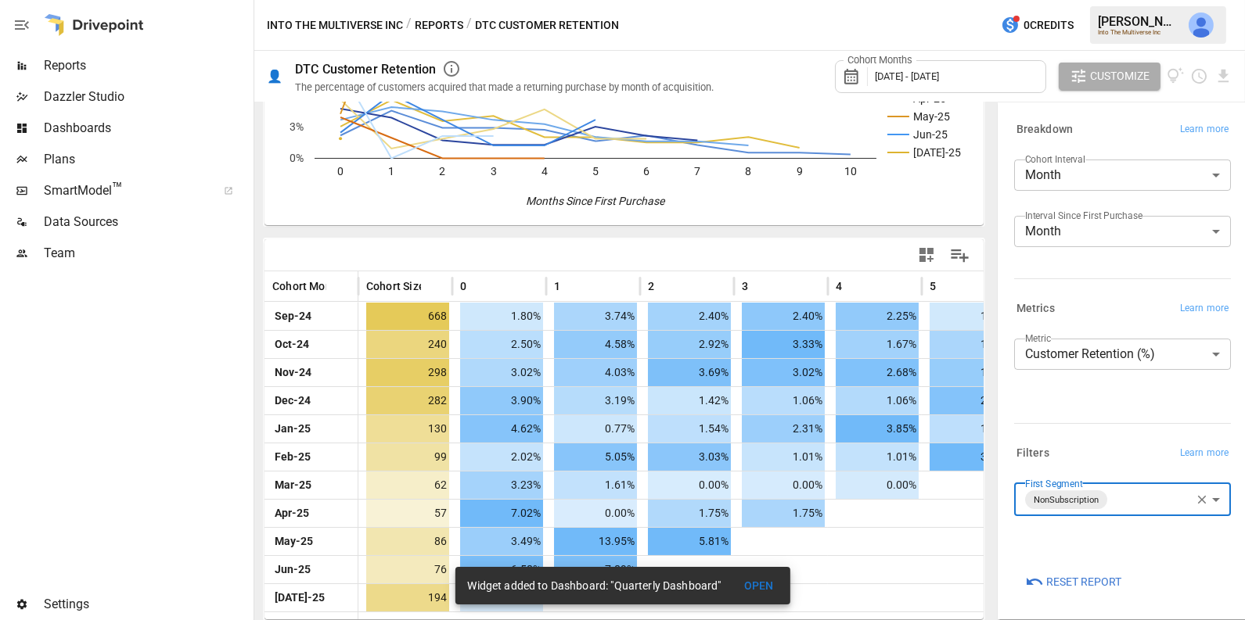
click at [926, 257] on icon "button" at bounding box center [926, 255] width 19 height 19
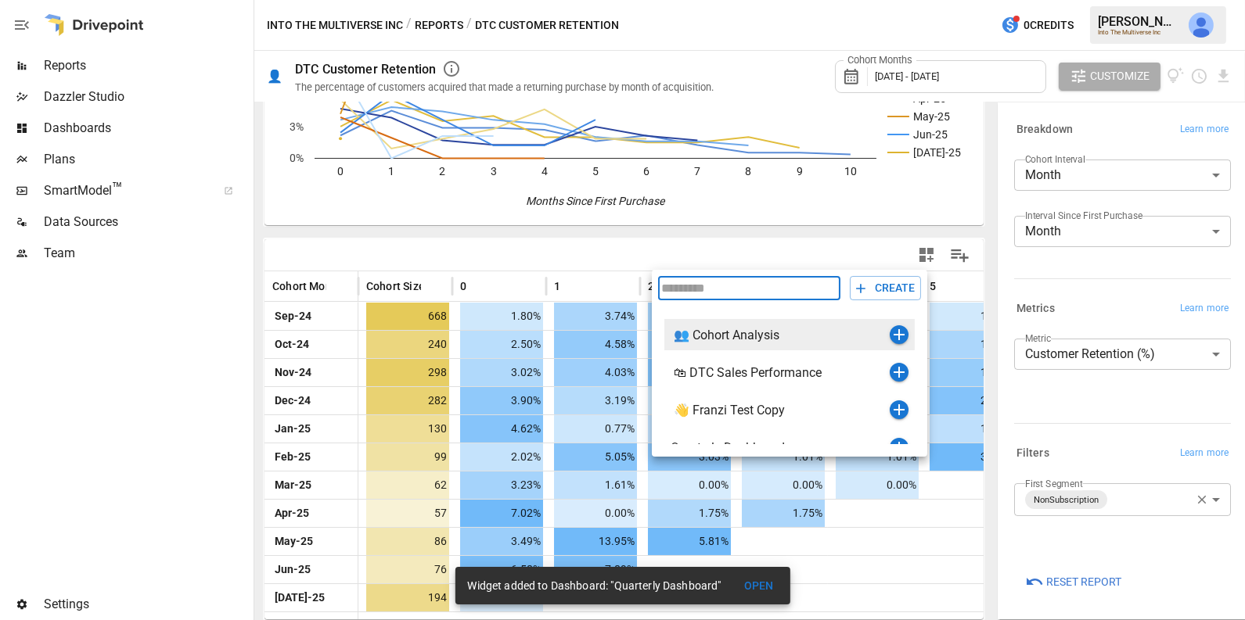
scroll to position [18, 0]
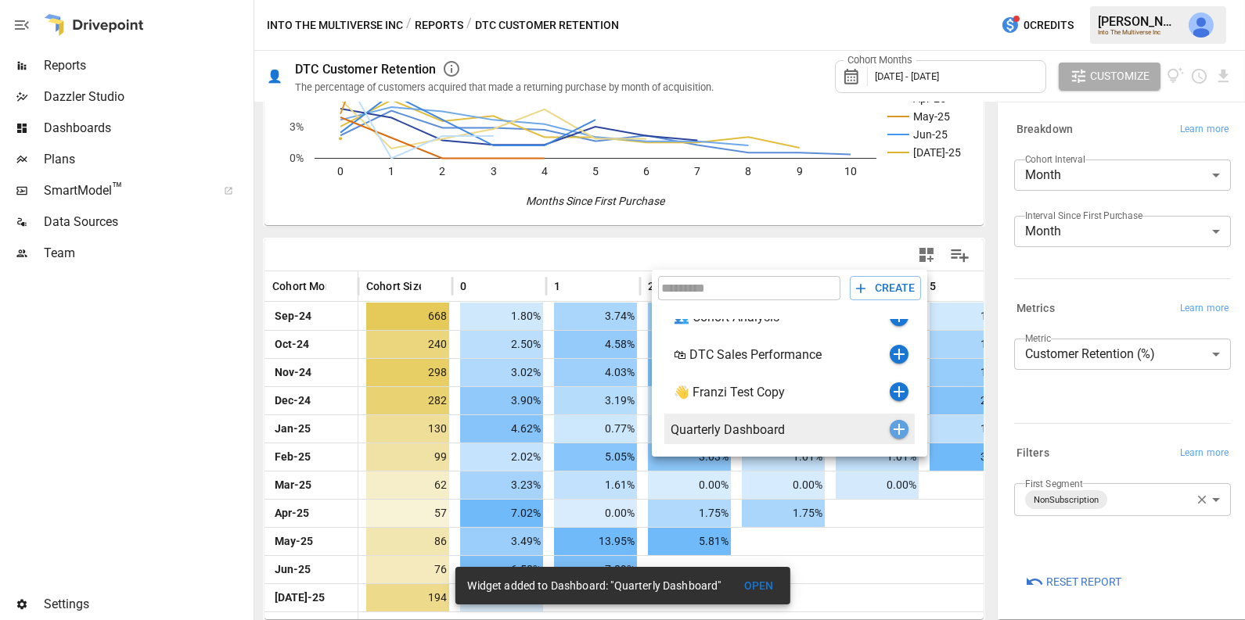
click at [895, 428] on icon "button" at bounding box center [898, 429] width 11 height 11
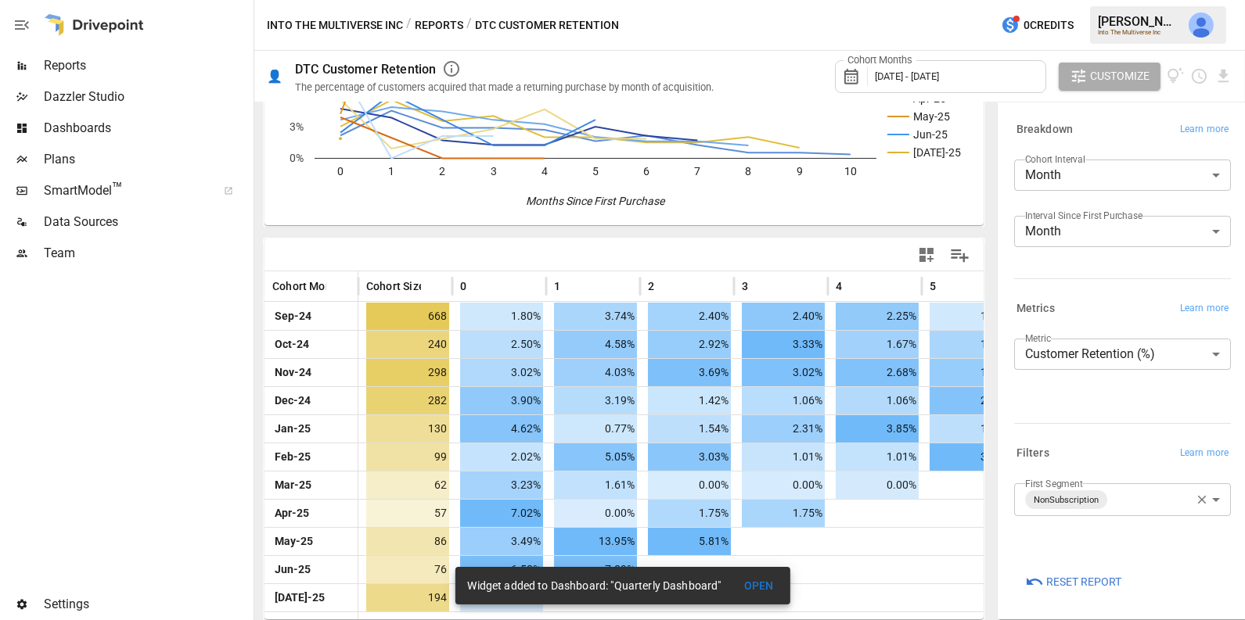
click at [109, 120] on span "Dashboards" at bounding box center [147, 128] width 207 height 19
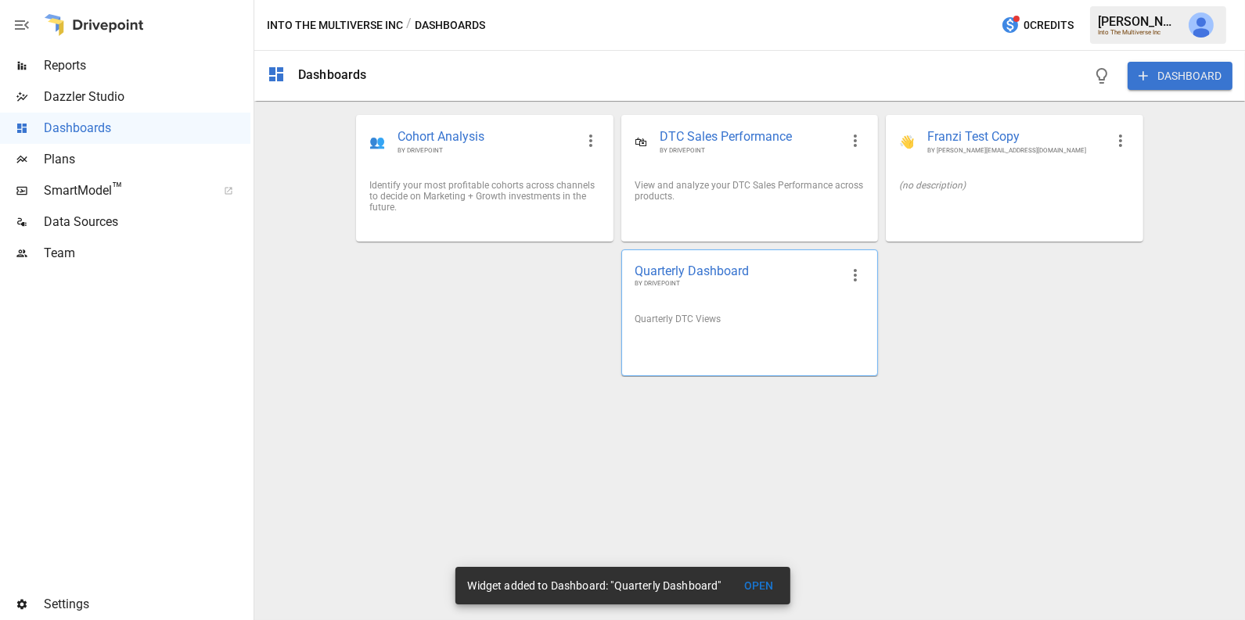
click at [709, 341] on div at bounding box center [749, 343] width 255 height 13
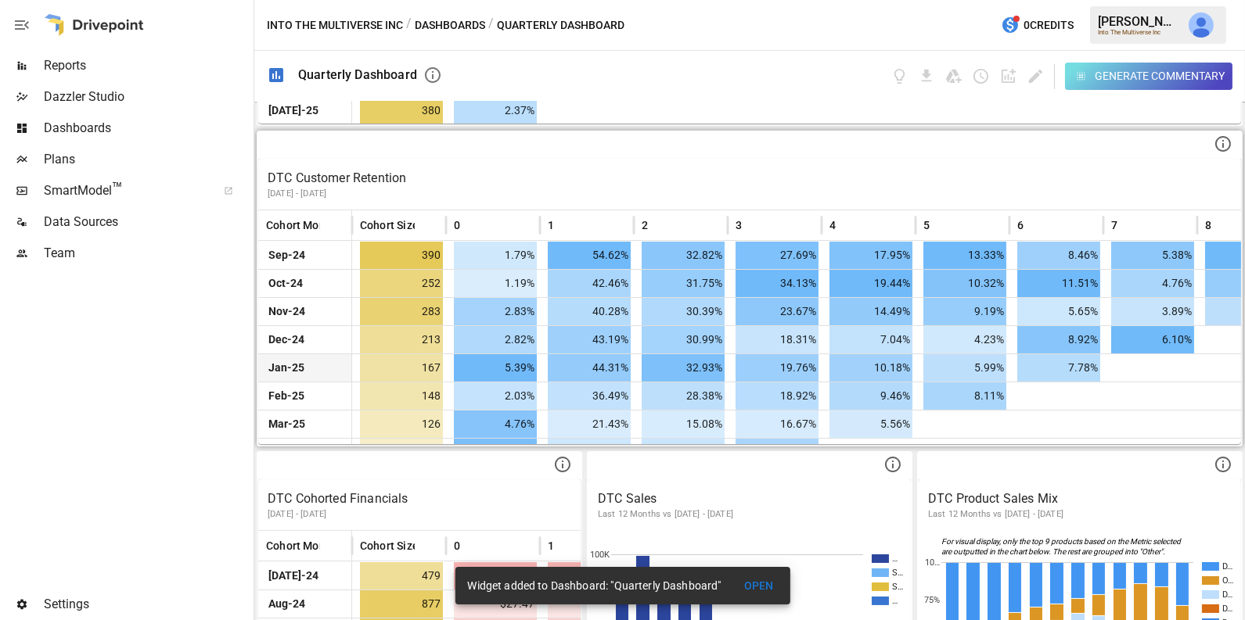
scroll to position [106, 0]
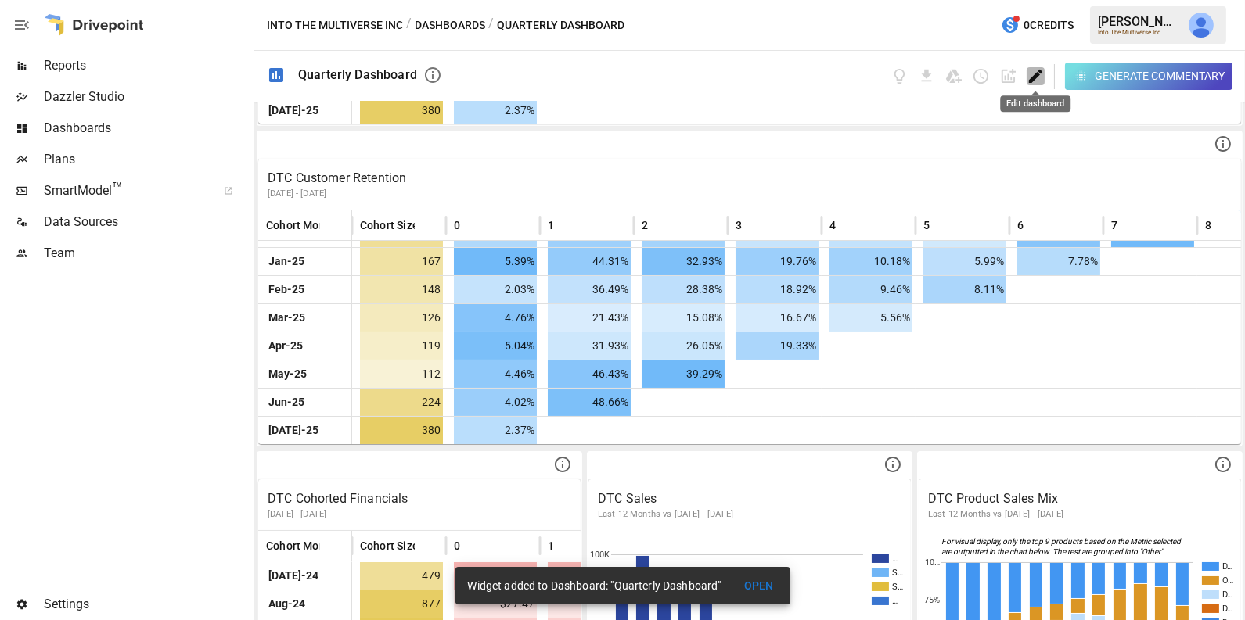
click at [1037, 77] on icon "Edit dashboard" at bounding box center [1035, 76] width 18 height 18
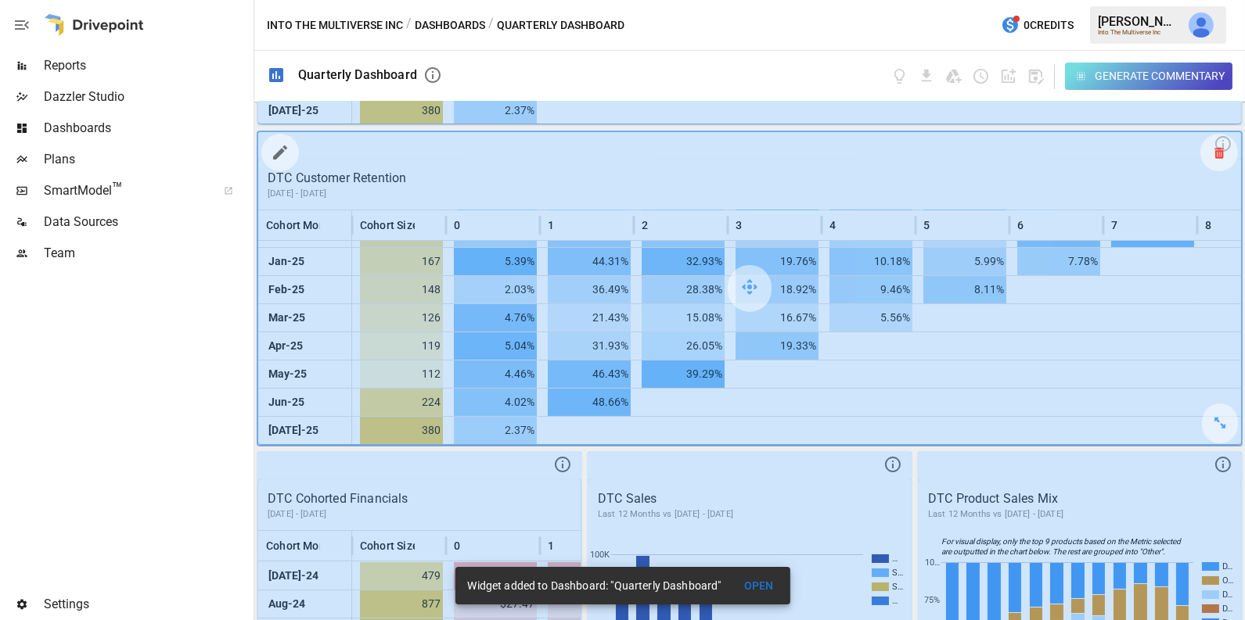
click at [1218, 153] on icon at bounding box center [1218, 153] width 9 height 1
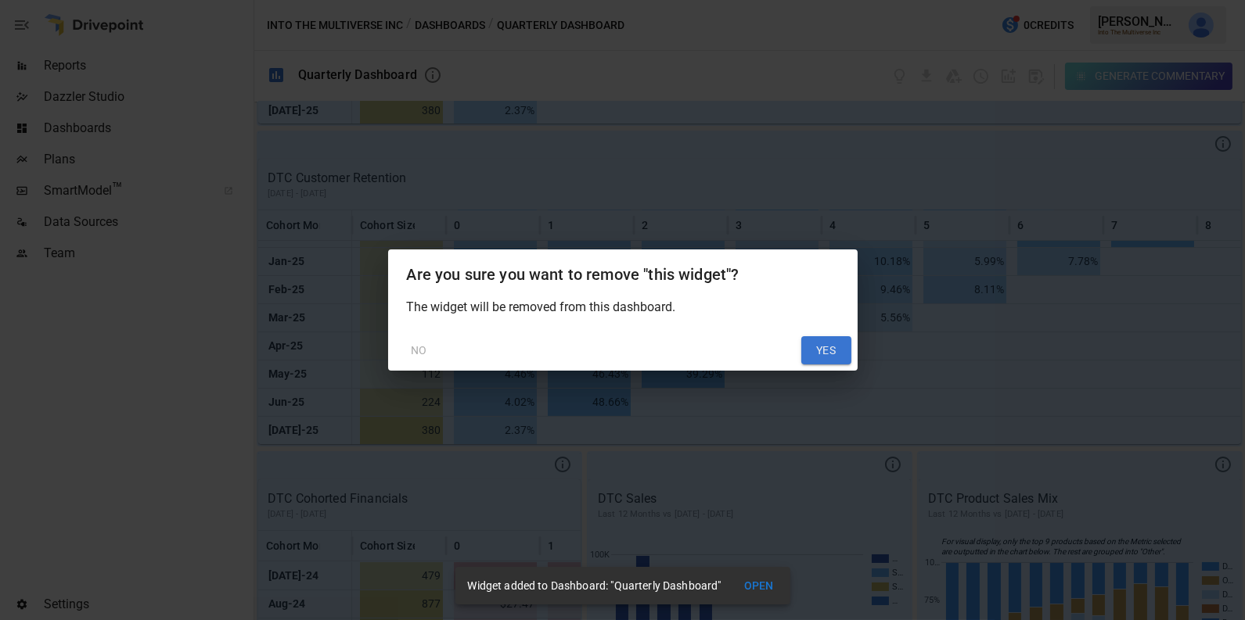
click at [827, 348] on button "YES" at bounding box center [826, 350] width 50 height 28
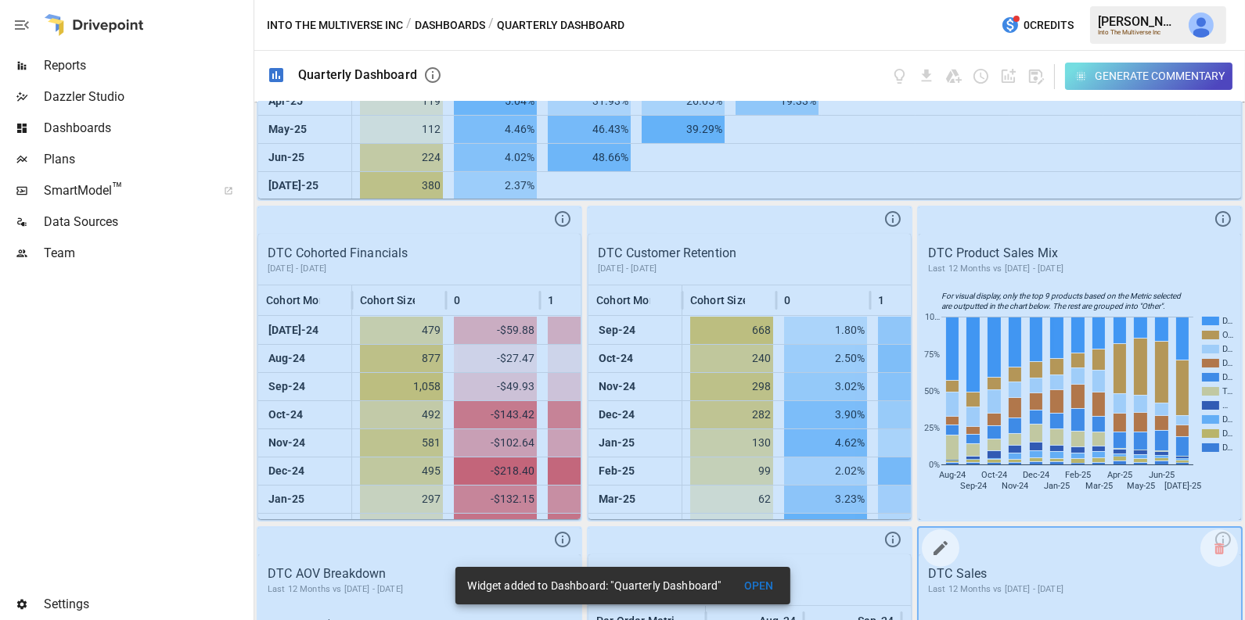
scroll to position [189, 0]
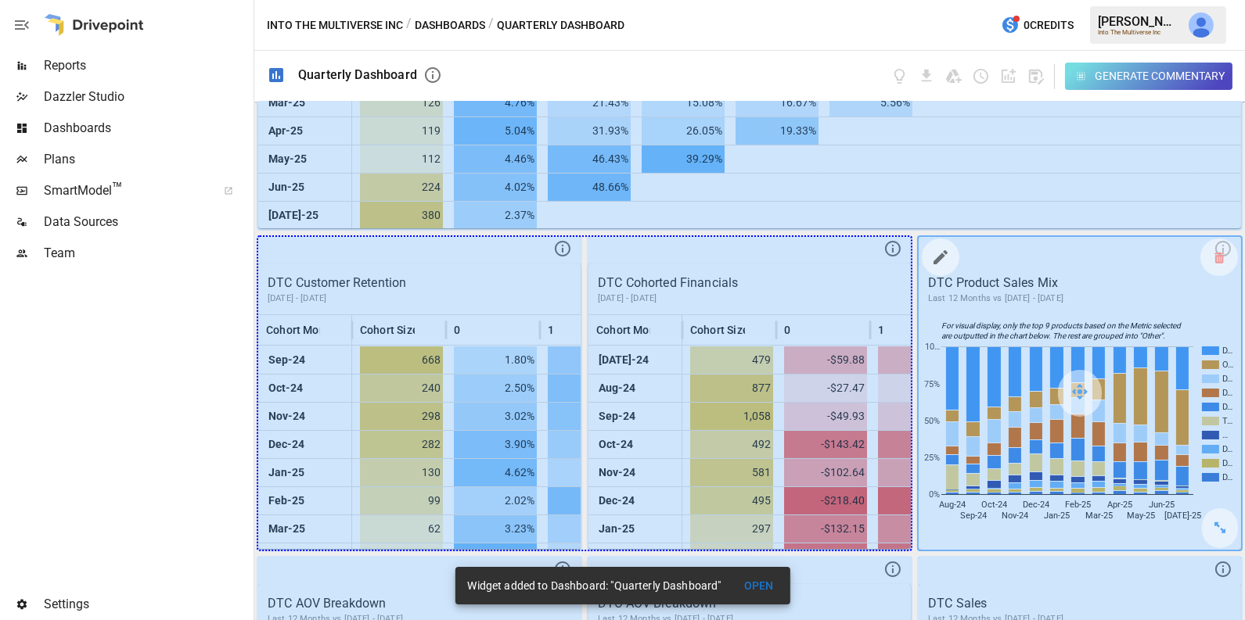
drag, startPoint x: 602, startPoint y: 531, endPoint x: 1030, endPoint y: 523, distance: 428.0
click at [1030, 523] on div "DTC Customer Retention [DATE] - [DATE] Cohort Month Cohort Size 0 1 2 3 4 5 6 7…" at bounding box center [749, 361] width 991 height 519
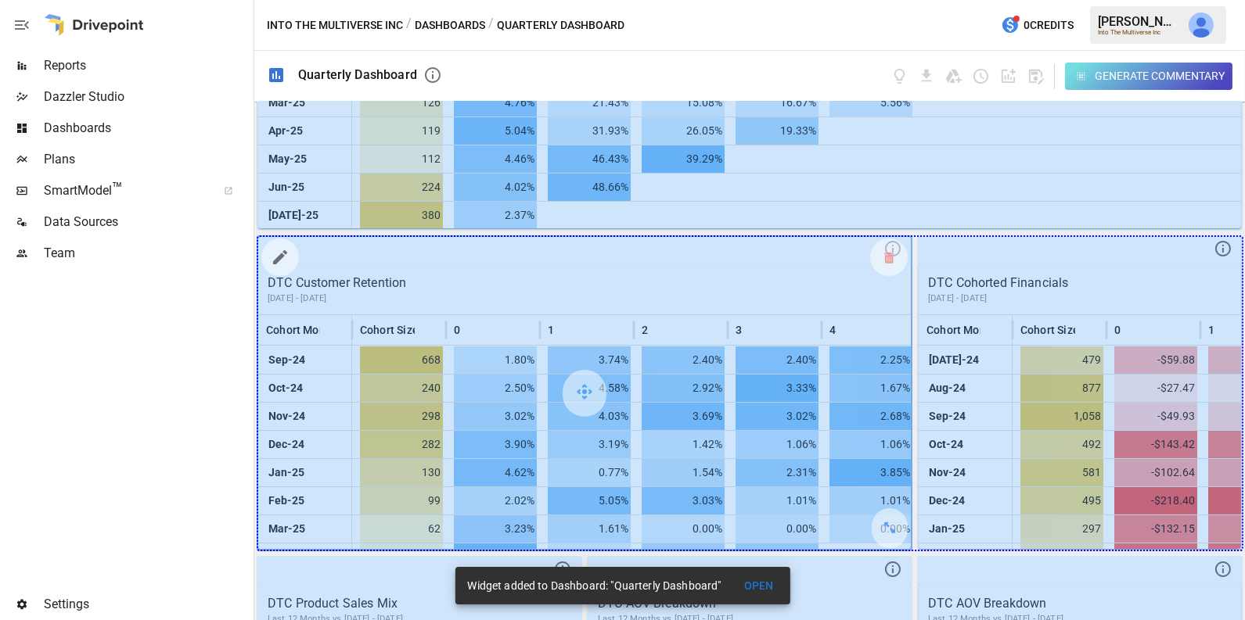
drag, startPoint x: 883, startPoint y: 528, endPoint x: 1116, endPoint y: 528, distance: 232.4
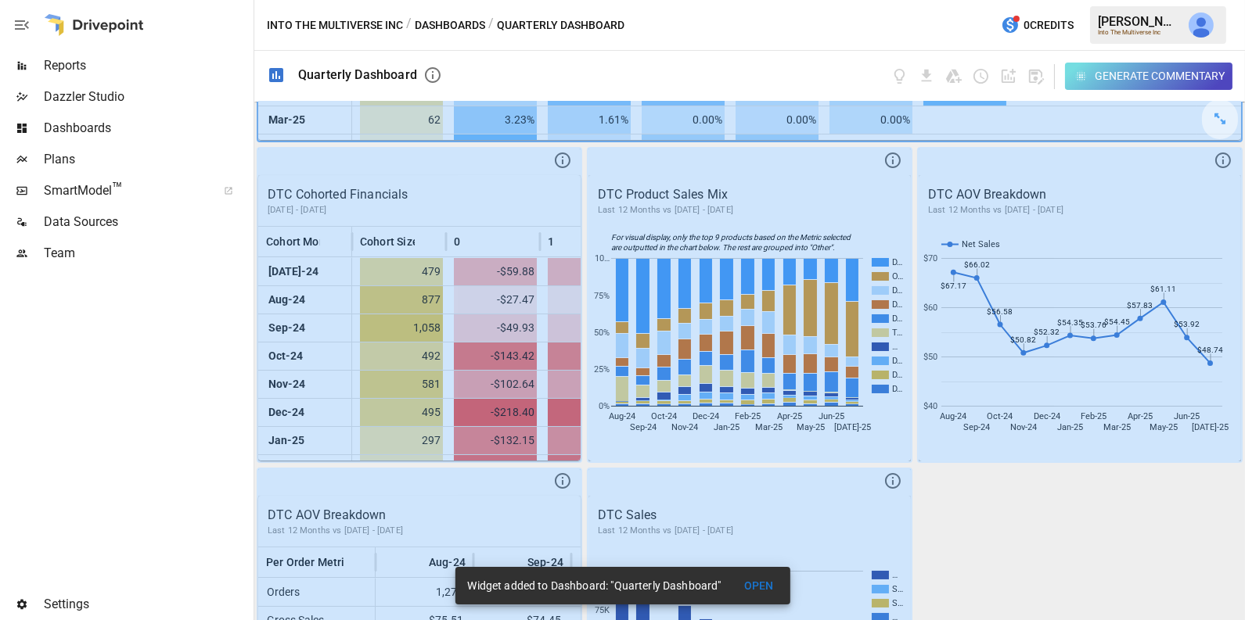
scroll to position [761, 0]
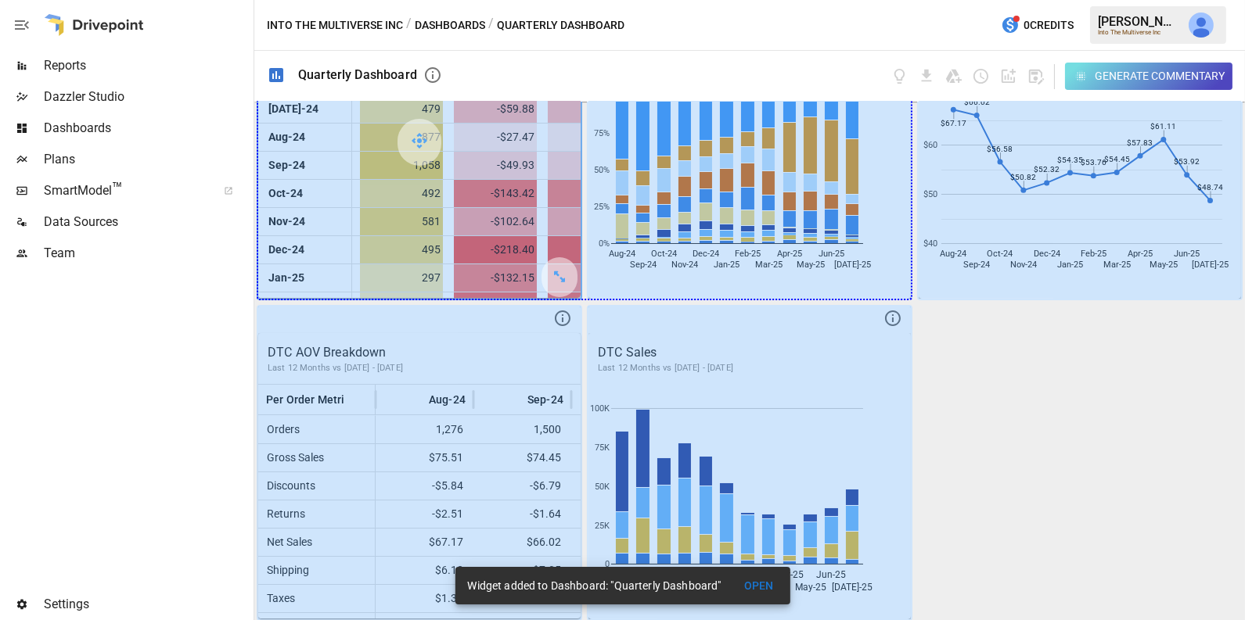
drag, startPoint x: 558, startPoint y: 270, endPoint x: 847, endPoint y: 270, distance: 288.7
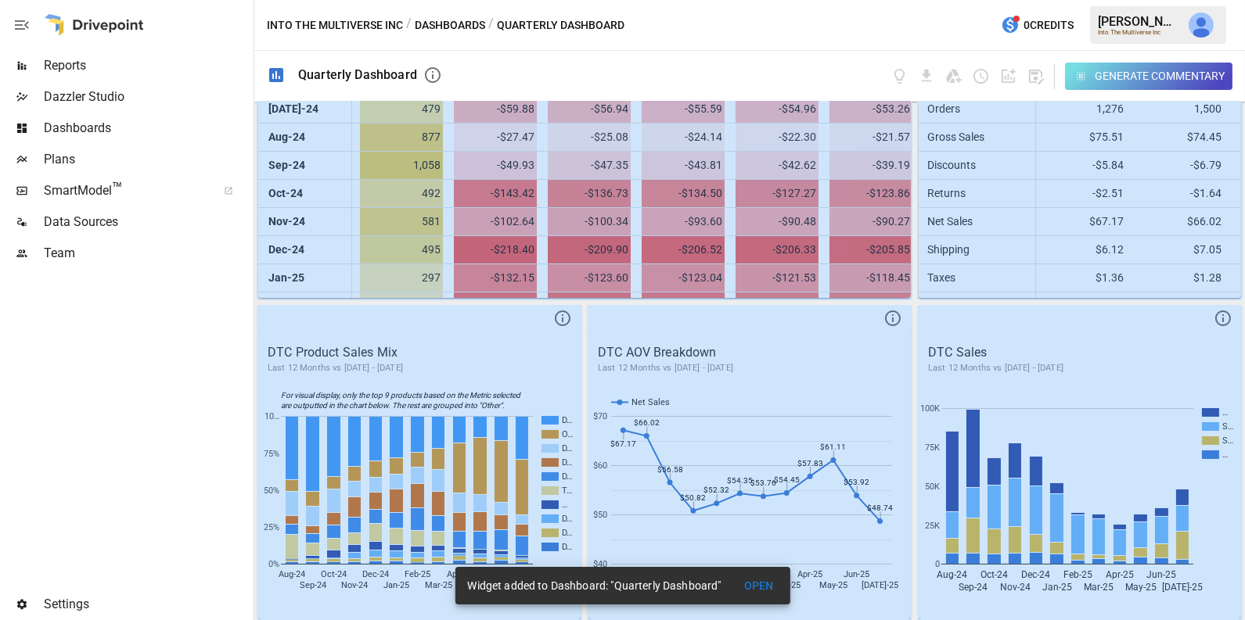
click at [756, 578] on button "OPEN" at bounding box center [759, 586] width 50 height 29
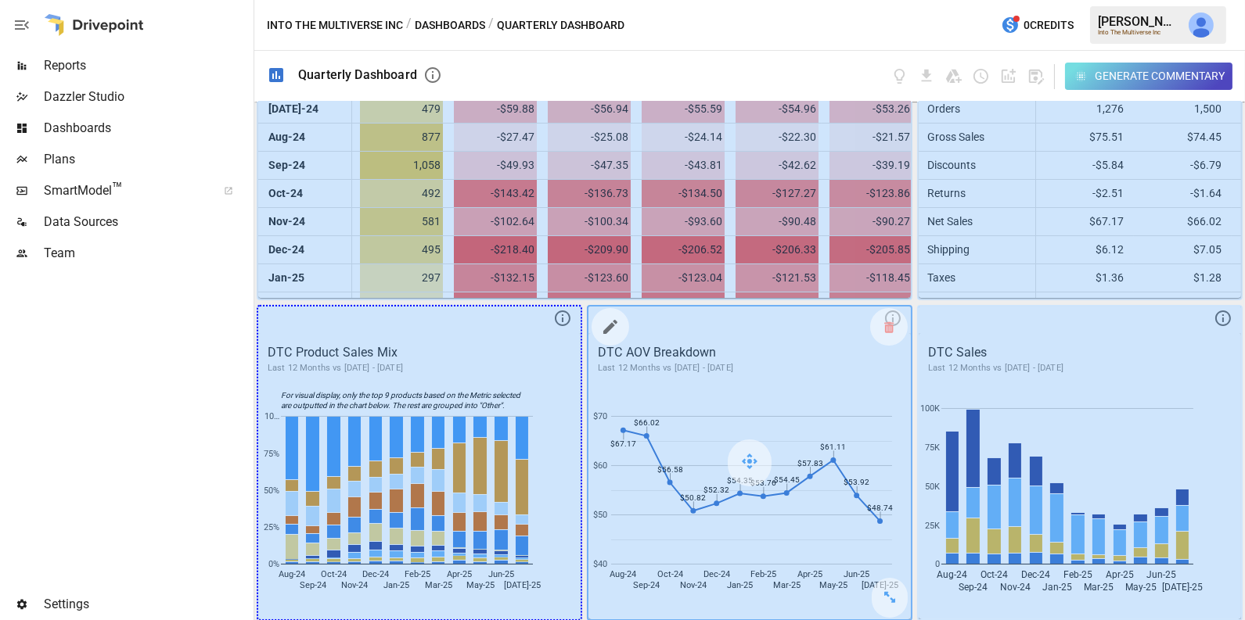
click at [646, 592] on div "DTC Customer Retention [DATE] - [DATE] Cohort Month Cohort Size 0 1 2 3 4 5 6 7…" at bounding box center [749, 361] width 991 height 519
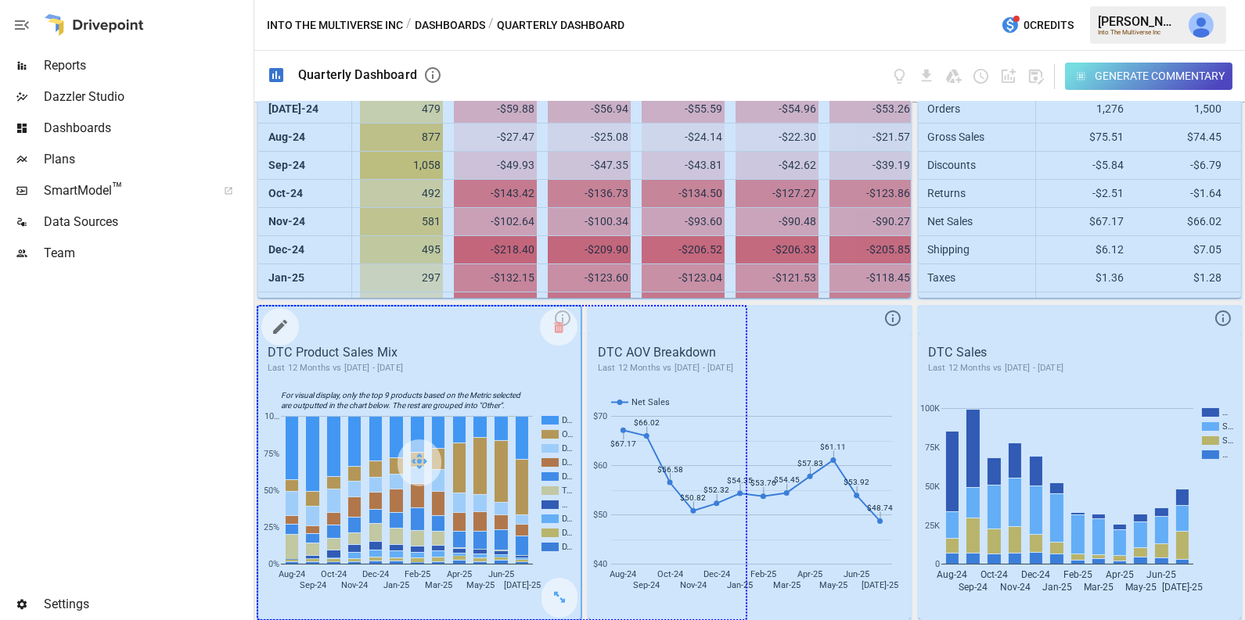
drag, startPoint x: 563, startPoint y: 584, endPoint x: 687, endPoint y: 575, distance: 124.7
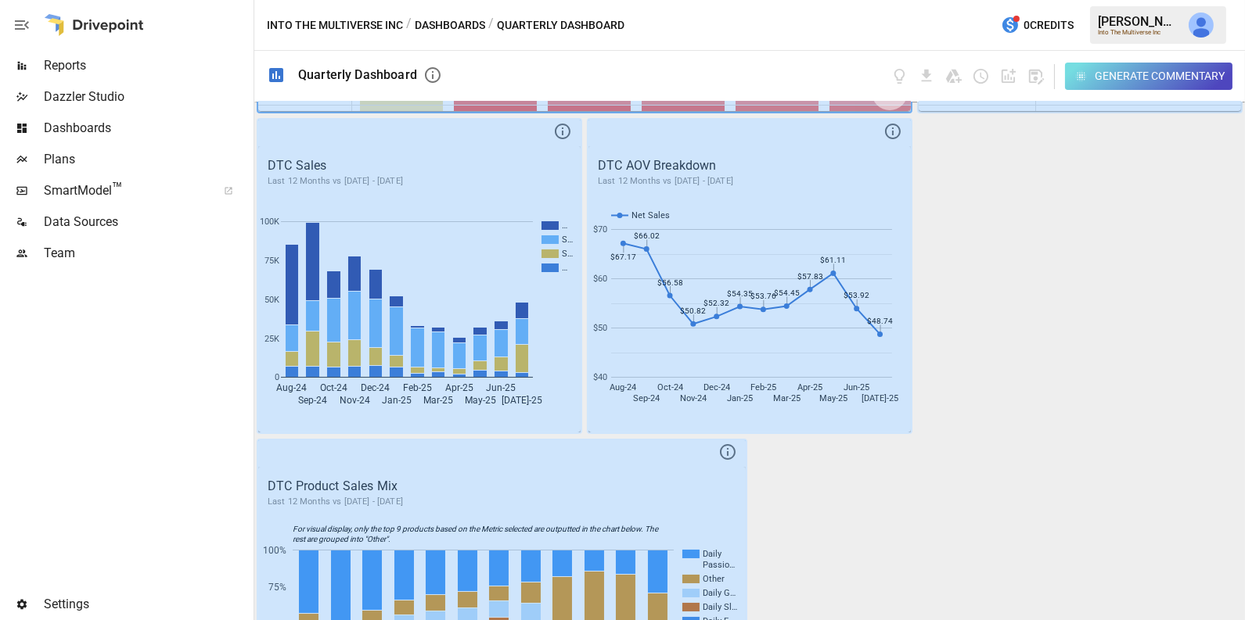
scroll to position [1081, 0]
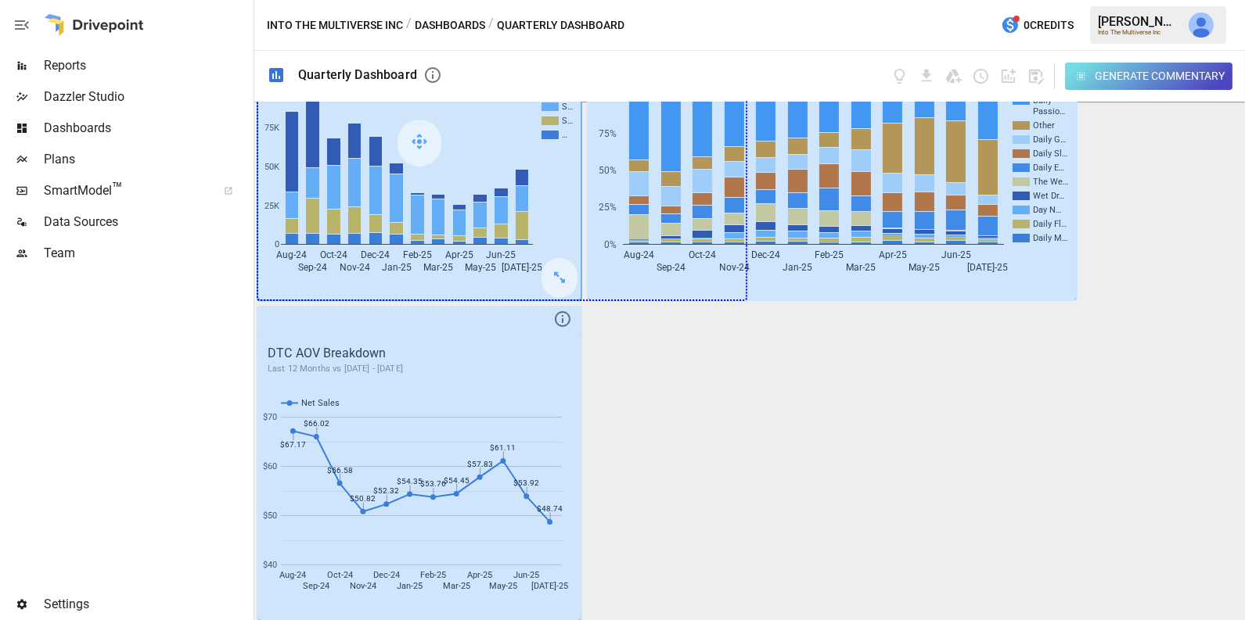
drag, startPoint x: 559, startPoint y: 268, endPoint x: 698, endPoint y: 268, distance: 138.5
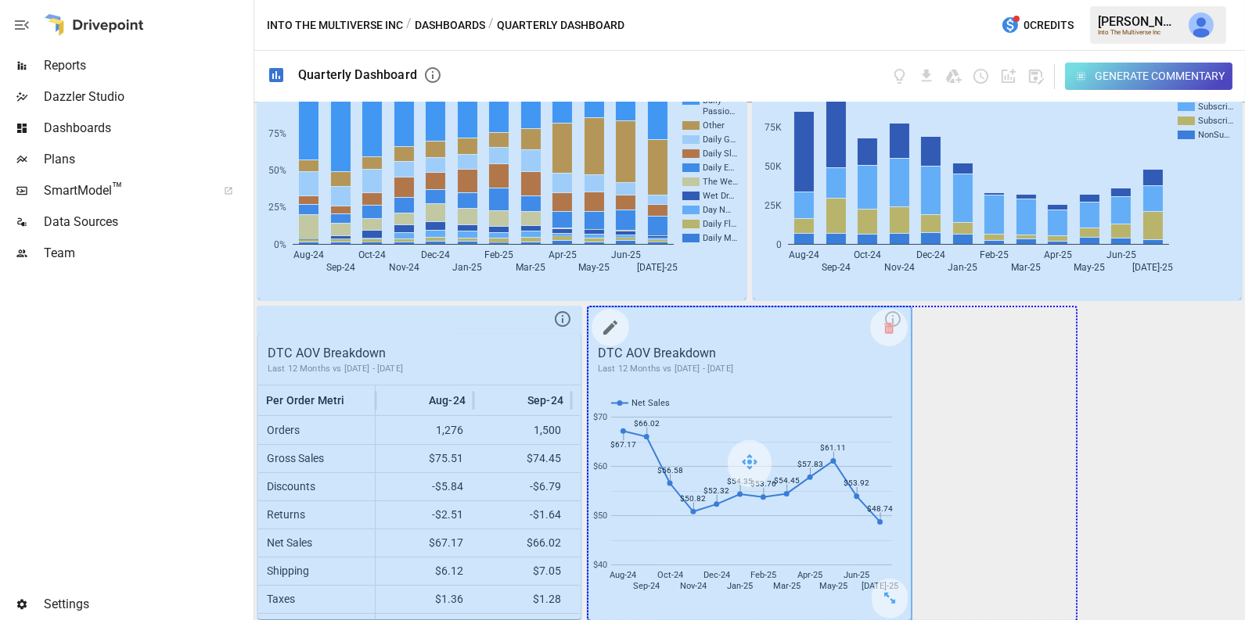
drag, startPoint x: 899, startPoint y: 601, endPoint x: 1006, endPoint y: 595, distance: 107.3
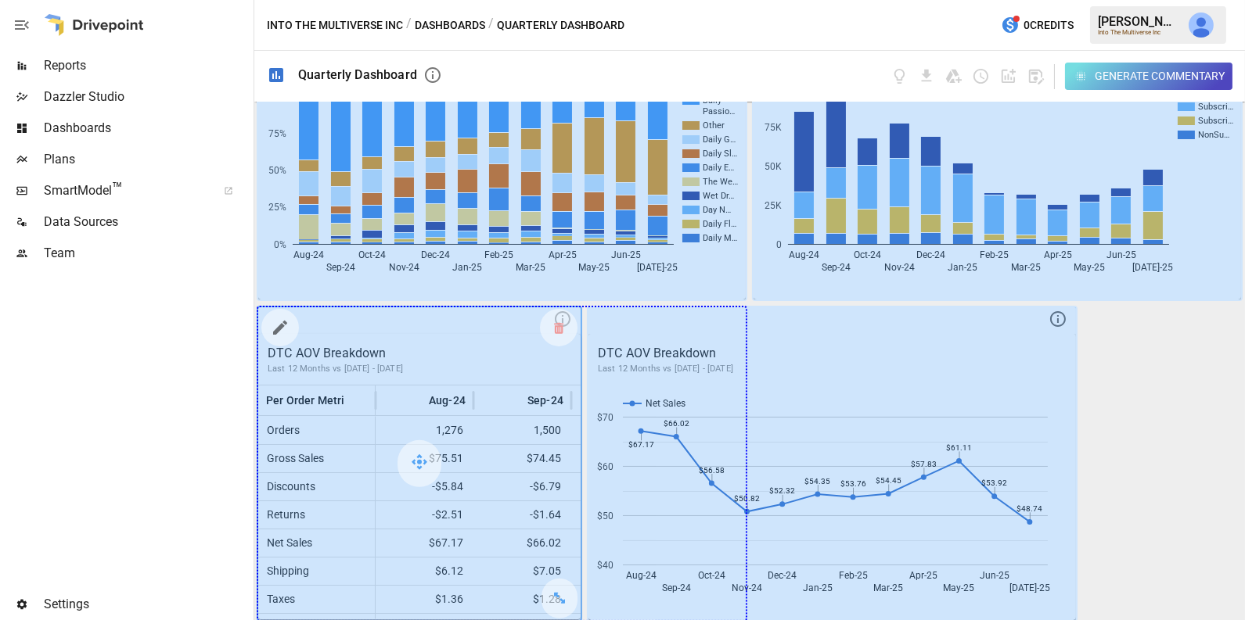
drag, startPoint x: 558, startPoint y: 588, endPoint x: 742, endPoint y: 569, distance: 185.7
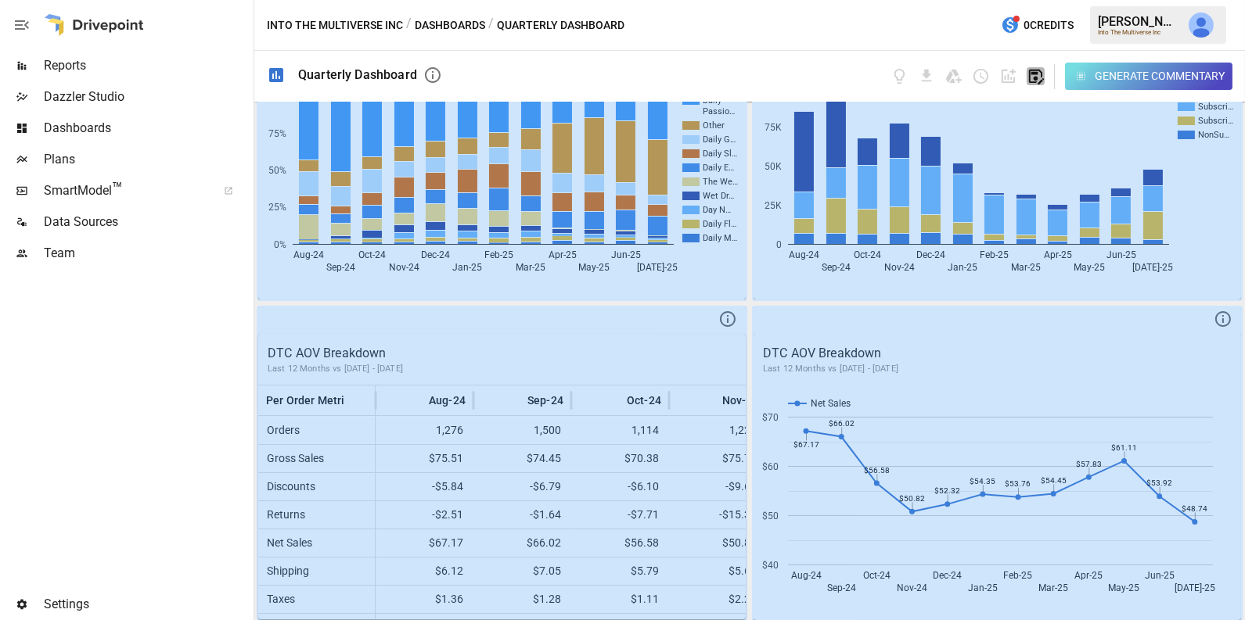
click at [1034, 80] on icon "button" at bounding box center [1035, 76] width 18 height 18
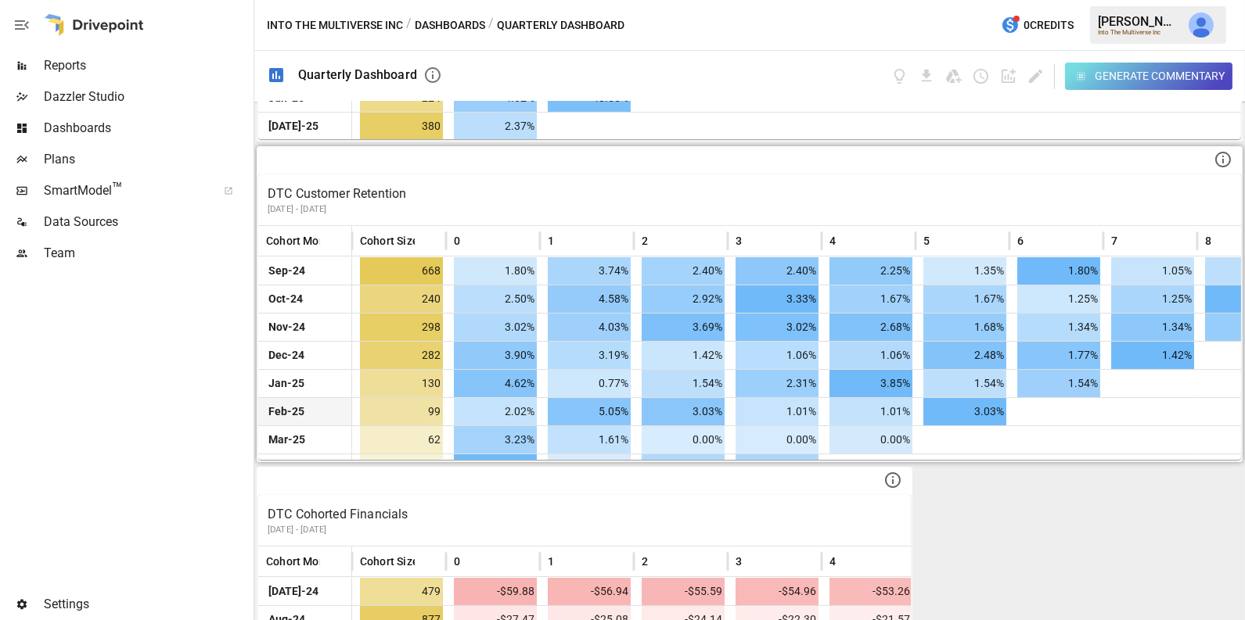
scroll to position [106, 0]
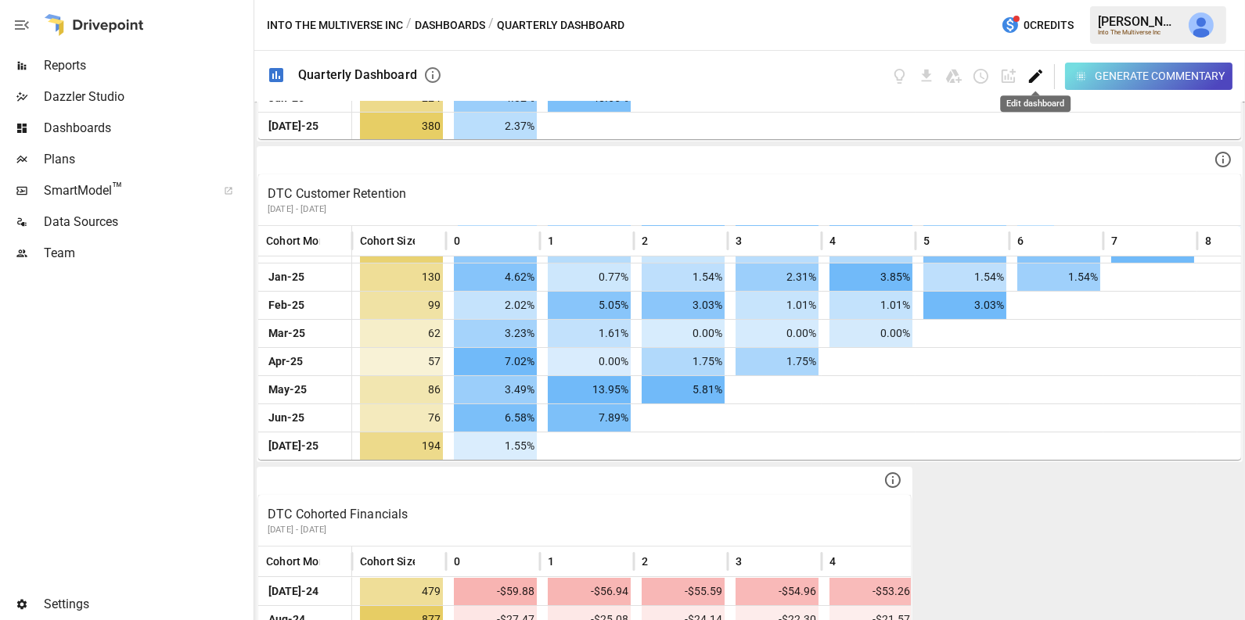
click at [1039, 76] on icon "Edit dashboard" at bounding box center [1035, 76] width 18 height 18
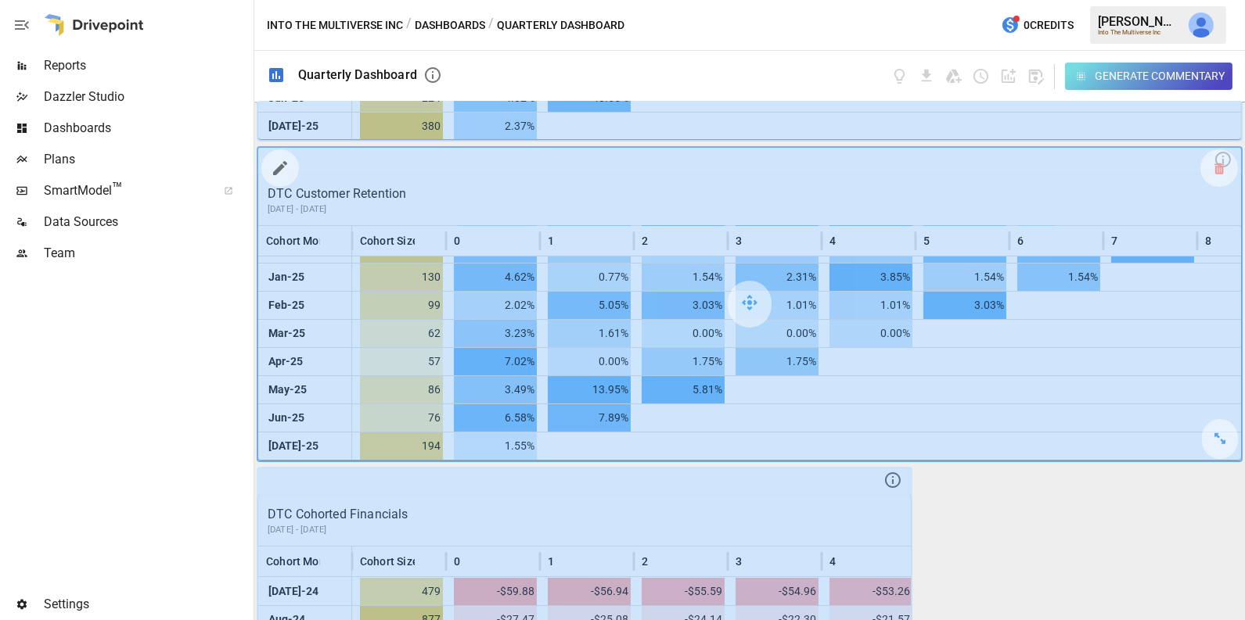
click at [279, 171] on icon "button" at bounding box center [280, 168] width 19 height 19
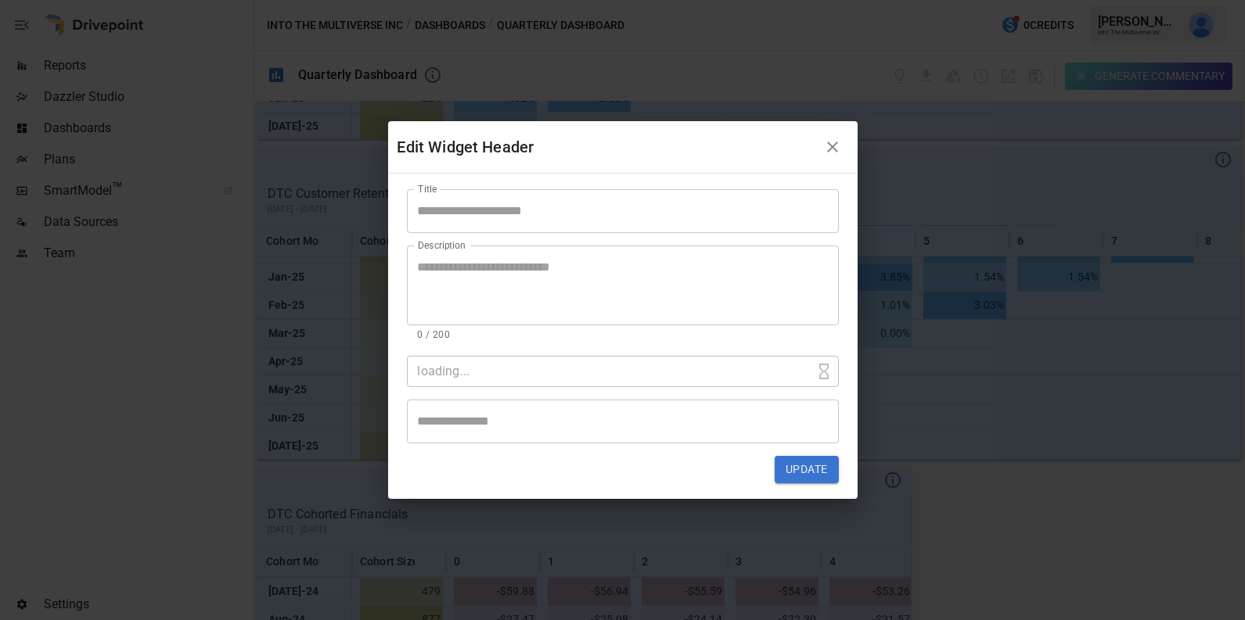
click at [493, 206] on input "Title" at bounding box center [623, 211] width 432 height 44
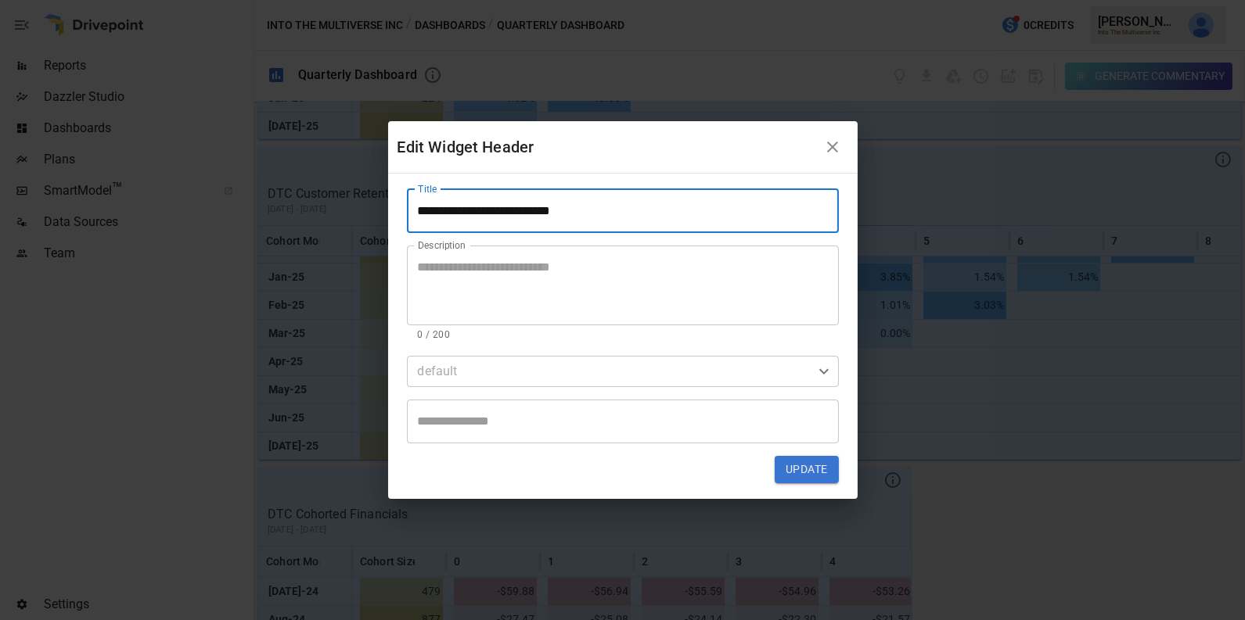
type input "**********"
click at [817, 469] on button "Update" at bounding box center [806, 470] width 63 height 28
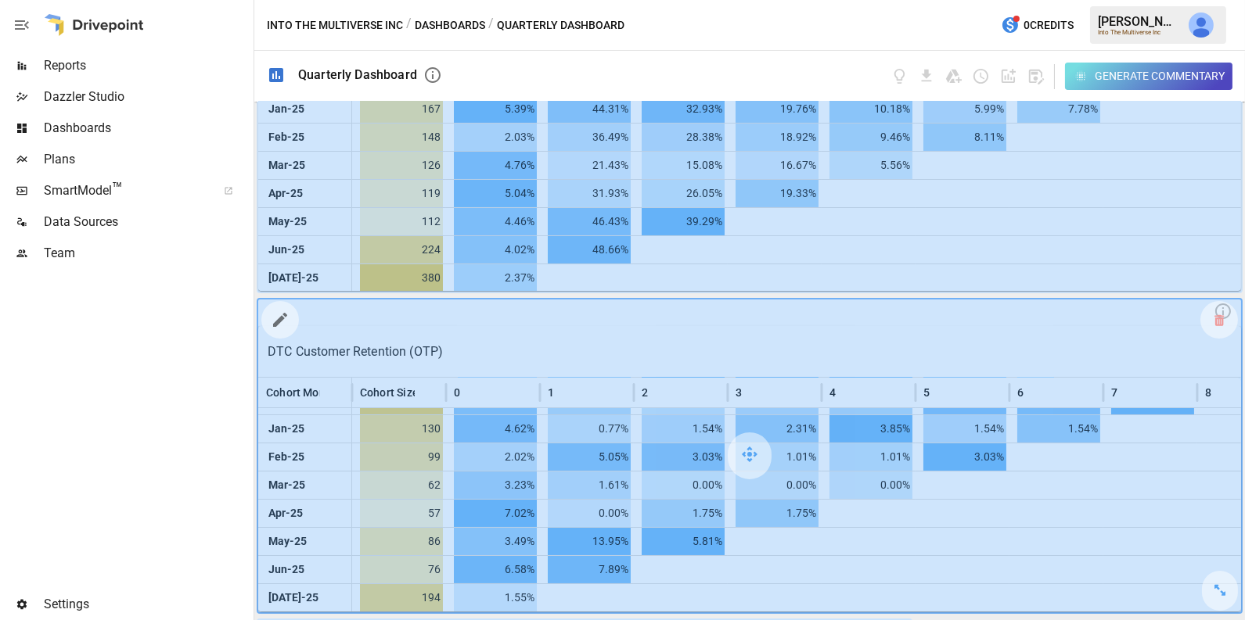
scroll to position [0, 0]
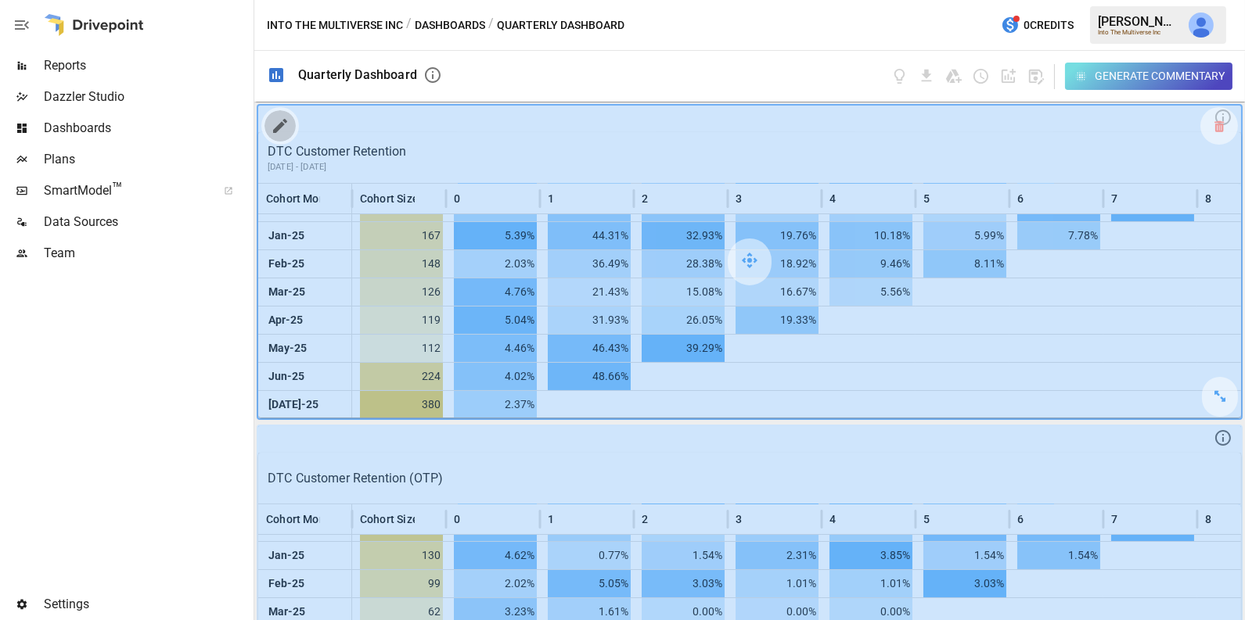
click at [289, 122] on button "button" at bounding box center [279, 125] width 31 height 31
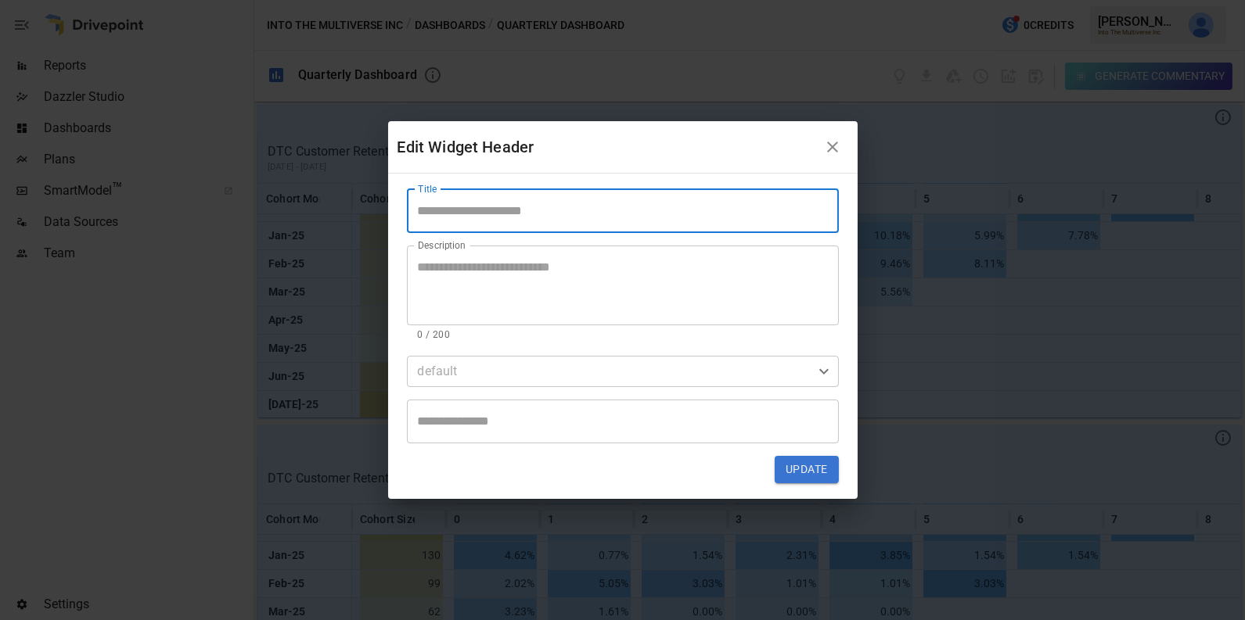
click at [554, 221] on input "Title" at bounding box center [623, 211] width 432 height 44
type input "**********"
click at [797, 468] on button "Update" at bounding box center [806, 470] width 63 height 28
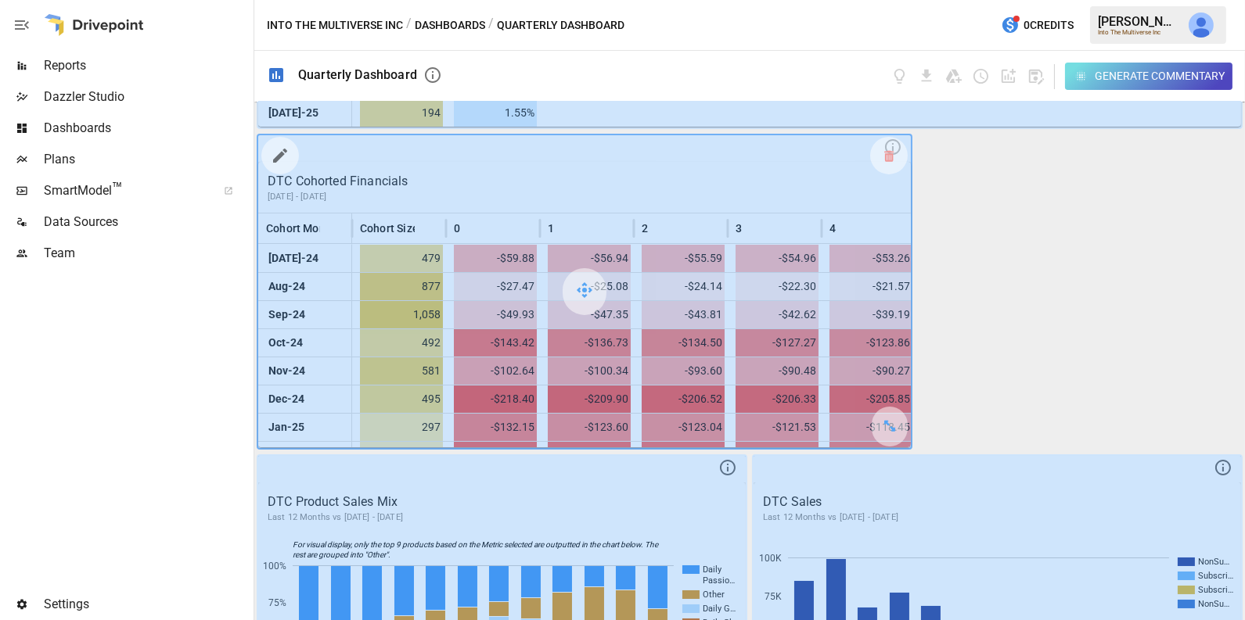
scroll to position [613, 0]
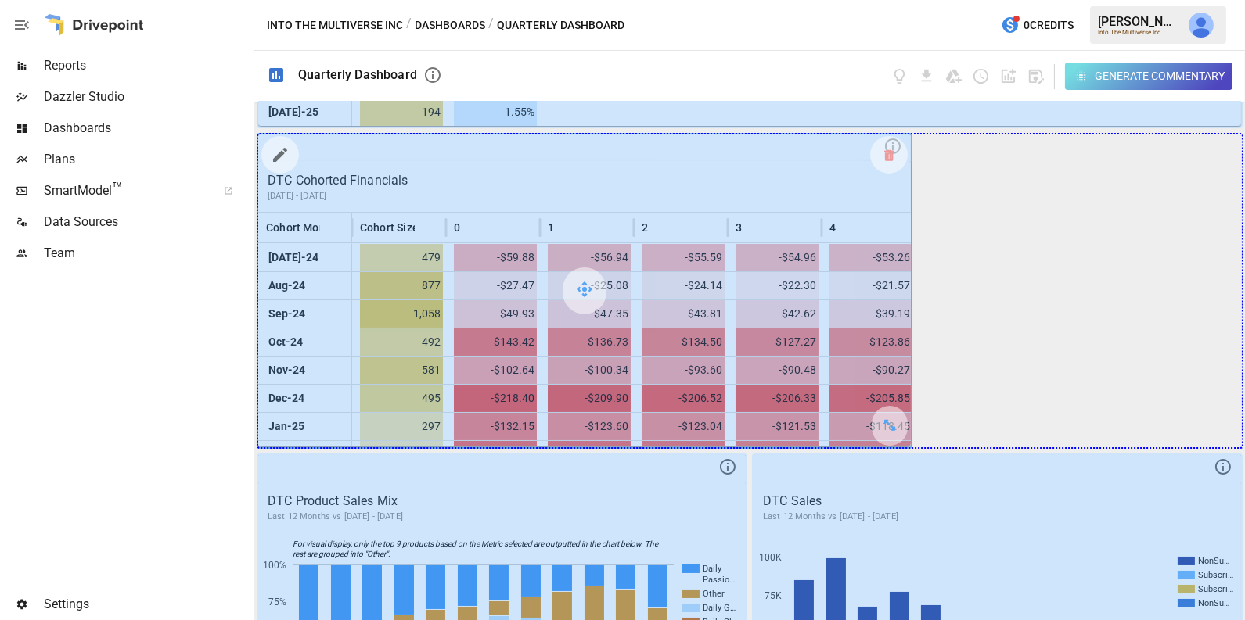
drag, startPoint x: 897, startPoint y: 417, endPoint x: 1156, endPoint y: 384, distance: 260.3
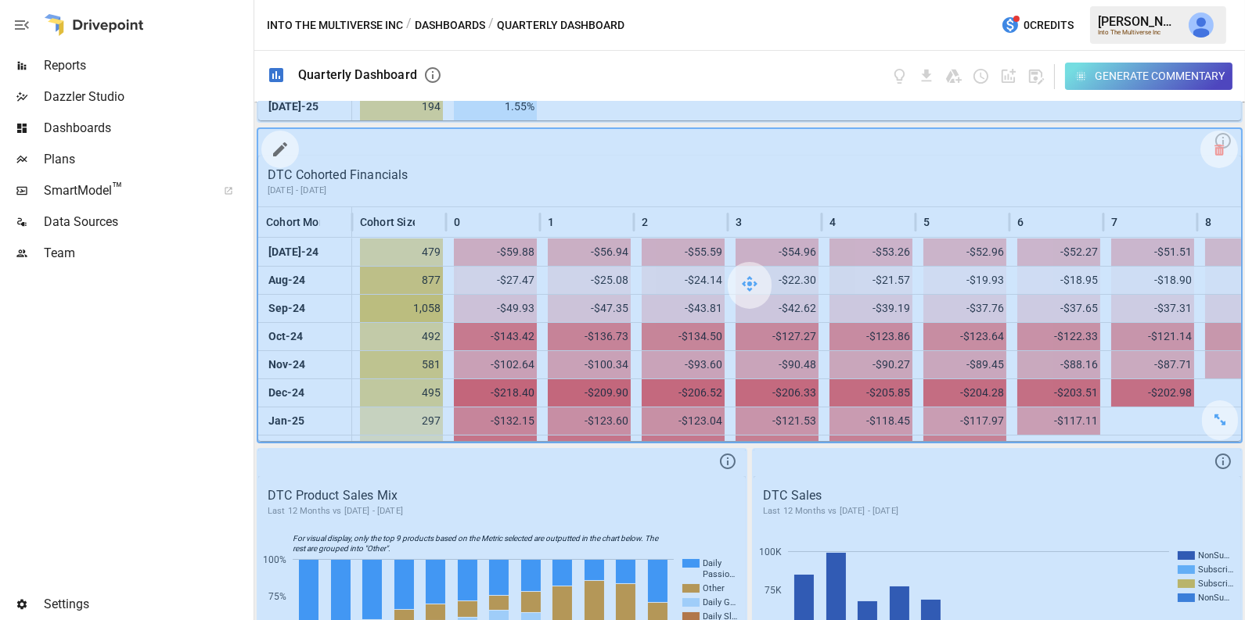
scroll to position [615, 0]
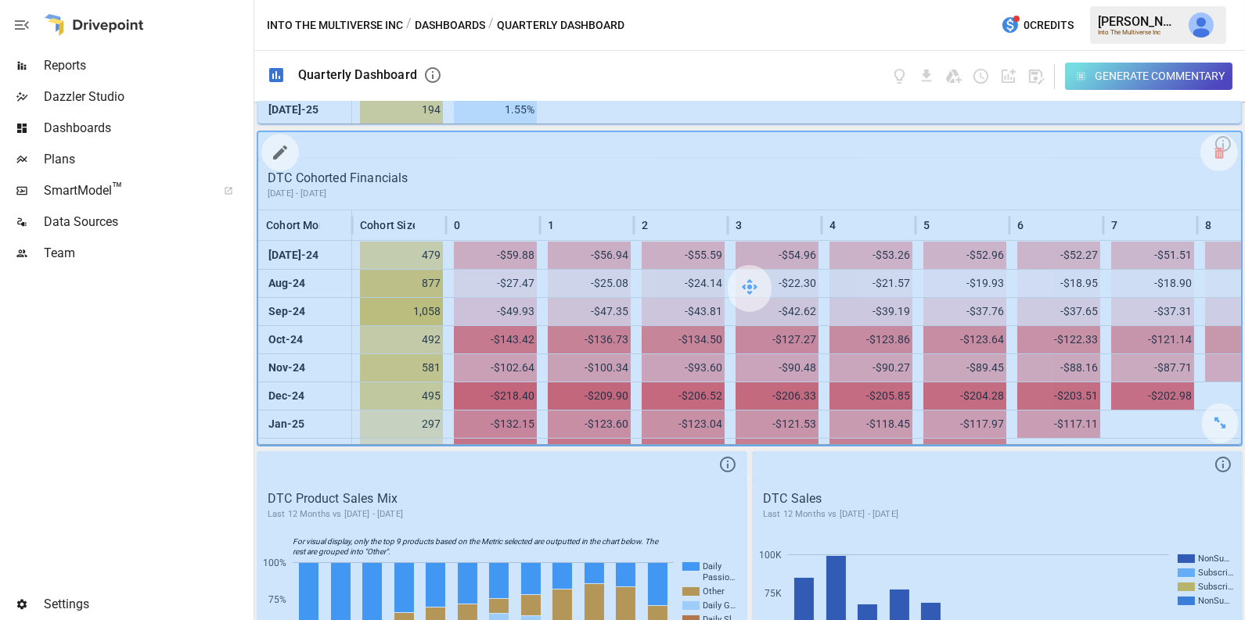
click at [287, 143] on icon "button" at bounding box center [280, 152] width 19 height 19
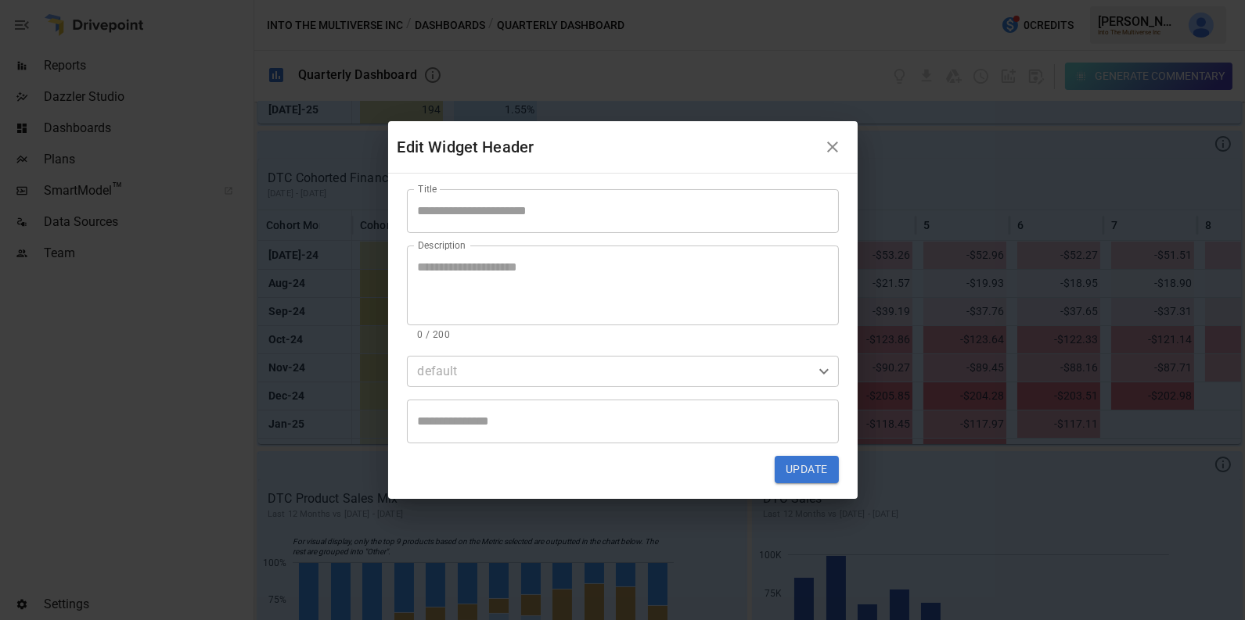
click at [503, 215] on input "Title" at bounding box center [623, 211] width 432 height 44
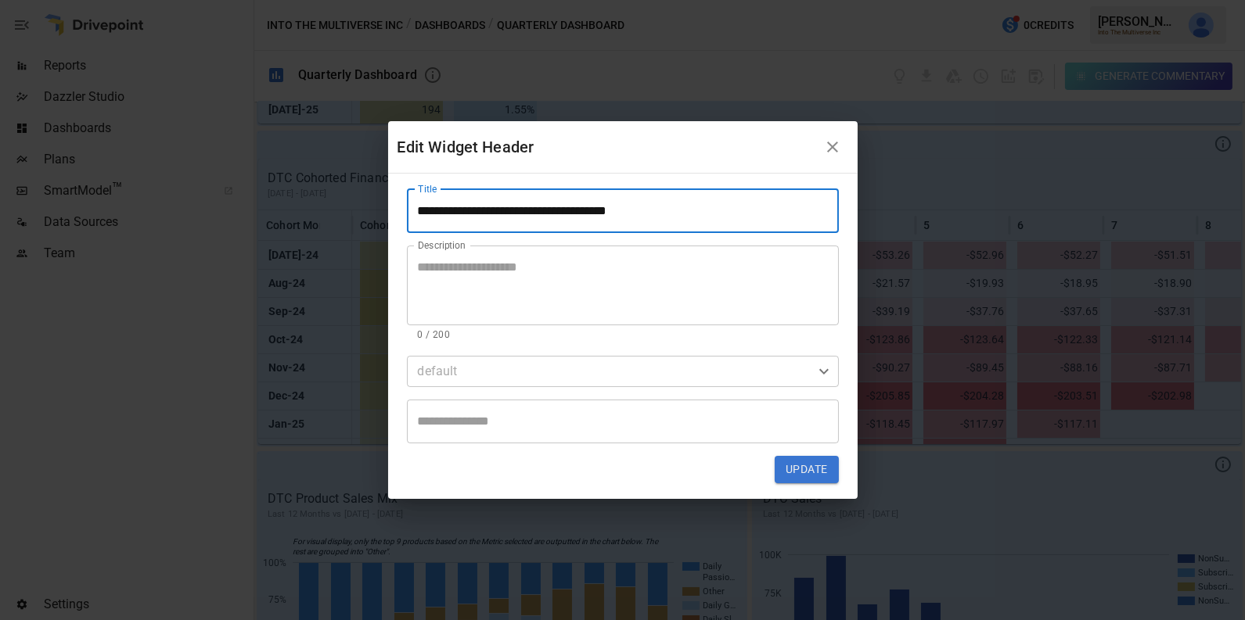
type input "**********"
click at [824, 466] on button "Update" at bounding box center [806, 470] width 63 height 28
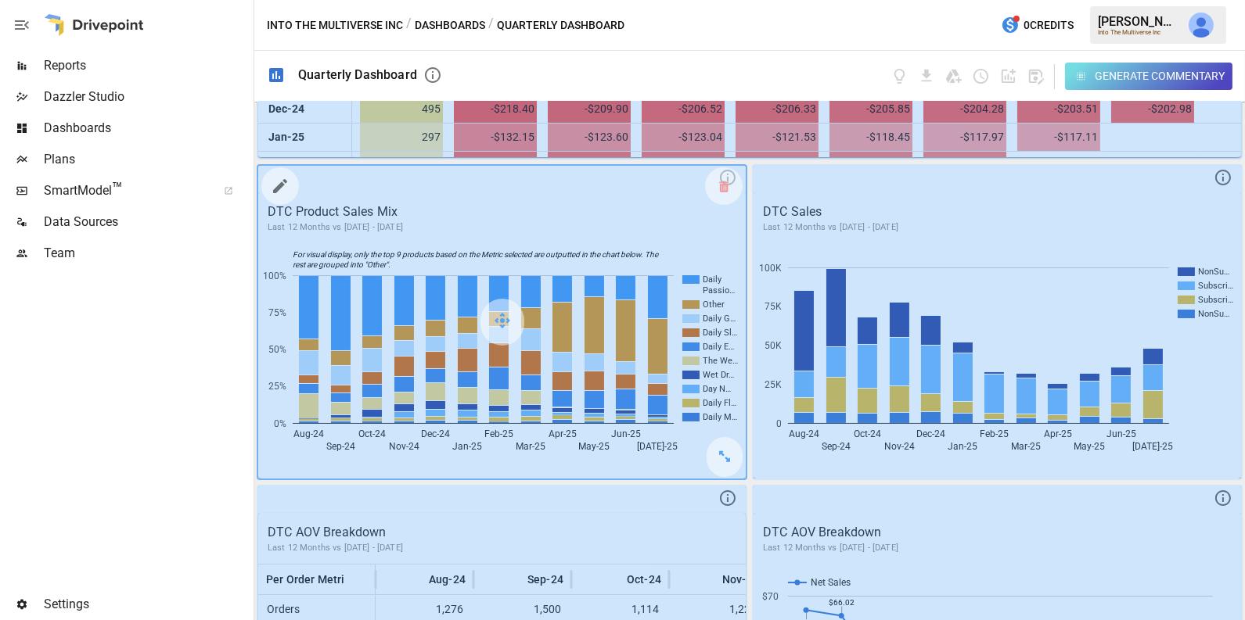
scroll to position [905, 0]
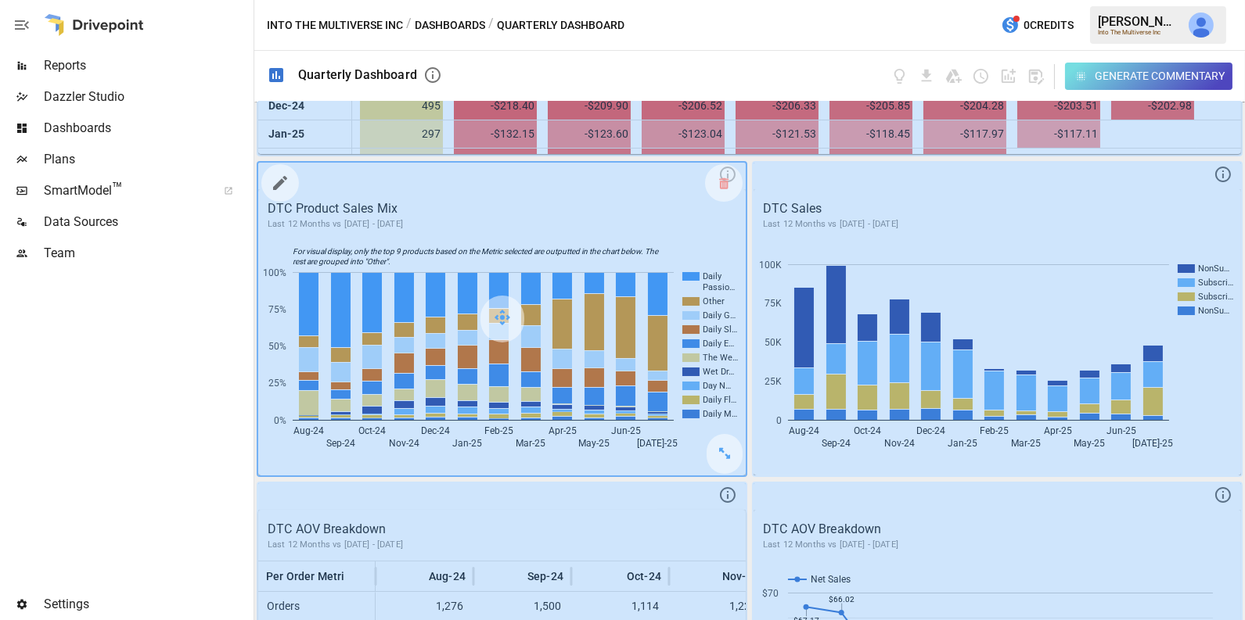
click at [282, 182] on icon "button" at bounding box center [280, 183] width 19 height 19
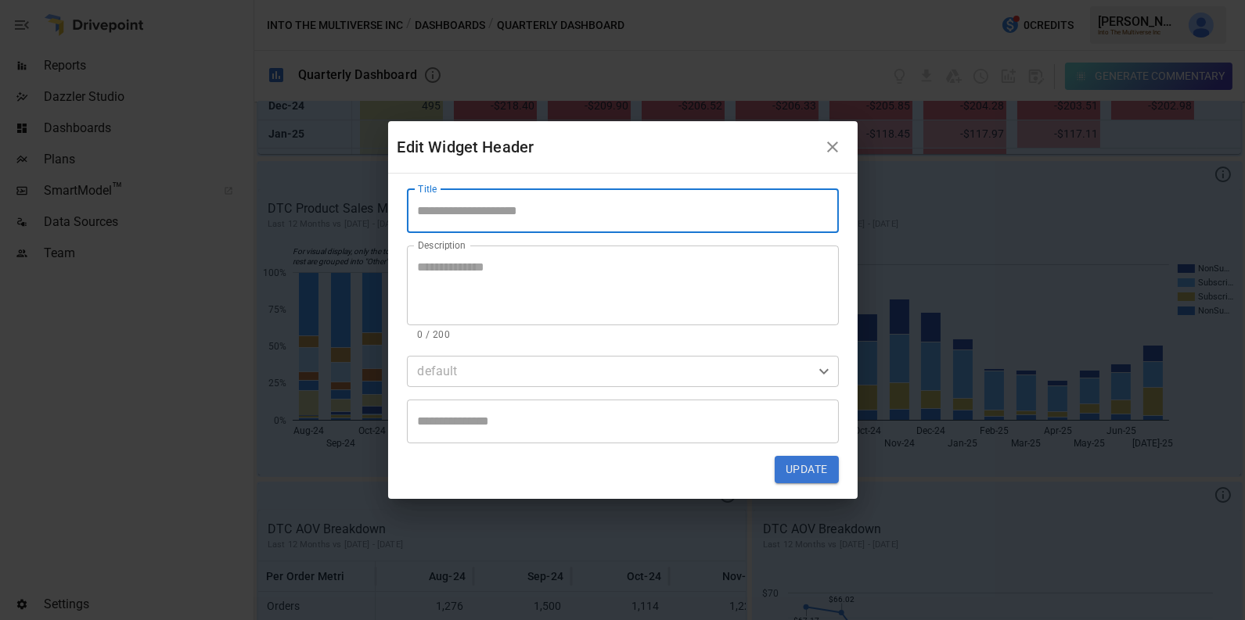
click at [580, 227] on input "Title" at bounding box center [623, 211] width 432 height 44
type input "**********"
click at [821, 466] on button "Update" at bounding box center [806, 470] width 63 height 28
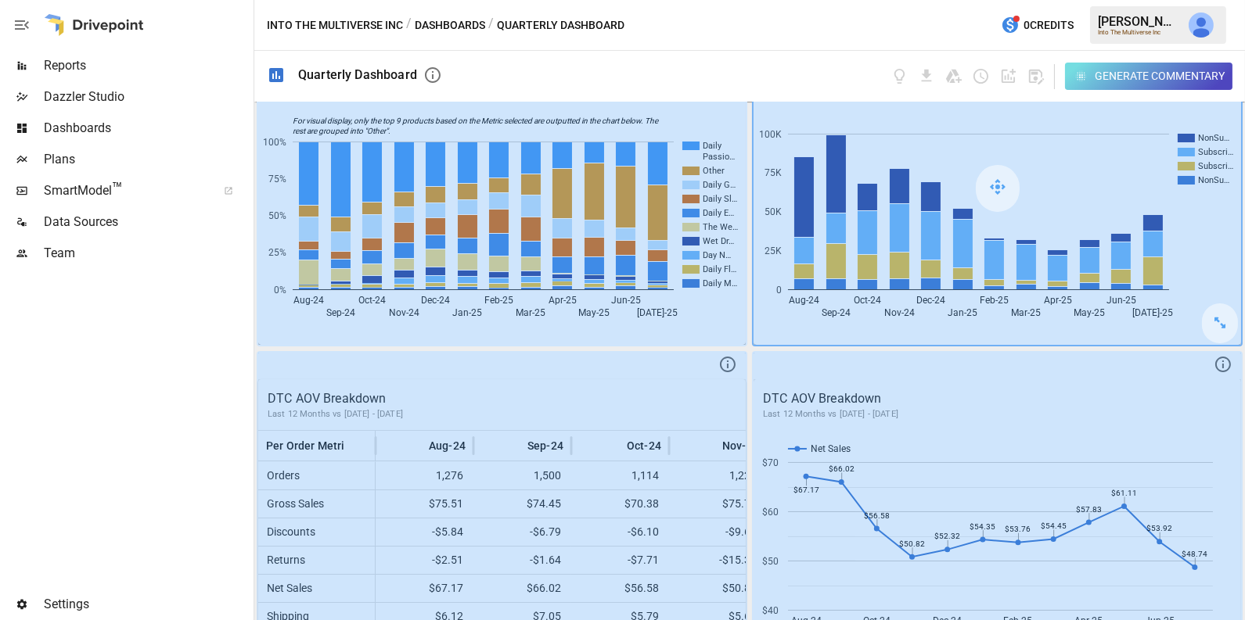
scroll to position [1081, 0]
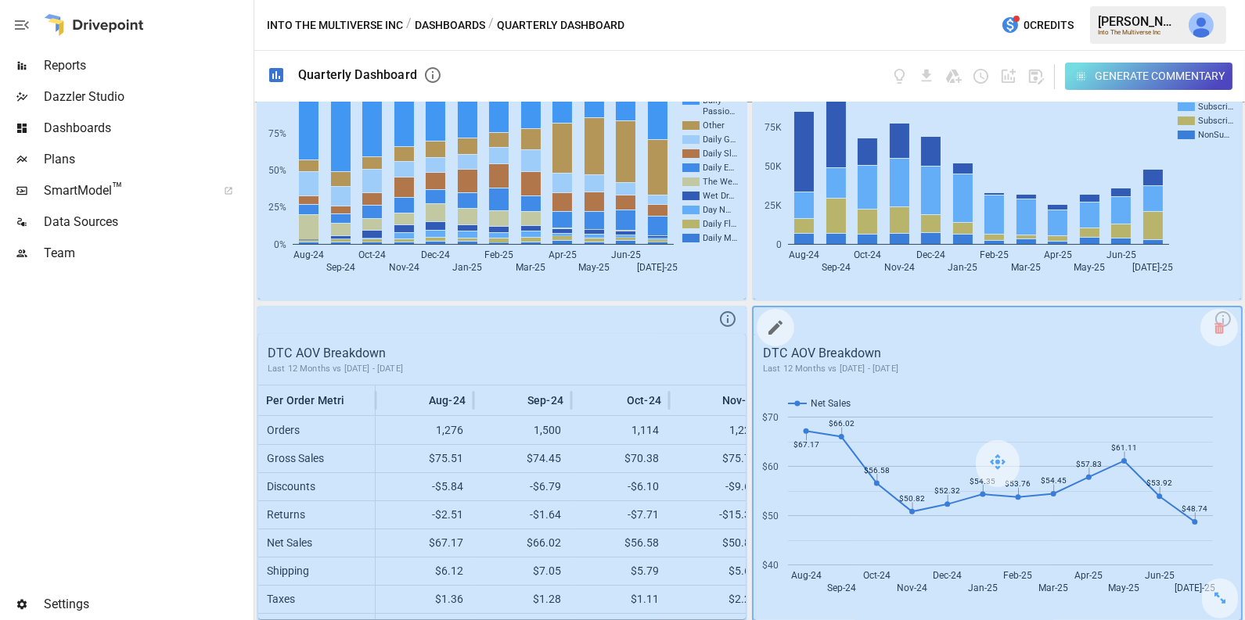
click at [778, 326] on icon "button" at bounding box center [775, 327] width 19 height 19
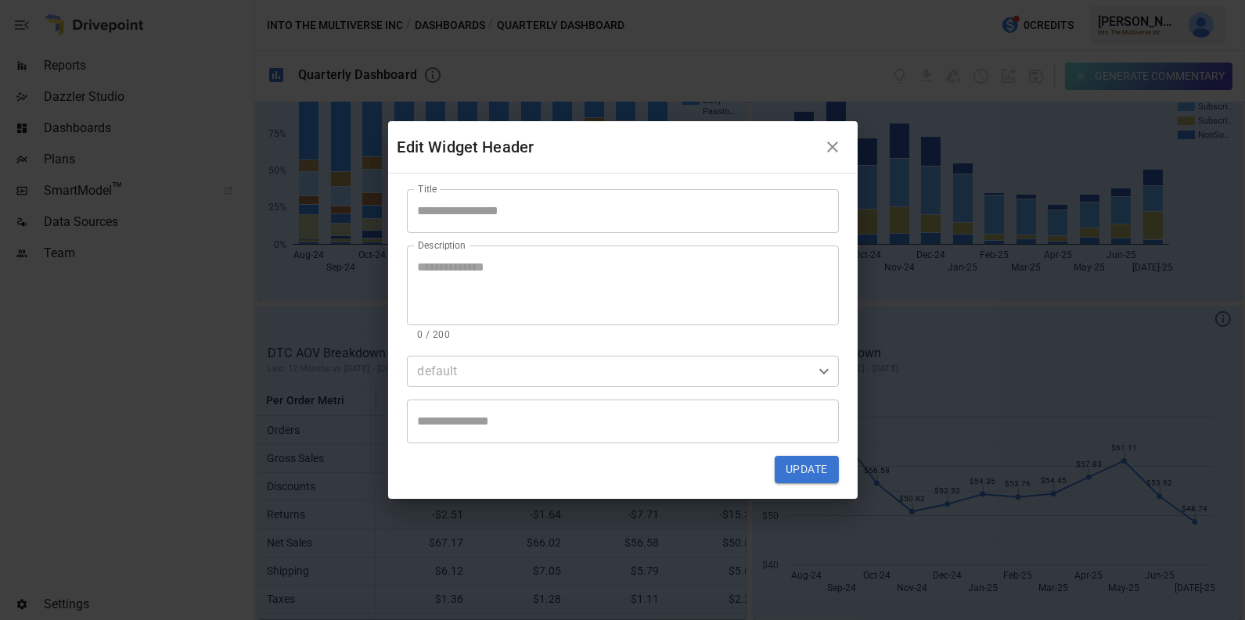
click at [625, 224] on input "Title" at bounding box center [623, 211] width 432 height 44
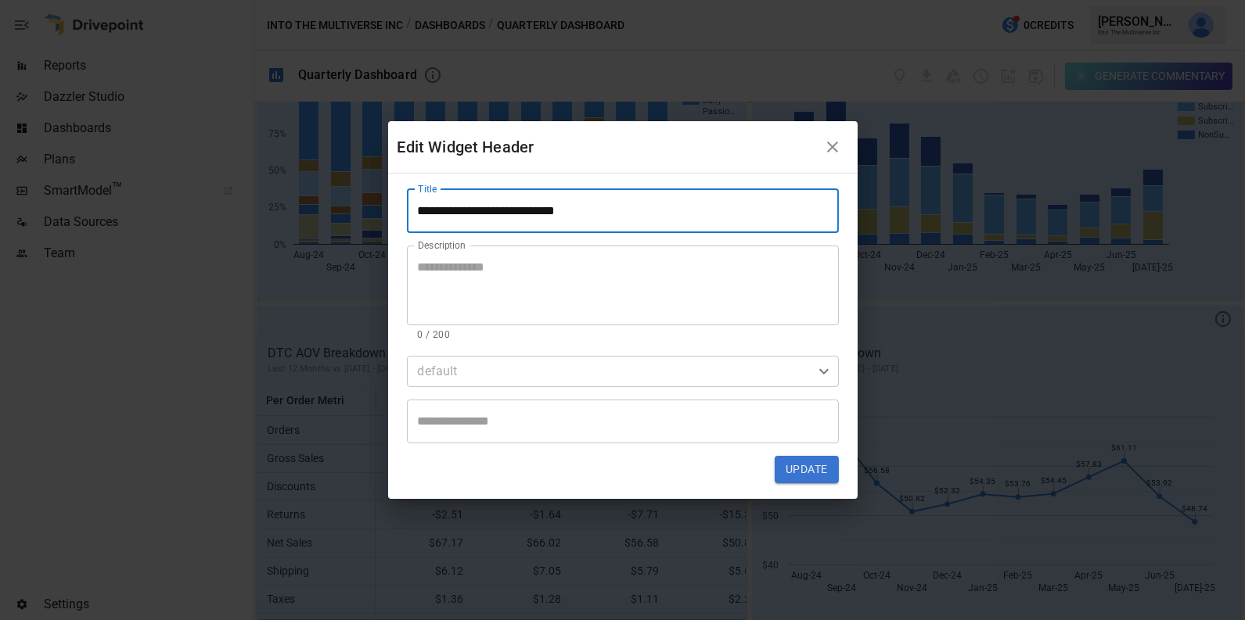
type input "**********"
click at [812, 478] on button "Update" at bounding box center [806, 470] width 63 height 28
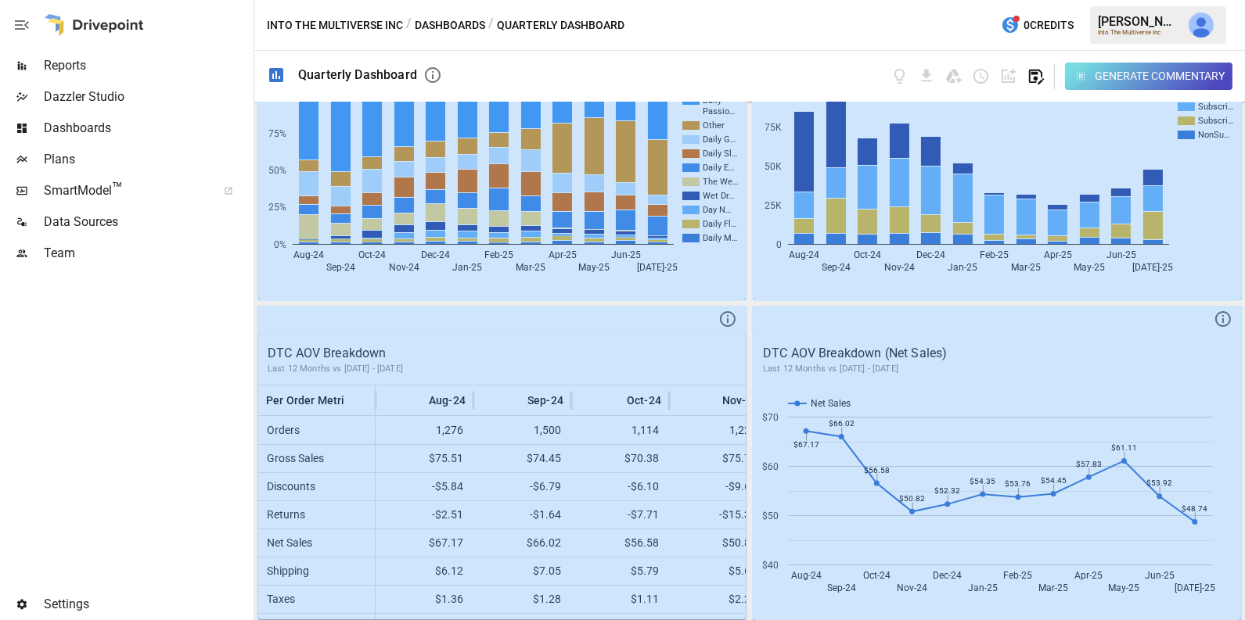
click at [1041, 75] on icon "button" at bounding box center [1036, 77] width 15 height 15
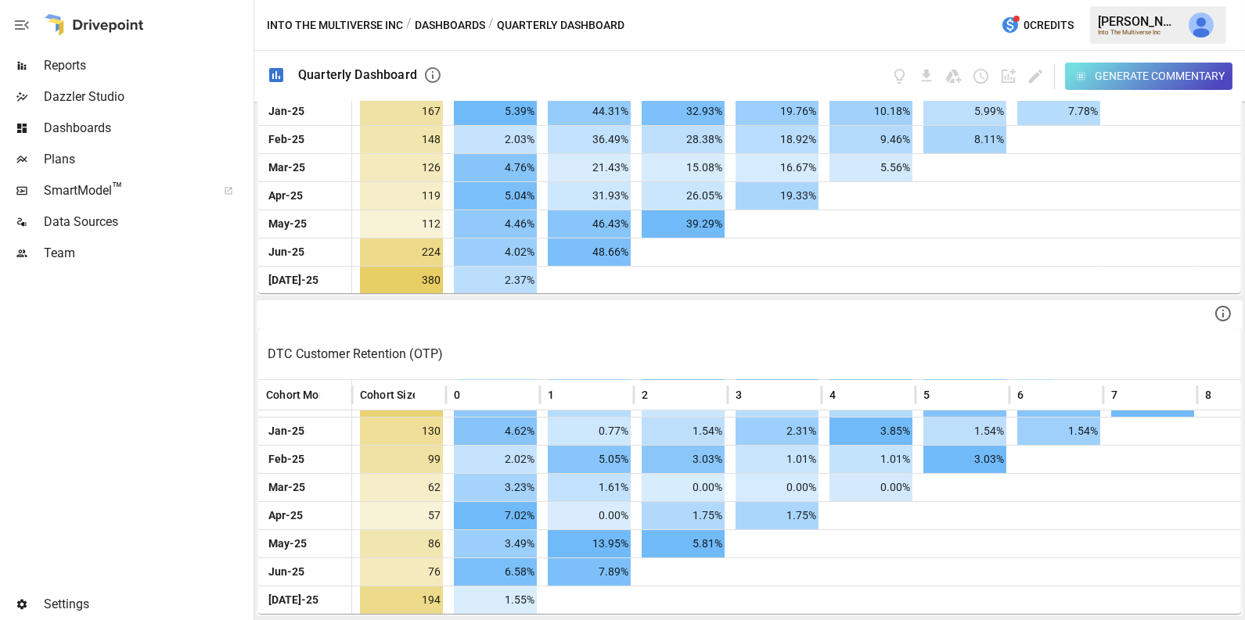
scroll to position [0, 0]
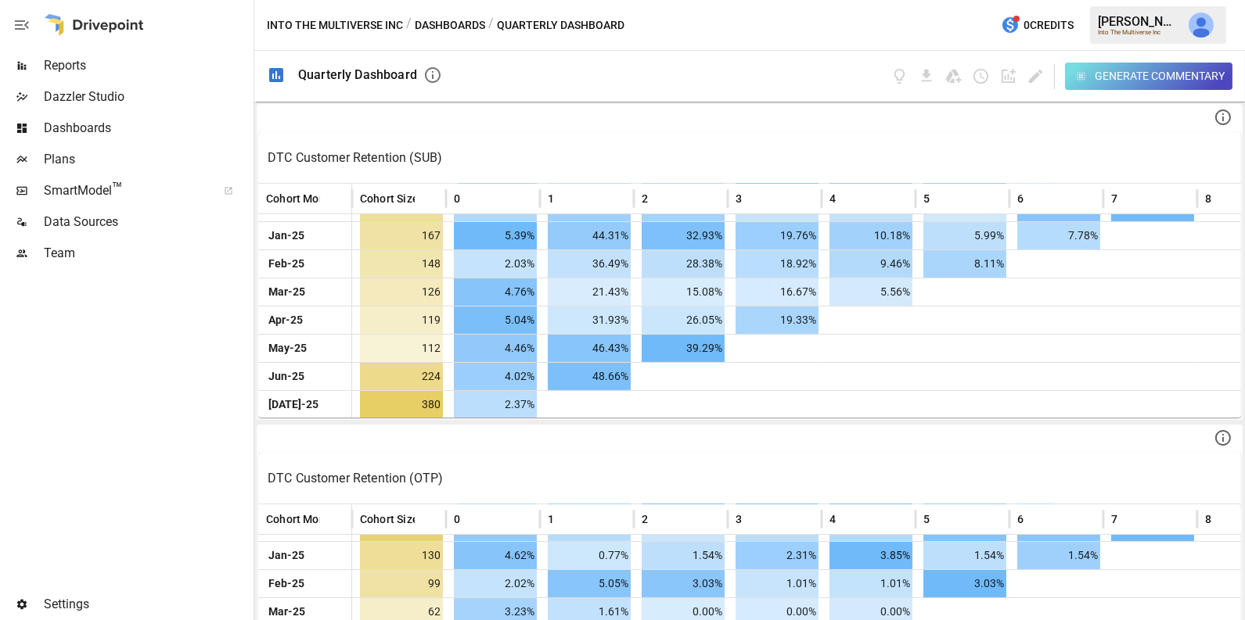
click at [115, 114] on div "Dashboards" at bounding box center [125, 128] width 250 height 31
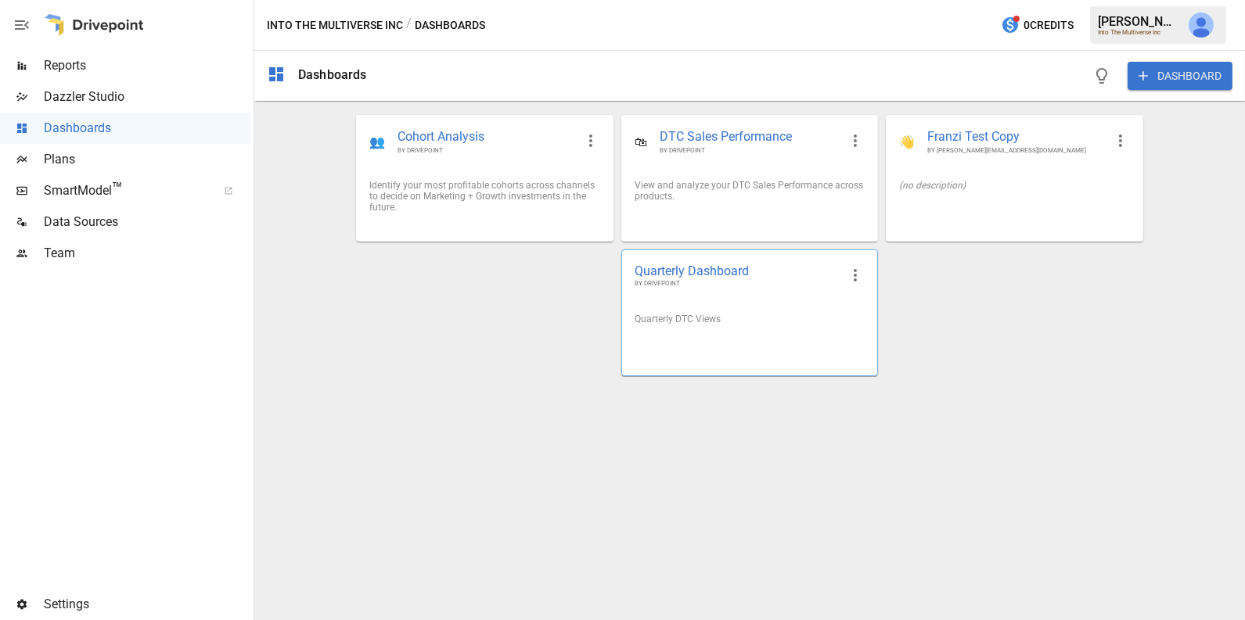
click at [692, 282] on span "BY DRIVEPOINT" at bounding box center [737, 283] width 205 height 9
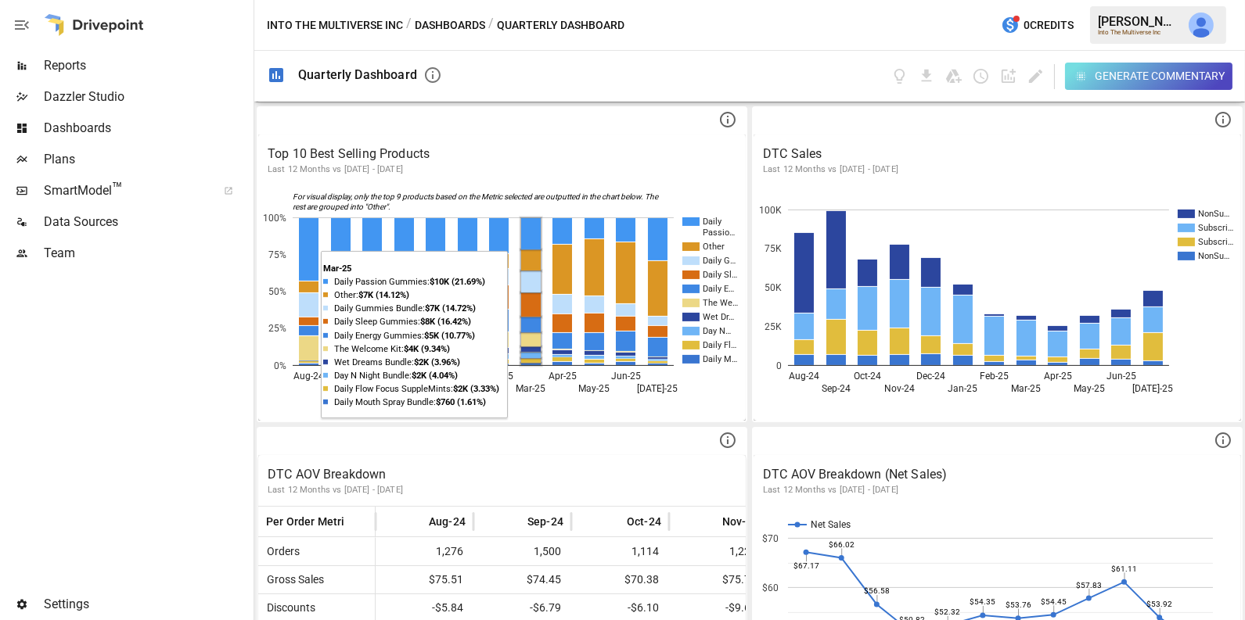
scroll to position [962, 0]
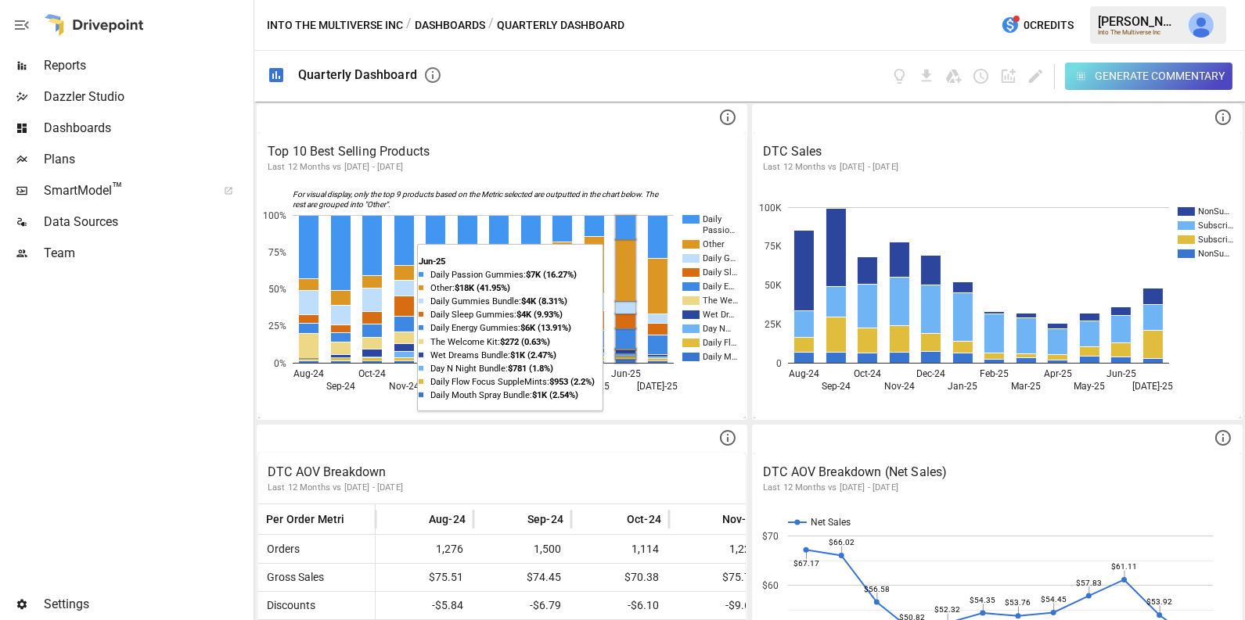
click at [621, 222] on rect "A chart." at bounding box center [626, 227] width 20 height 23
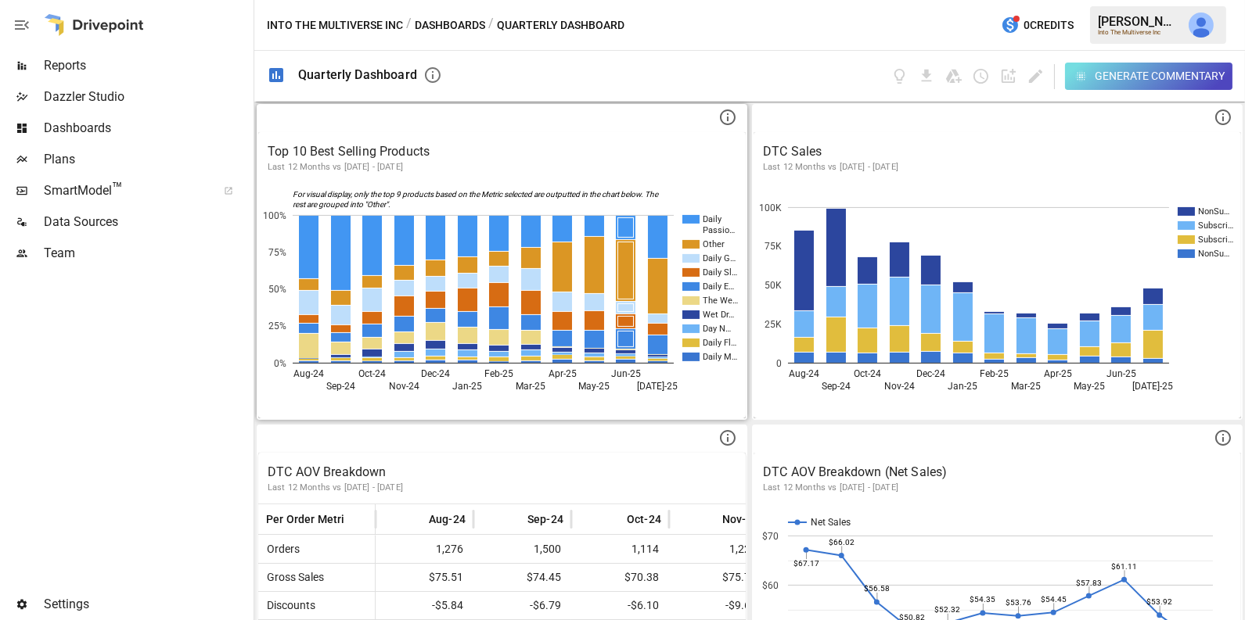
click at [651, 120] on div at bounding box center [501, 119] width 487 height 27
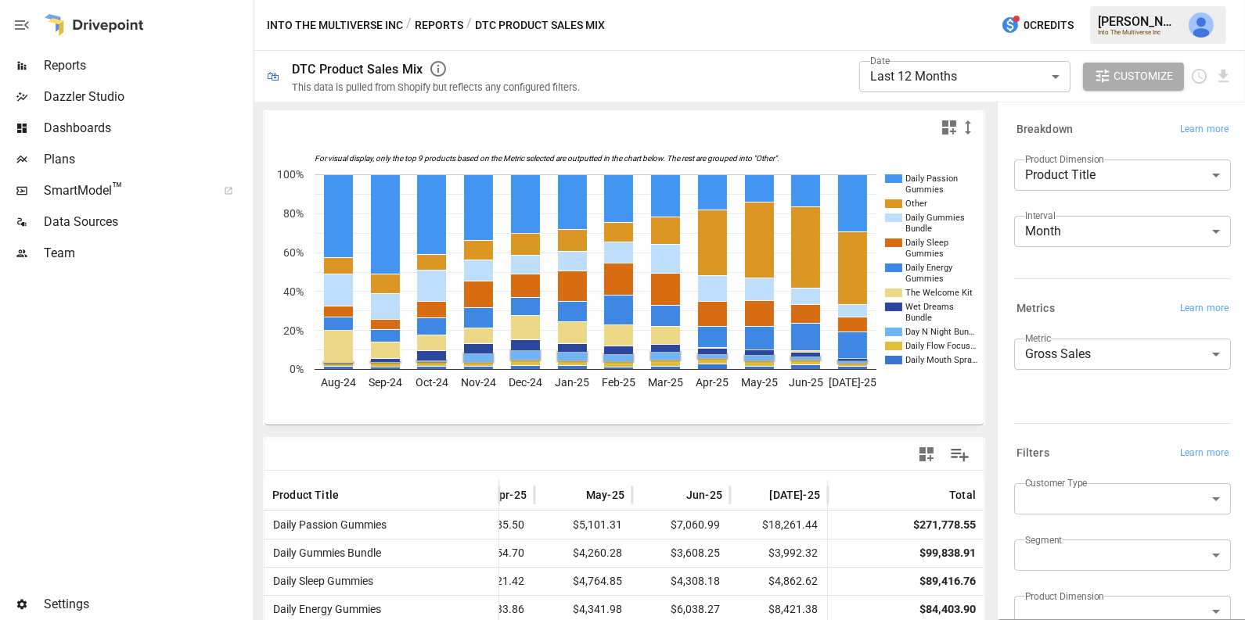
click at [909, 328] on rect "A chart." at bounding box center [940, 332] width 70 height 9
click at [947, 270] on text "Daily Energy" at bounding box center [929, 268] width 48 height 10
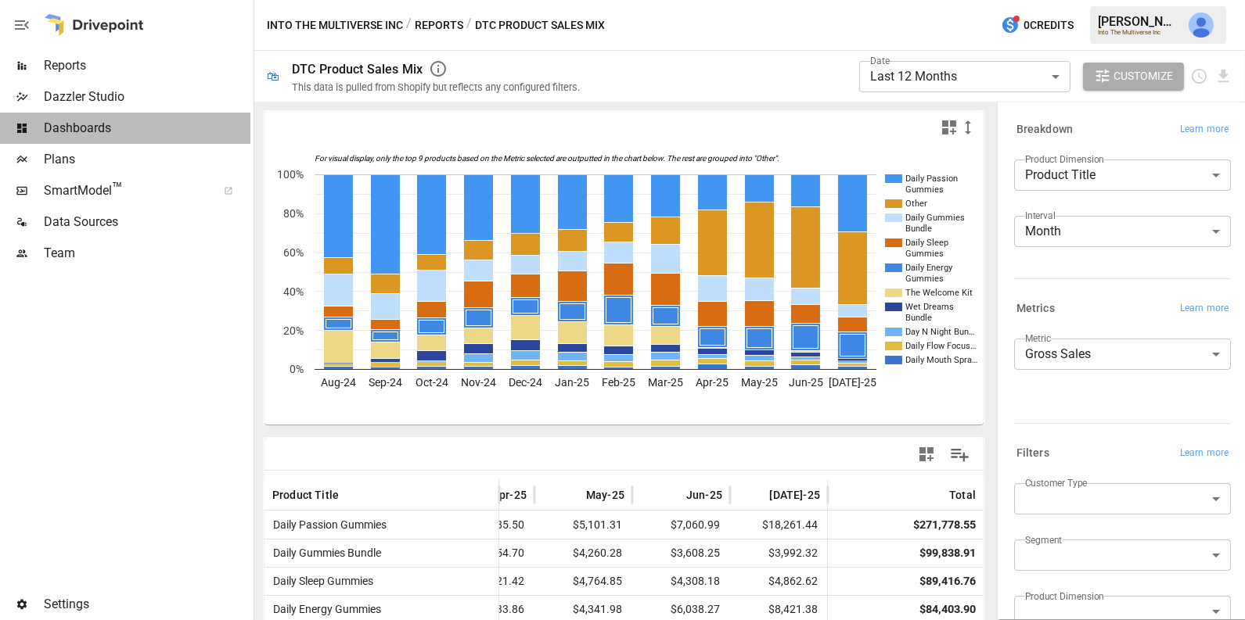
click at [99, 135] on span "Dashboards" at bounding box center [147, 128] width 207 height 19
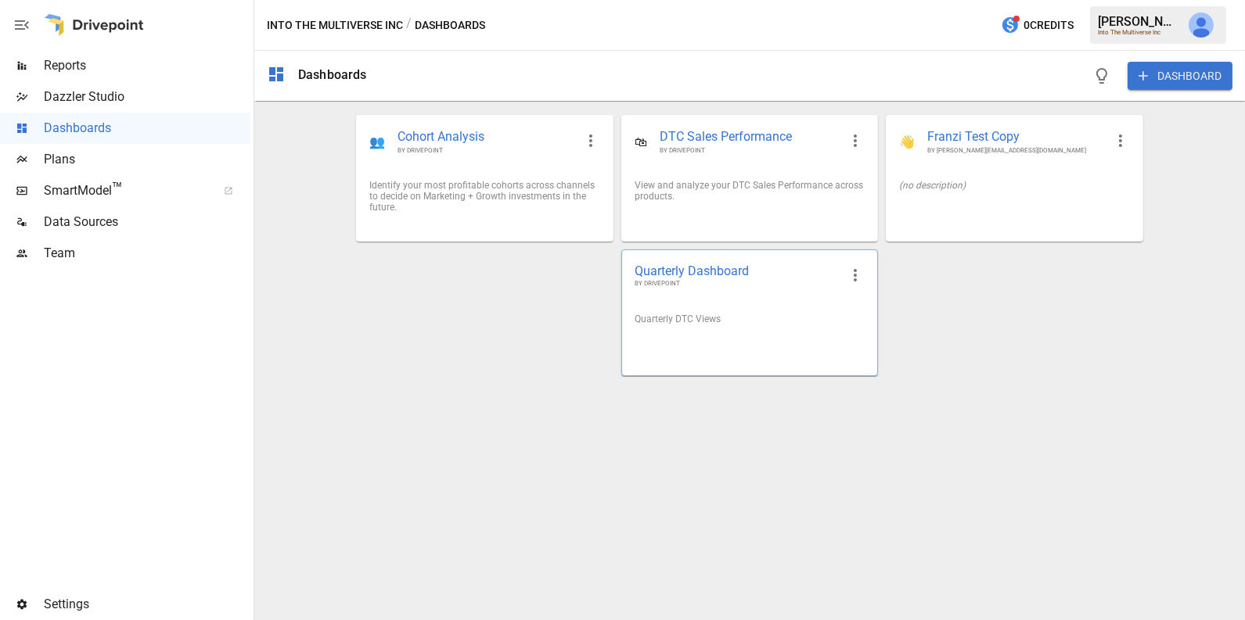
click at [665, 281] on span "BY DRIVEPOINT" at bounding box center [737, 283] width 205 height 9
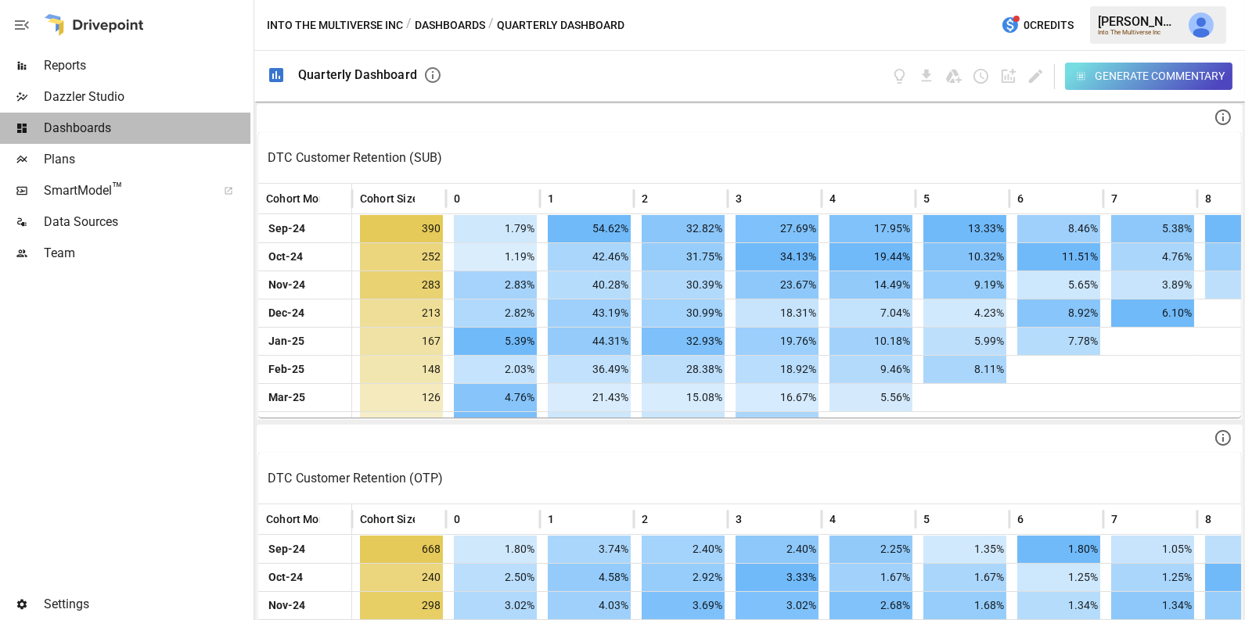
click at [168, 126] on span "Dashboards" at bounding box center [147, 128] width 207 height 19
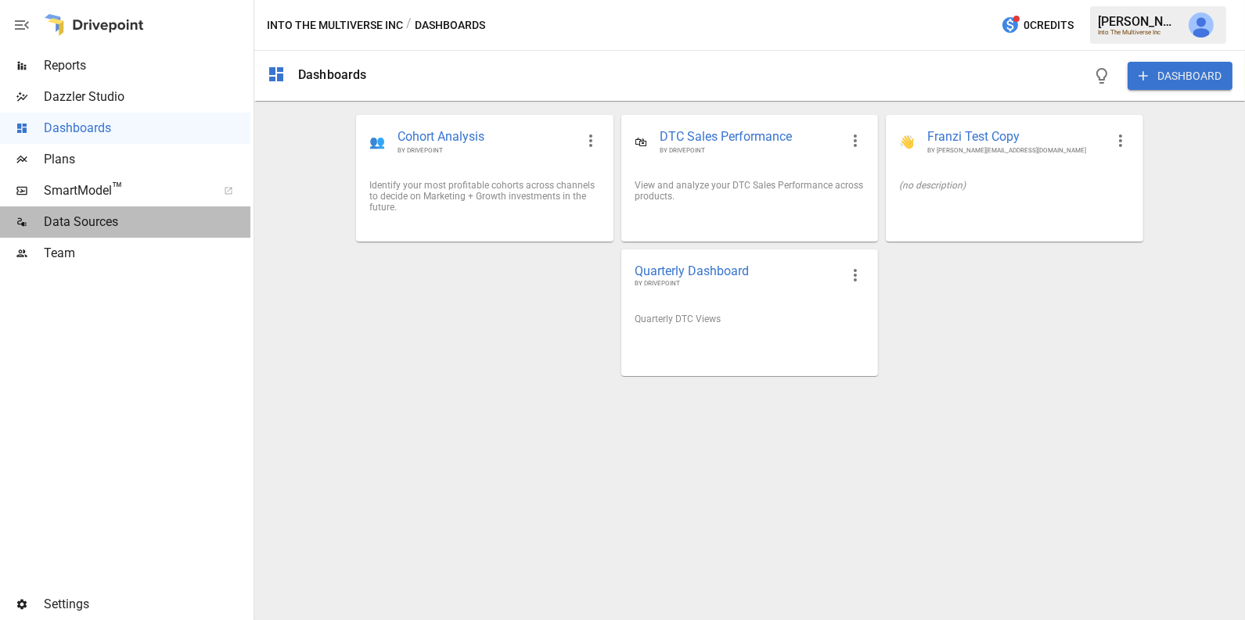
click at [86, 219] on span "Data Sources" at bounding box center [147, 222] width 207 height 19
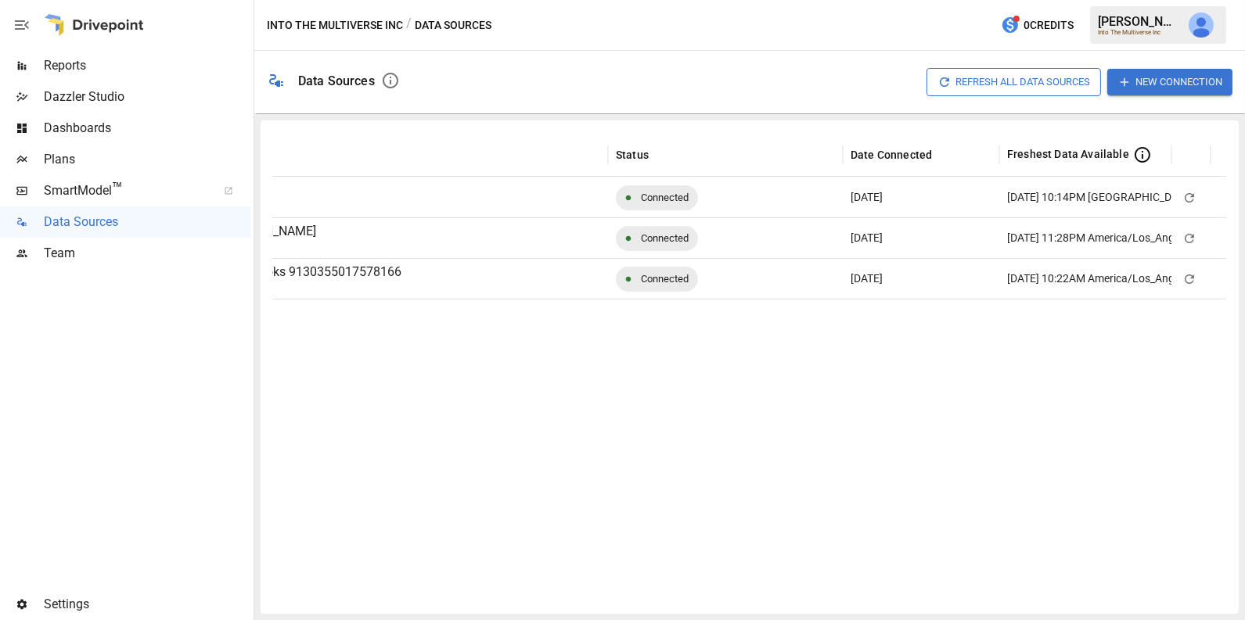
scroll to position [0, 174]
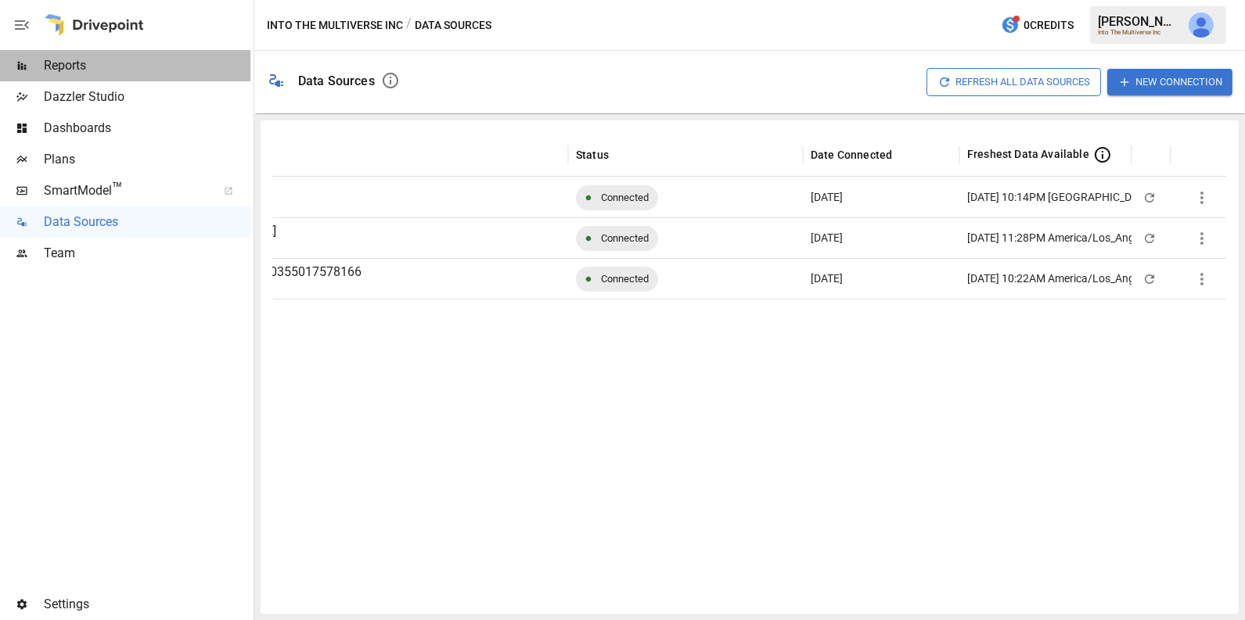
click at [130, 65] on span "Reports" at bounding box center [147, 65] width 207 height 19
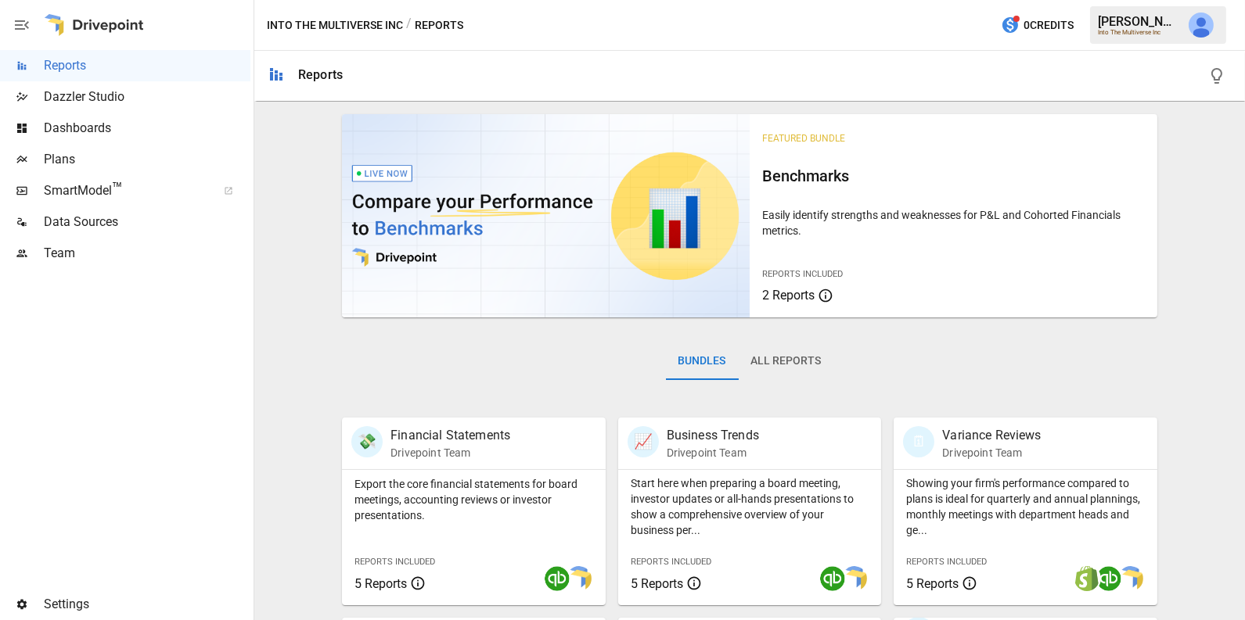
click at [132, 113] on div "Dashboards" at bounding box center [125, 128] width 250 height 31
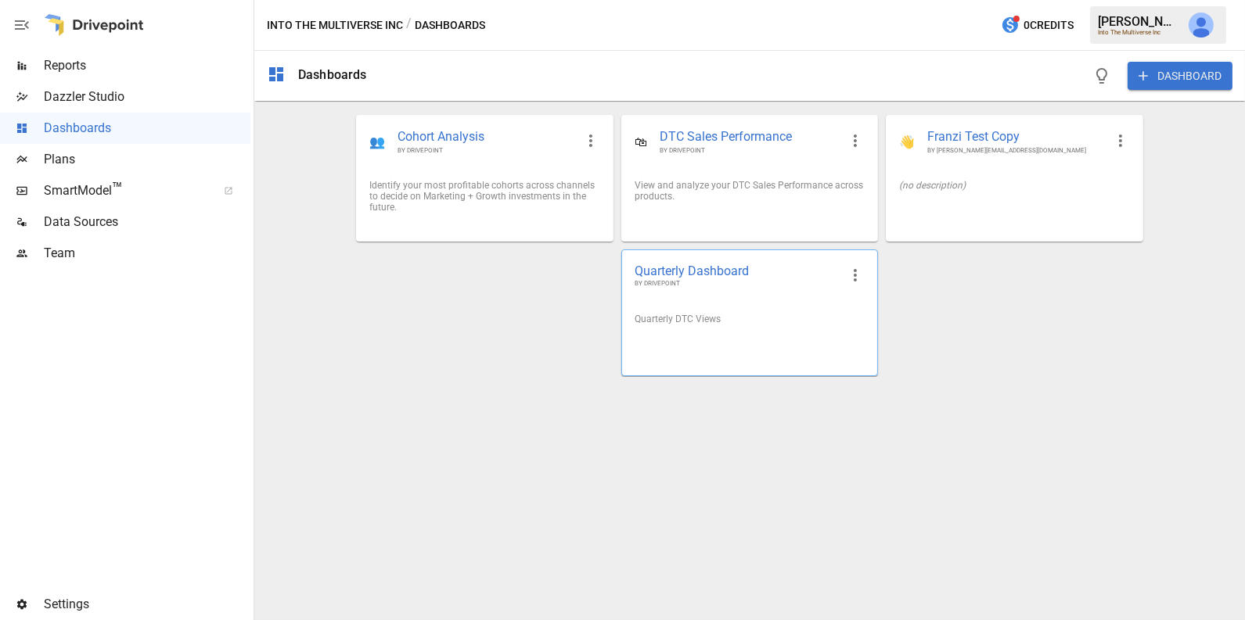
click at [708, 337] on div at bounding box center [749, 343] width 255 height 13
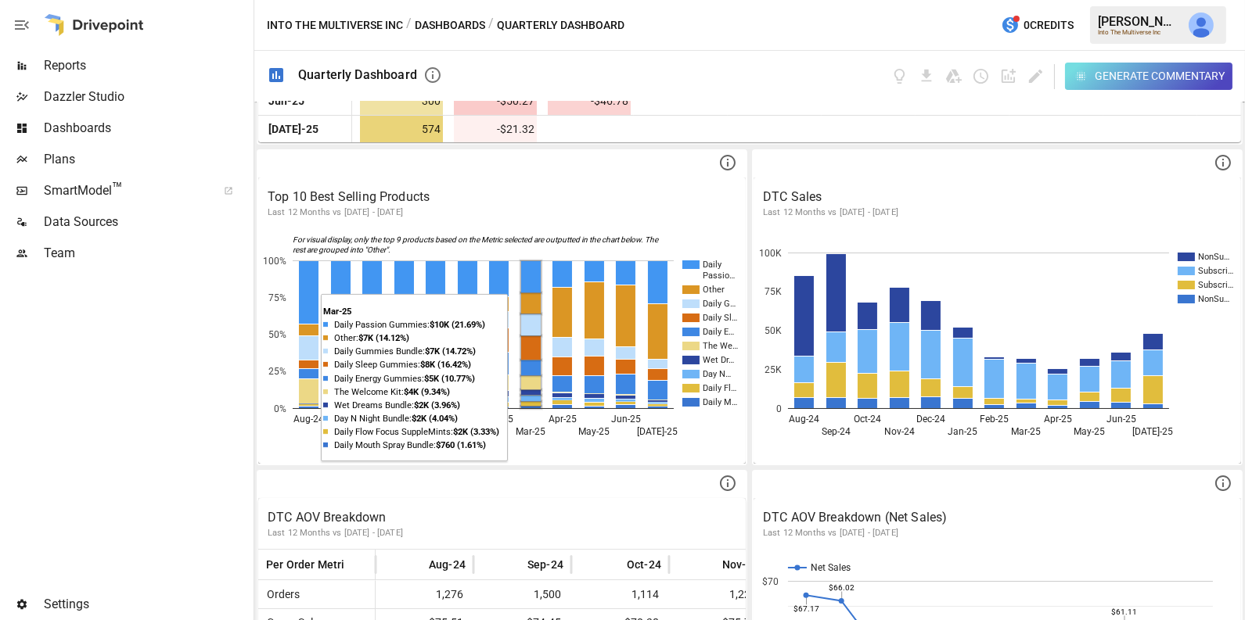
scroll to position [916, 0]
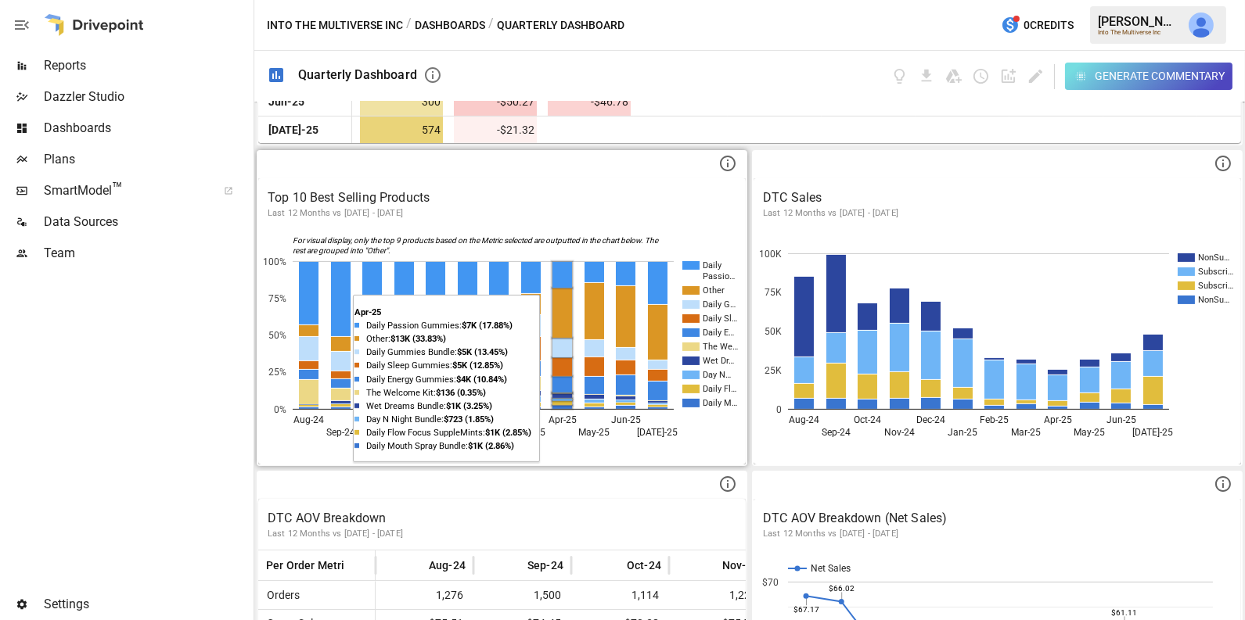
click at [565, 302] on rect "A chart." at bounding box center [562, 313] width 20 height 49
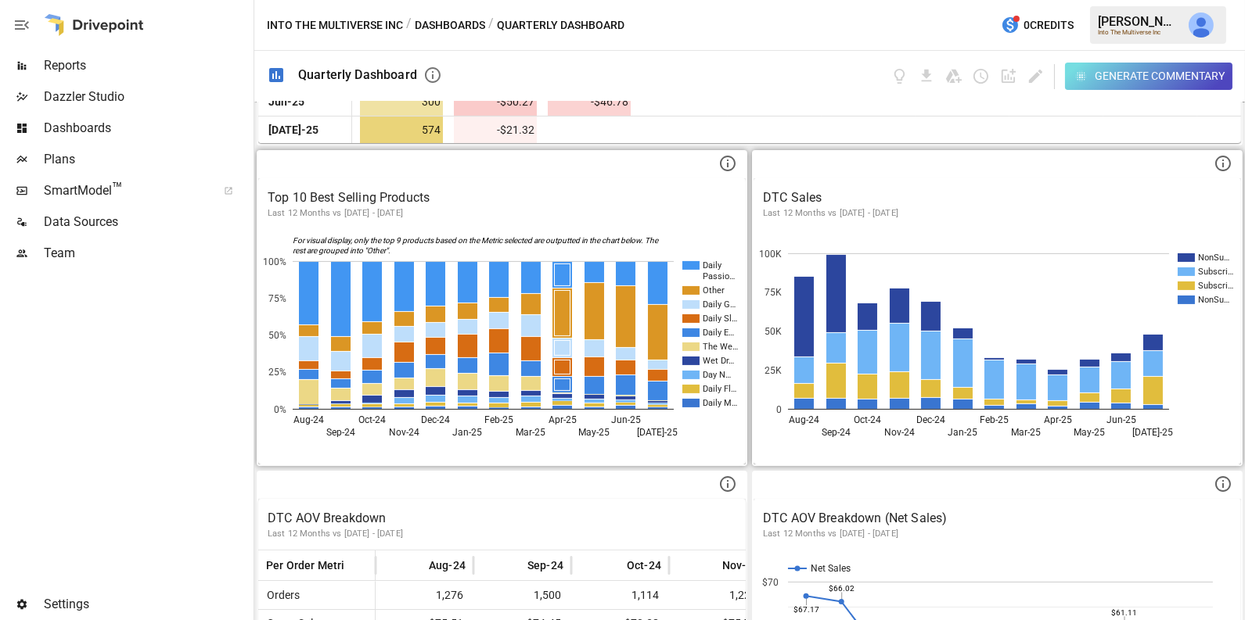
click at [865, 164] on div at bounding box center [996, 165] width 487 height 27
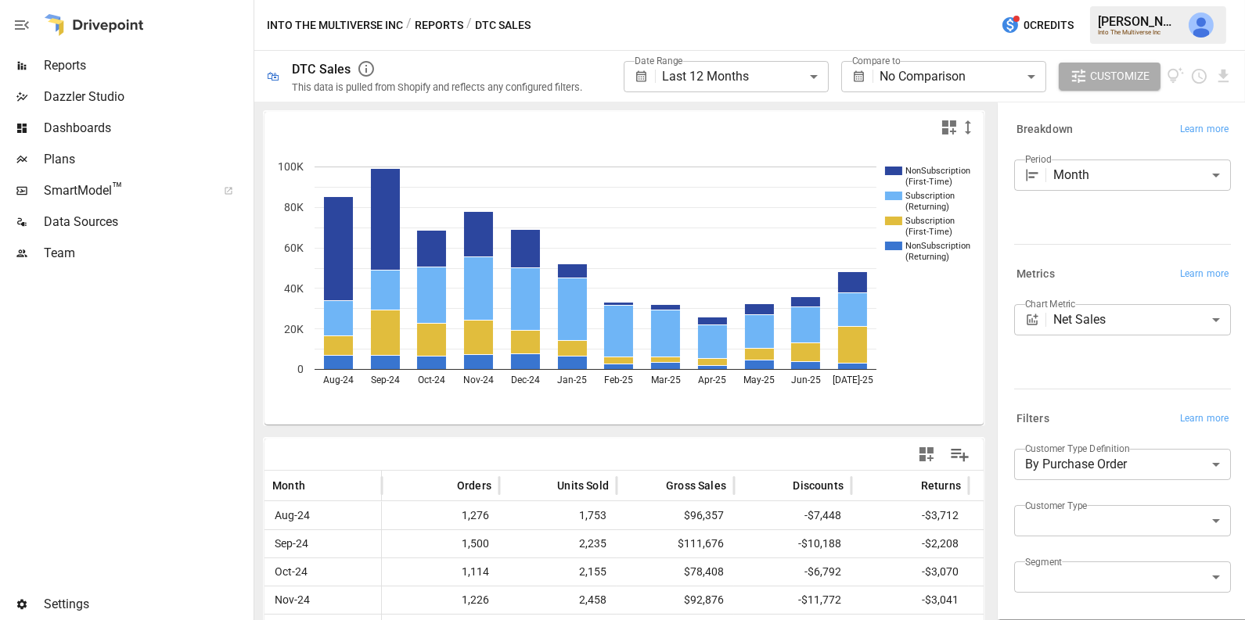
click at [112, 127] on span "Dashboards" at bounding box center [147, 128] width 207 height 19
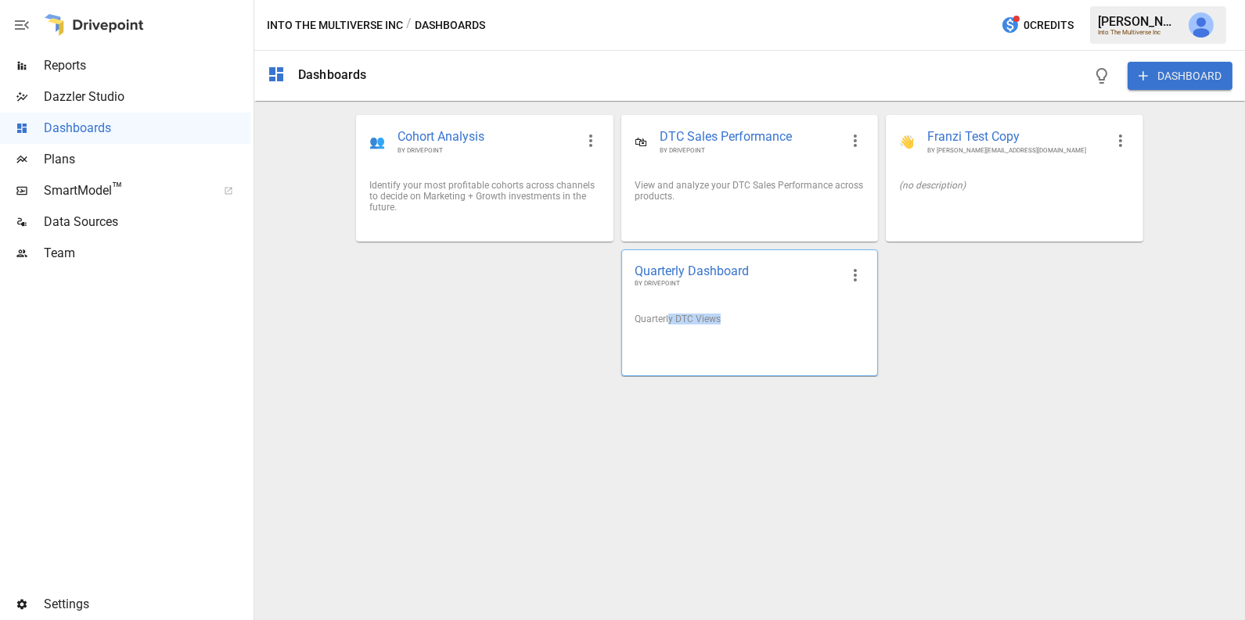
click at [669, 325] on div "Quarterly DTC Views" at bounding box center [749, 319] width 255 height 36
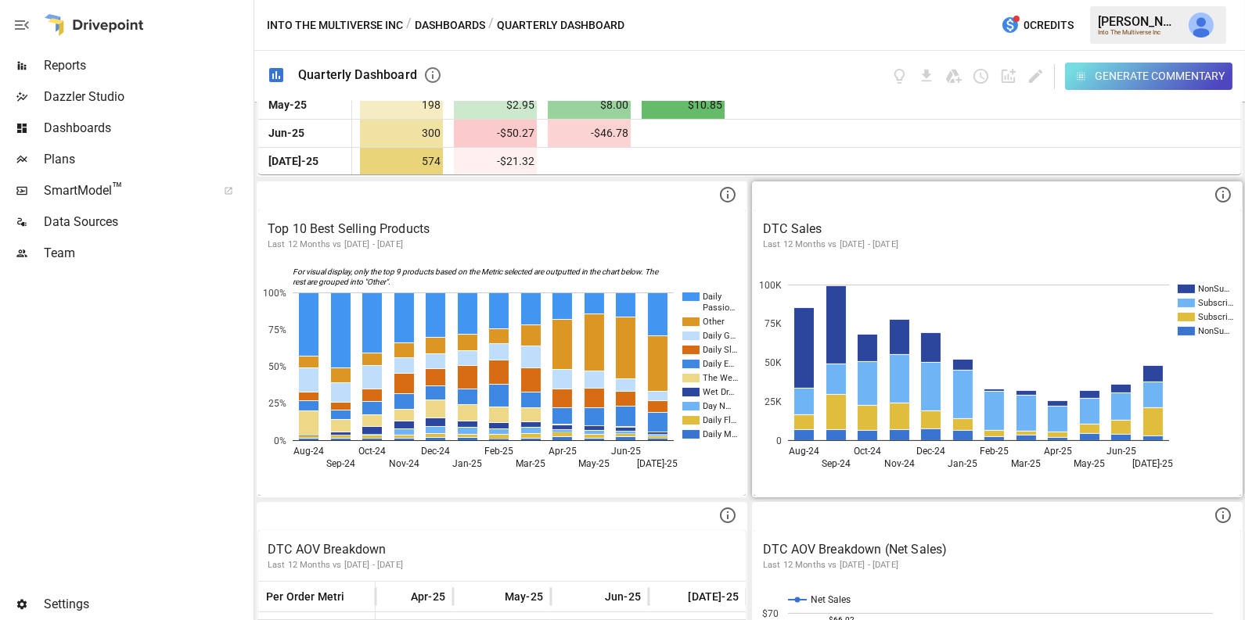
scroll to position [888, 0]
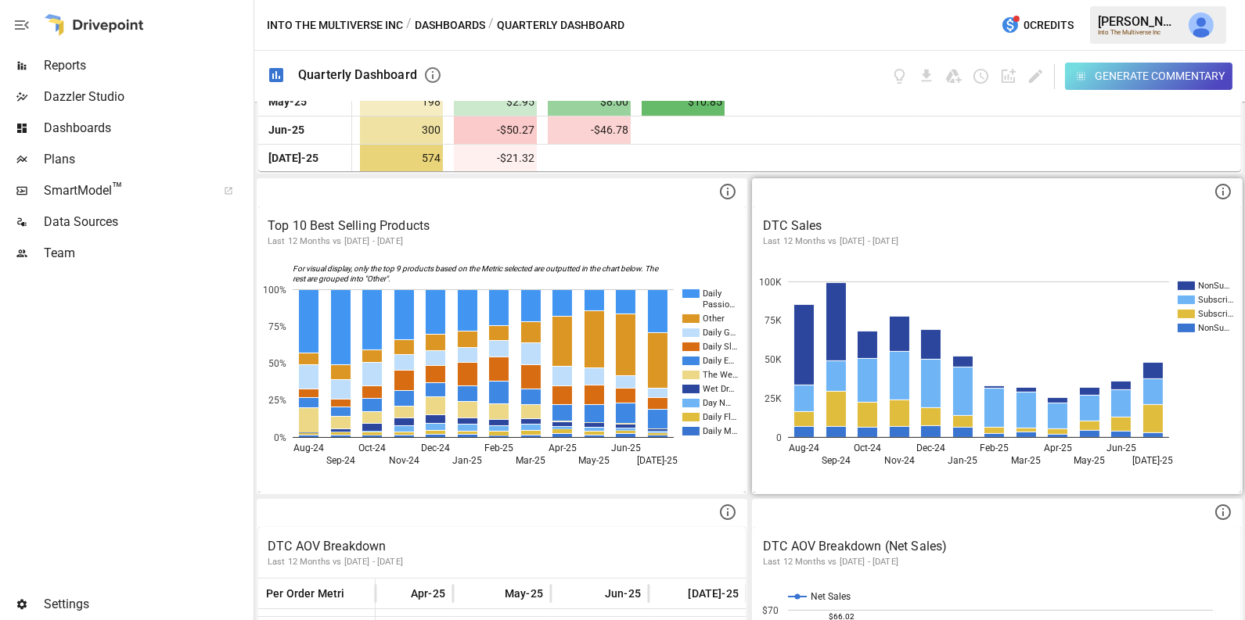
click at [819, 299] on rect "A chart." at bounding box center [978, 360] width 381 height 156
click at [818, 225] on p "DTC Sales" at bounding box center [997, 226] width 469 height 19
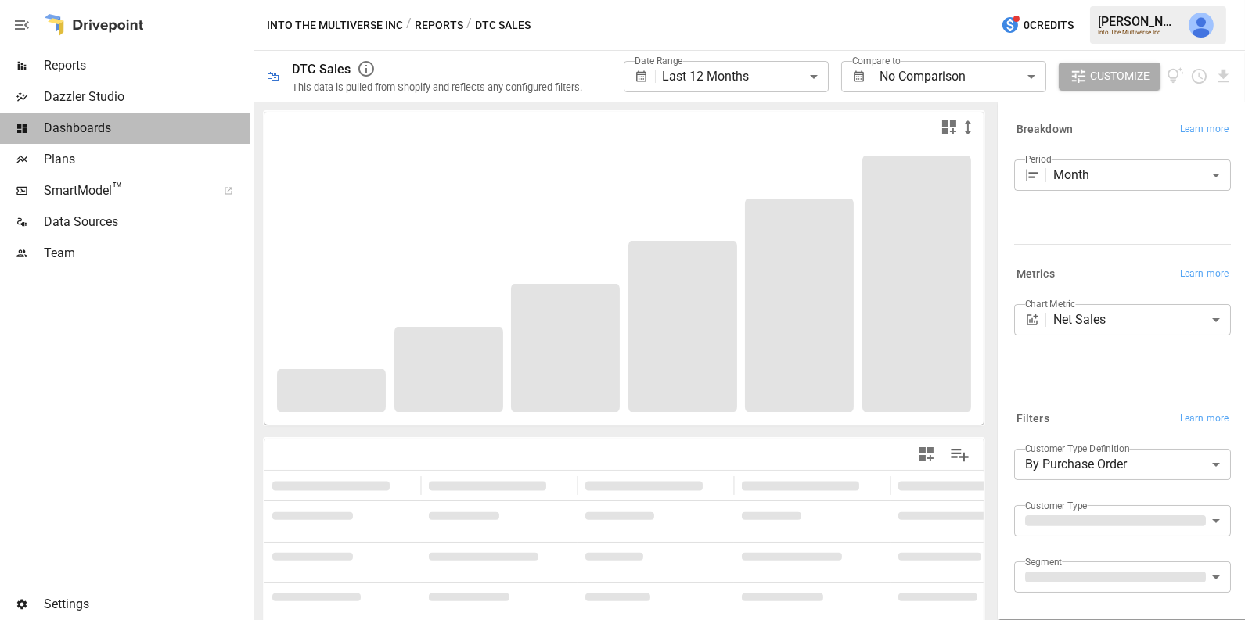
click at [126, 126] on span "Dashboards" at bounding box center [147, 128] width 207 height 19
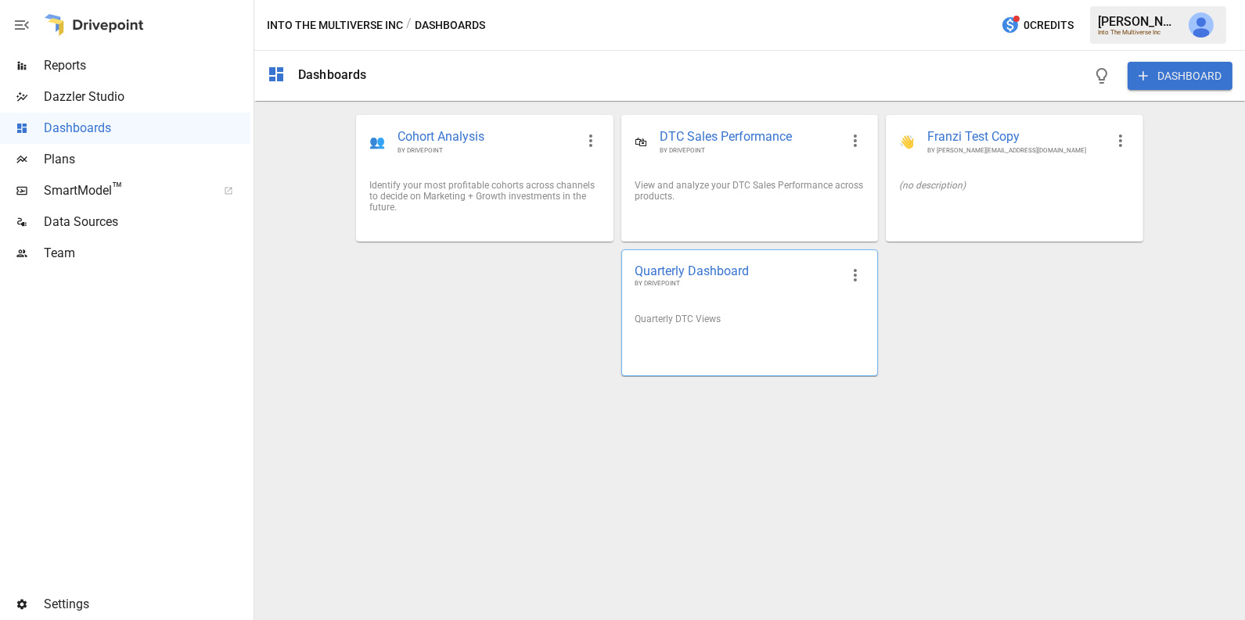
click at [683, 346] on div at bounding box center [749, 343] width 255 height 13
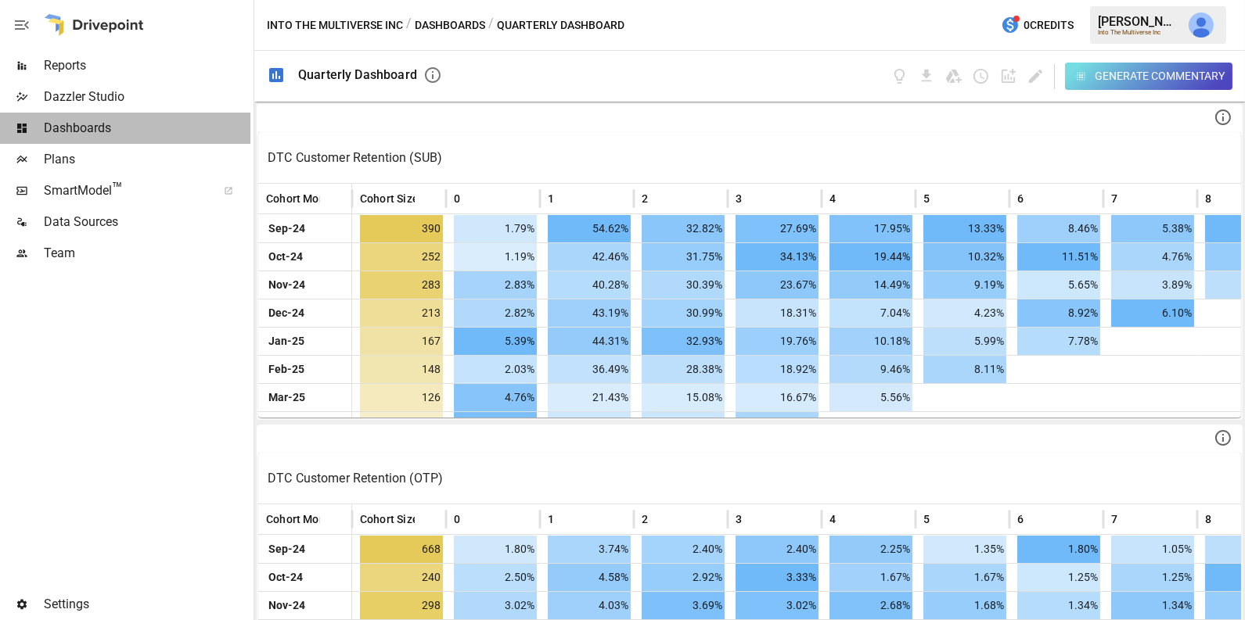
click at [114, 120] on span "Dashboards" at bounding box center [147, 128] width 207 height 19
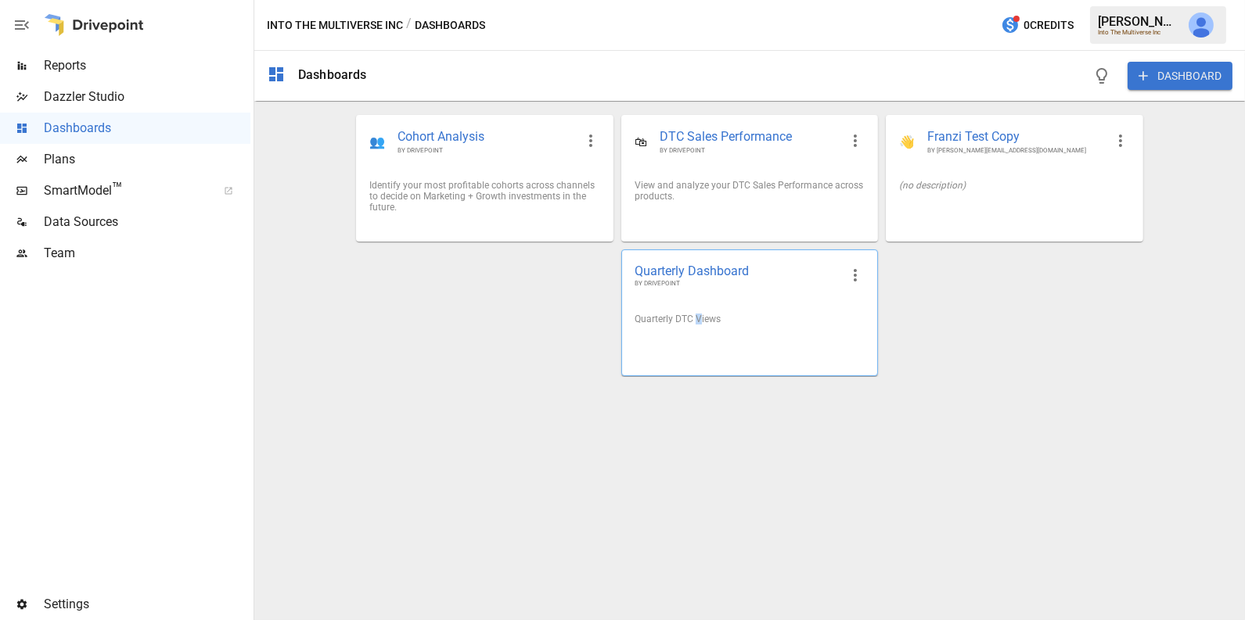
click at [697, 317] on div "Quarterly DTC Views" at bounding box center [750, 319] width 230 height 11
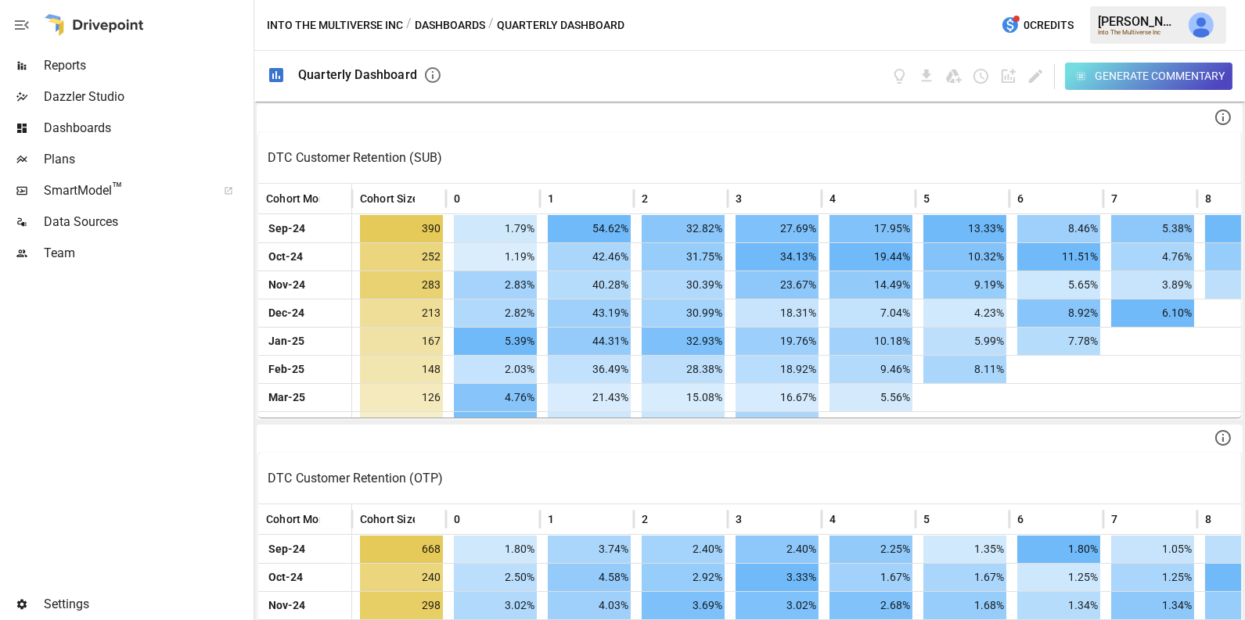
click at [194, 127] on span "Dashboards" at bounding box center [147, 128] width 207 height 19
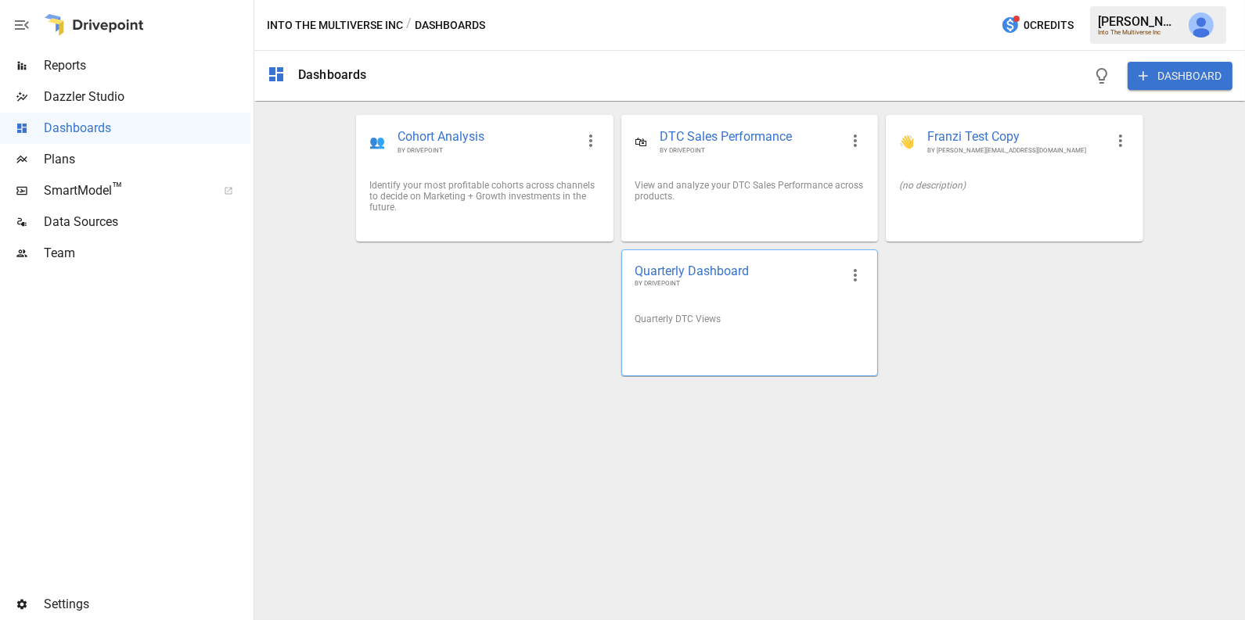
click at [700, 272] on span "Quarterly Dashboard" at bounding box center [737, 271] width 205 height 16
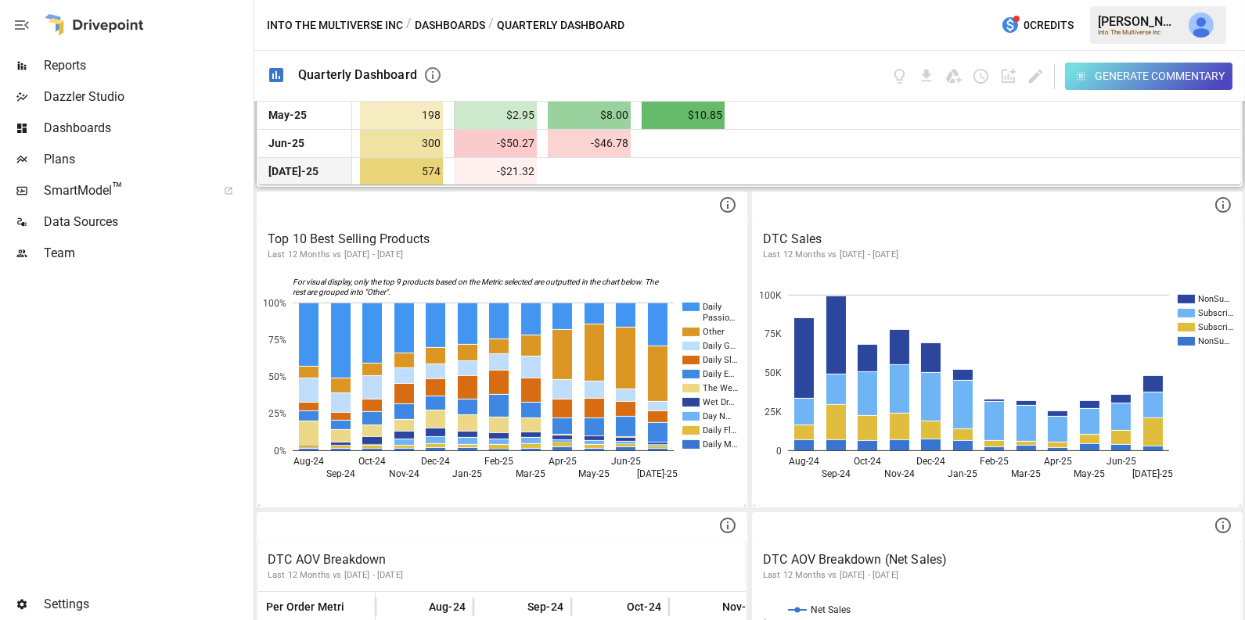
scroll to position [880, 0]
